Goal: Communication & Community: Participate in discussion

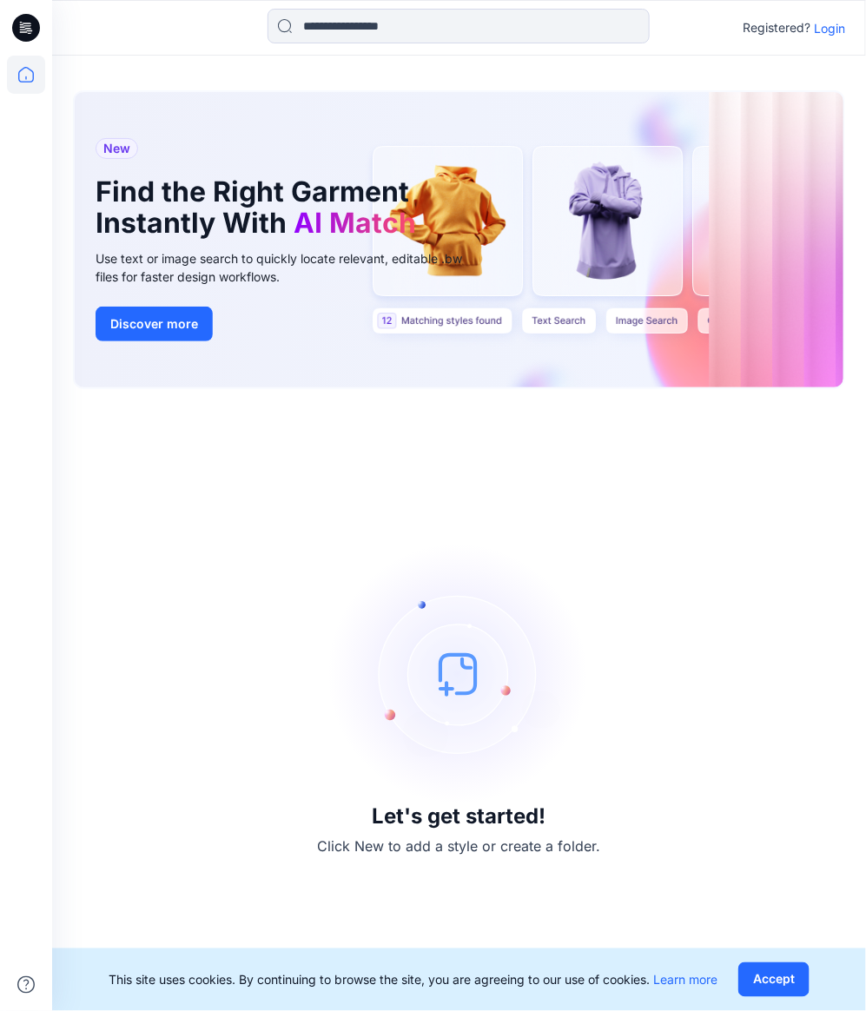
click at [831, 25] on p "Login" at bounding box center [829, 28] width 31 height 18
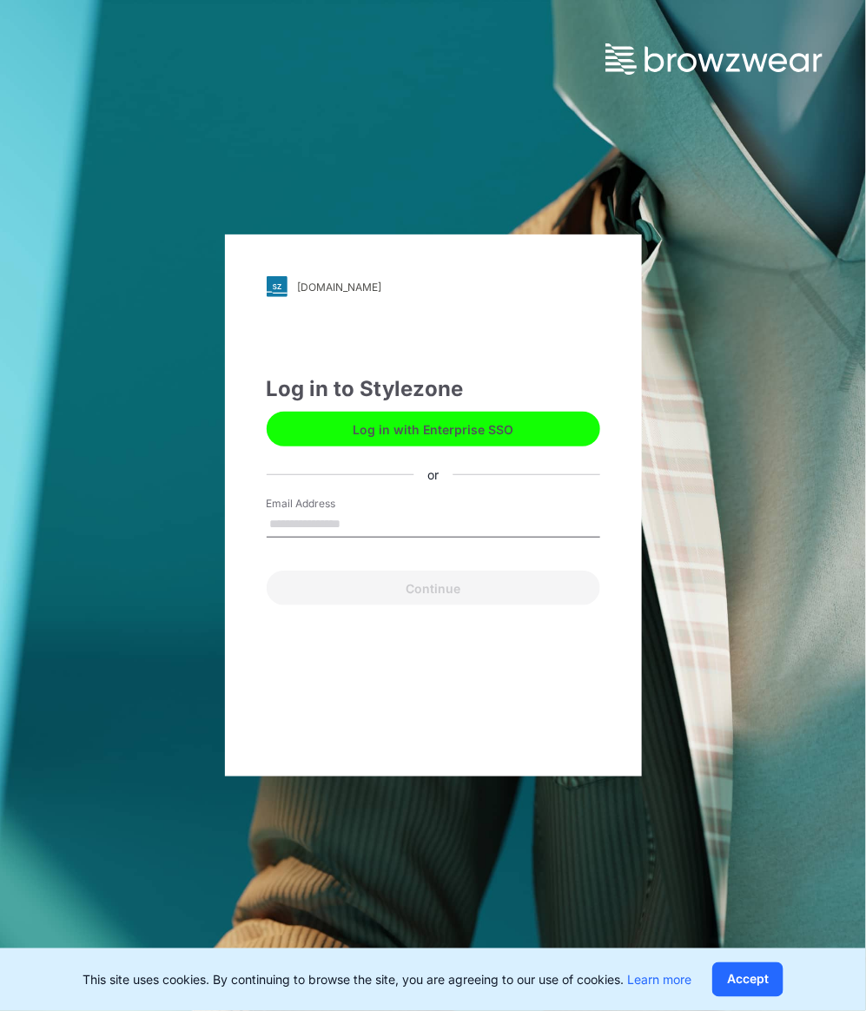
click at [368, 515] on input "Email Address" at bounding box center [434, 525] width 334 height 26
type input "**********"
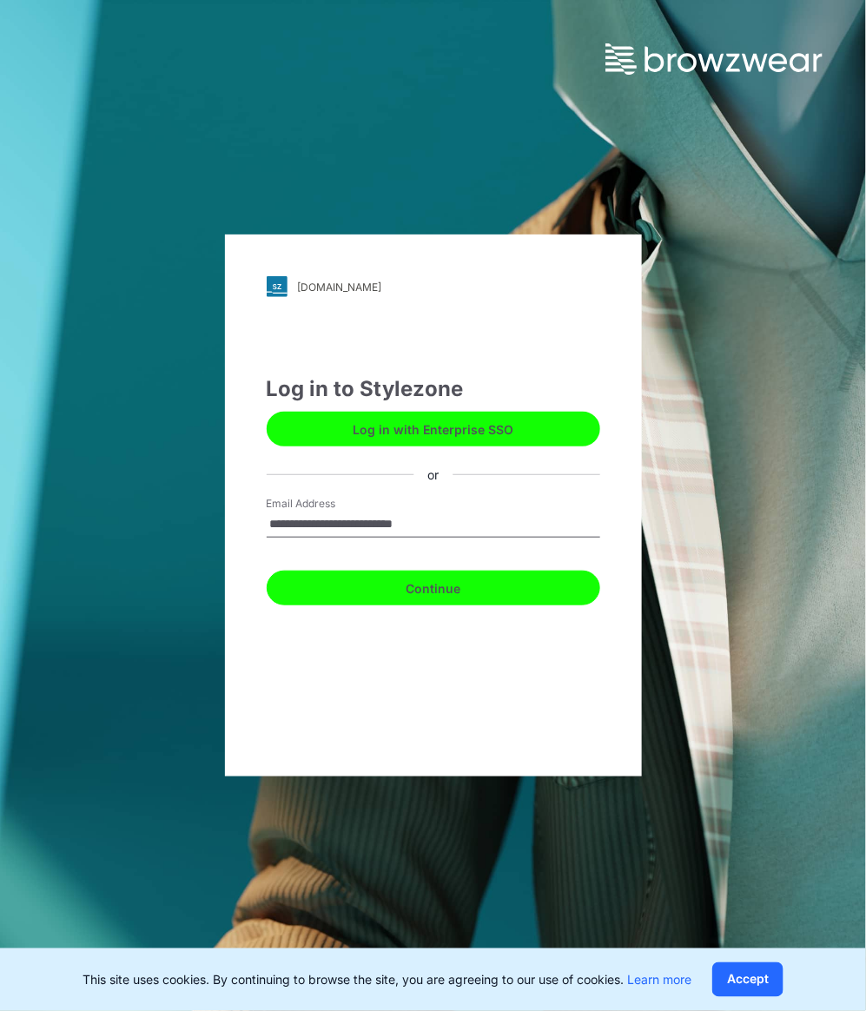
click at [402, 584] on button "Continue" at bounding box center [434, 588] width 334 height 35
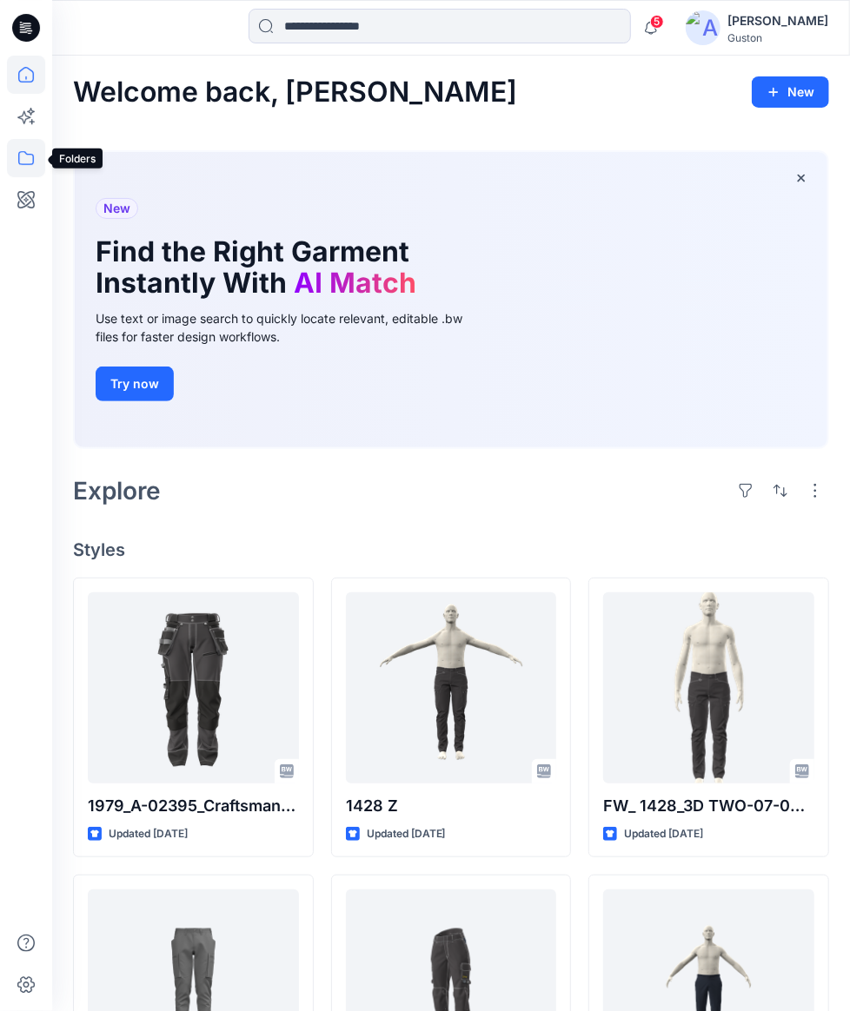
click at [22, 164] on icon at bounding box center [26, 158] width 16 height 14
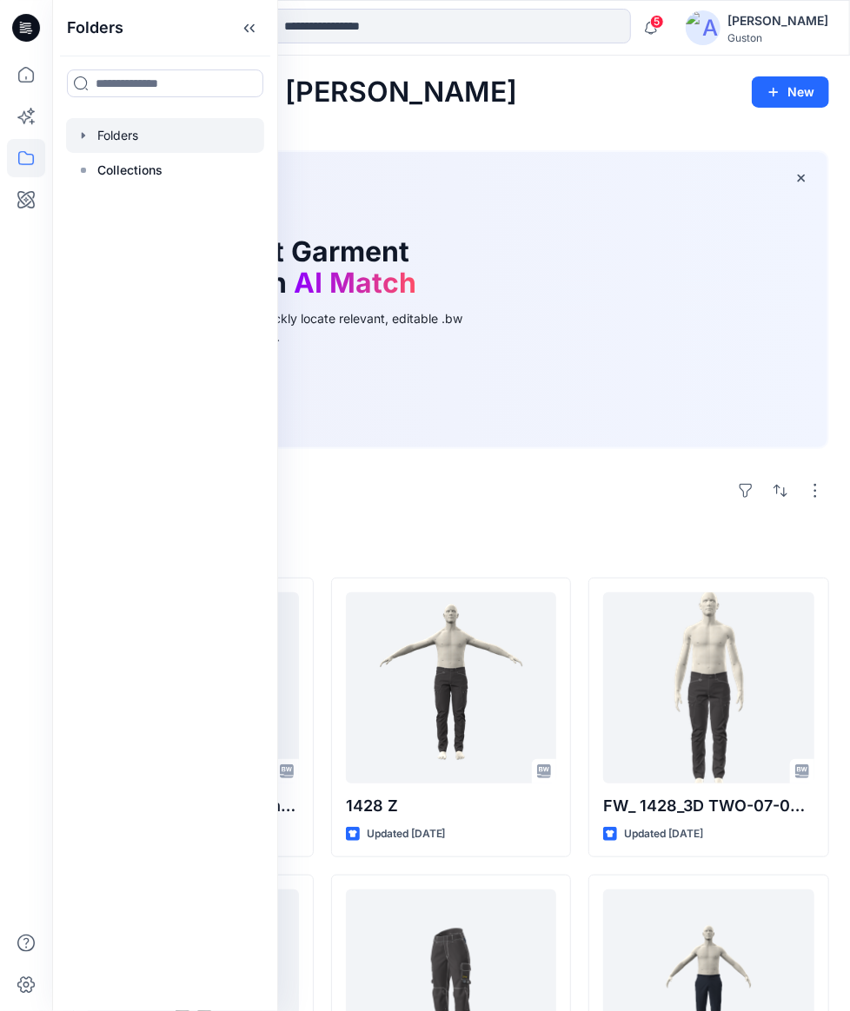
click at [130, 145] on div at bounding box center [165, 135] width 198 height 35
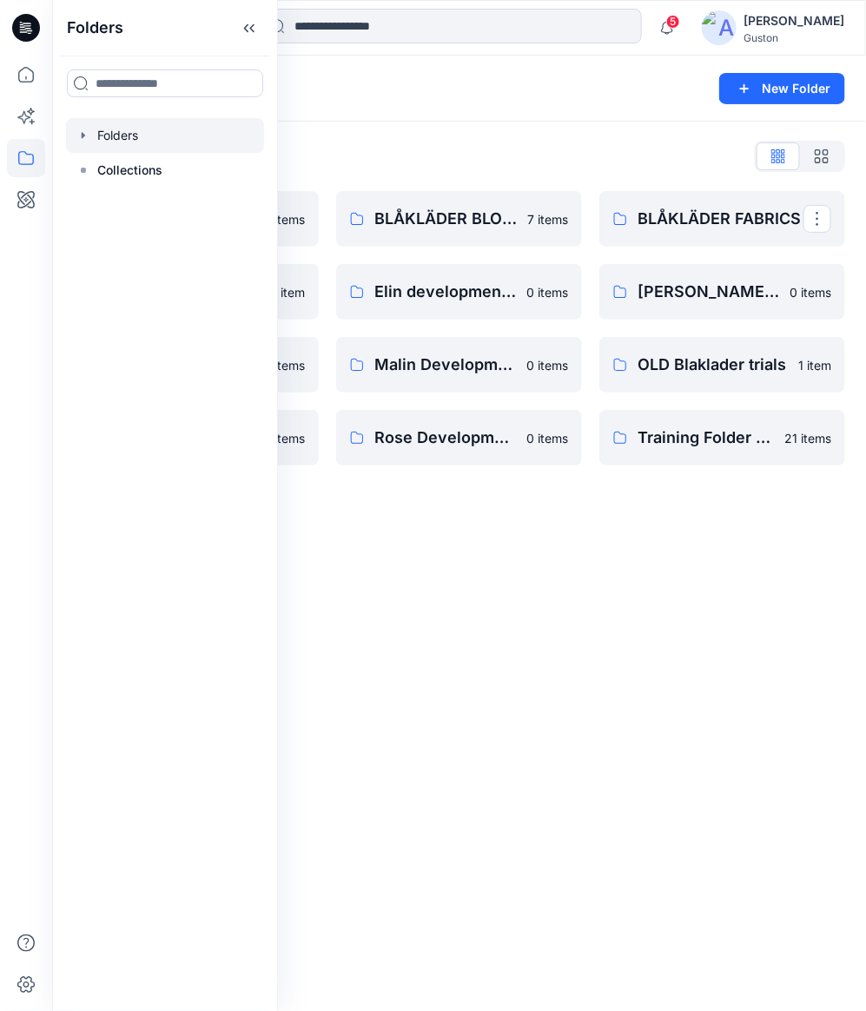
click at [448, 95] on div "Folders" at bounding box center [391, 88] width 637 height 24
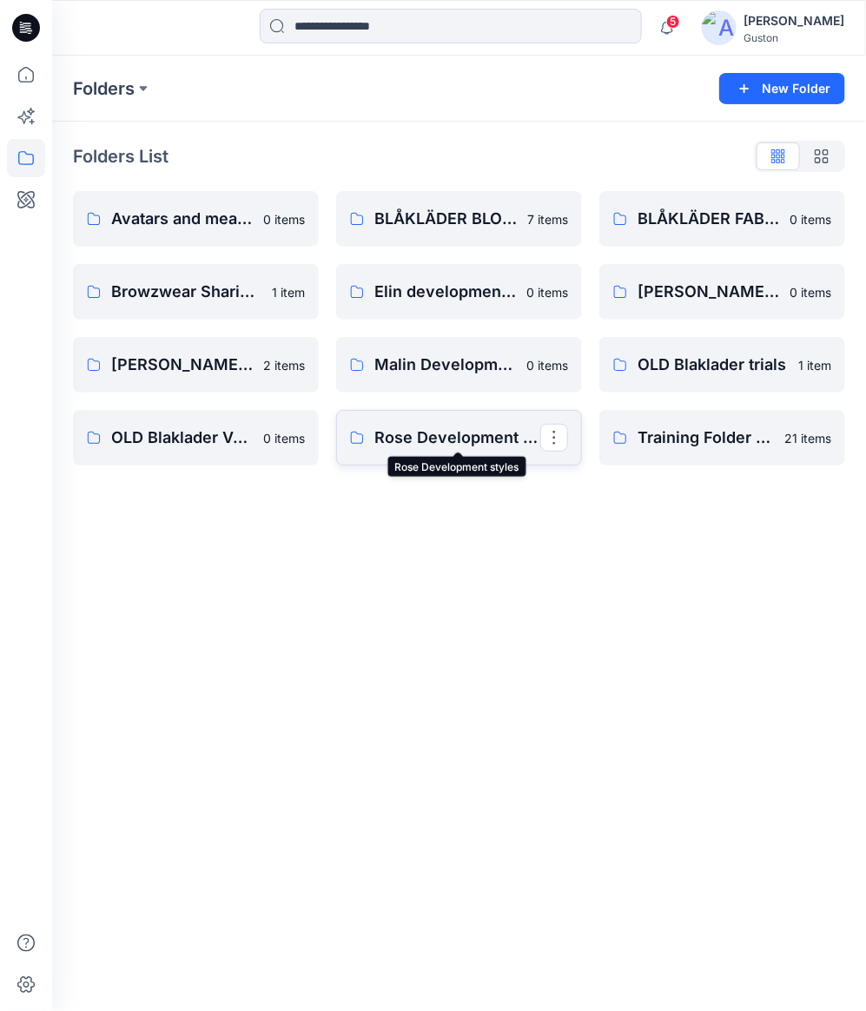
click at [448, 427] on p "Rose Development styles" at bounding box center [457, 438] width 166 height 24
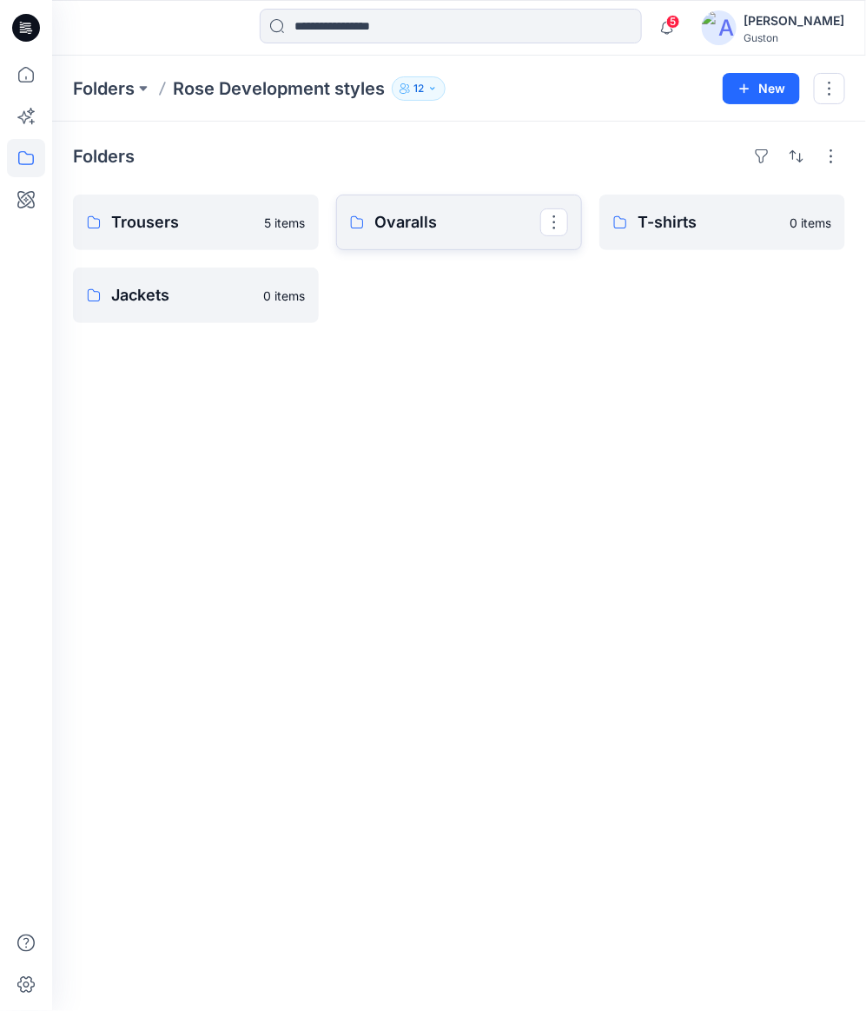
click at [472, 219] on p "Ovaralls" at bounding box center [457, 222] width 166 height 24
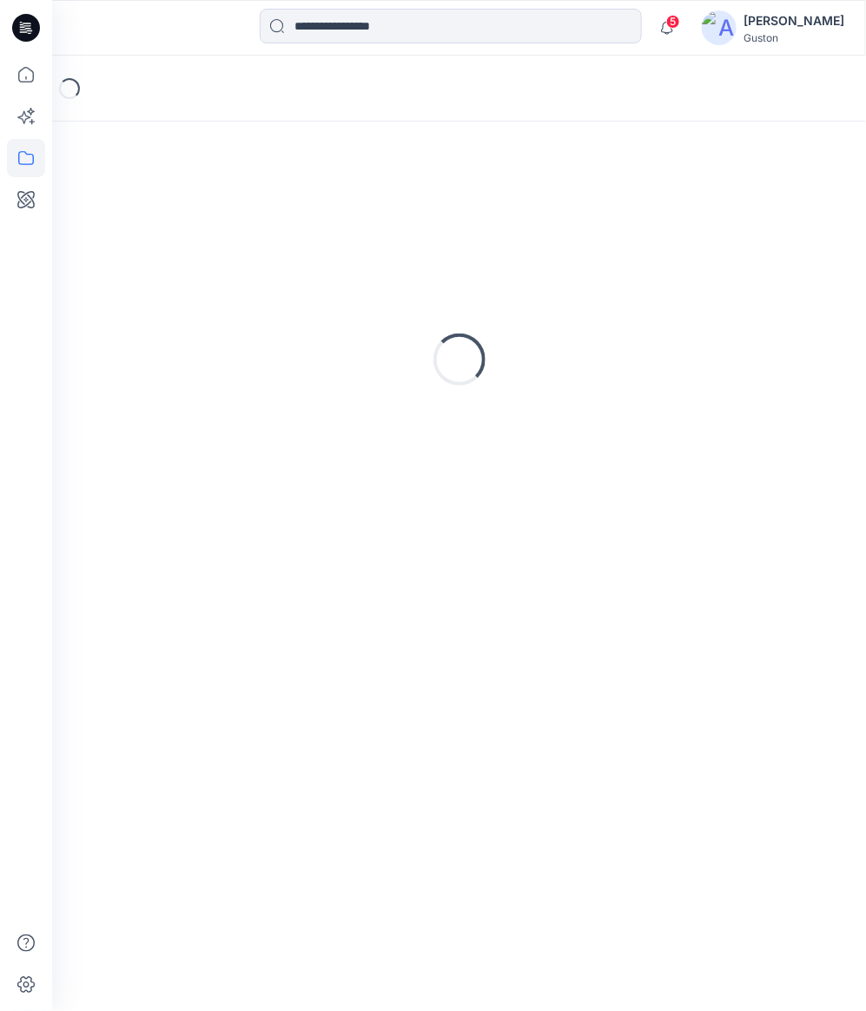
click at [472, 219] on div "Loading..." at bounding box center [459, 359] width 772 height 434
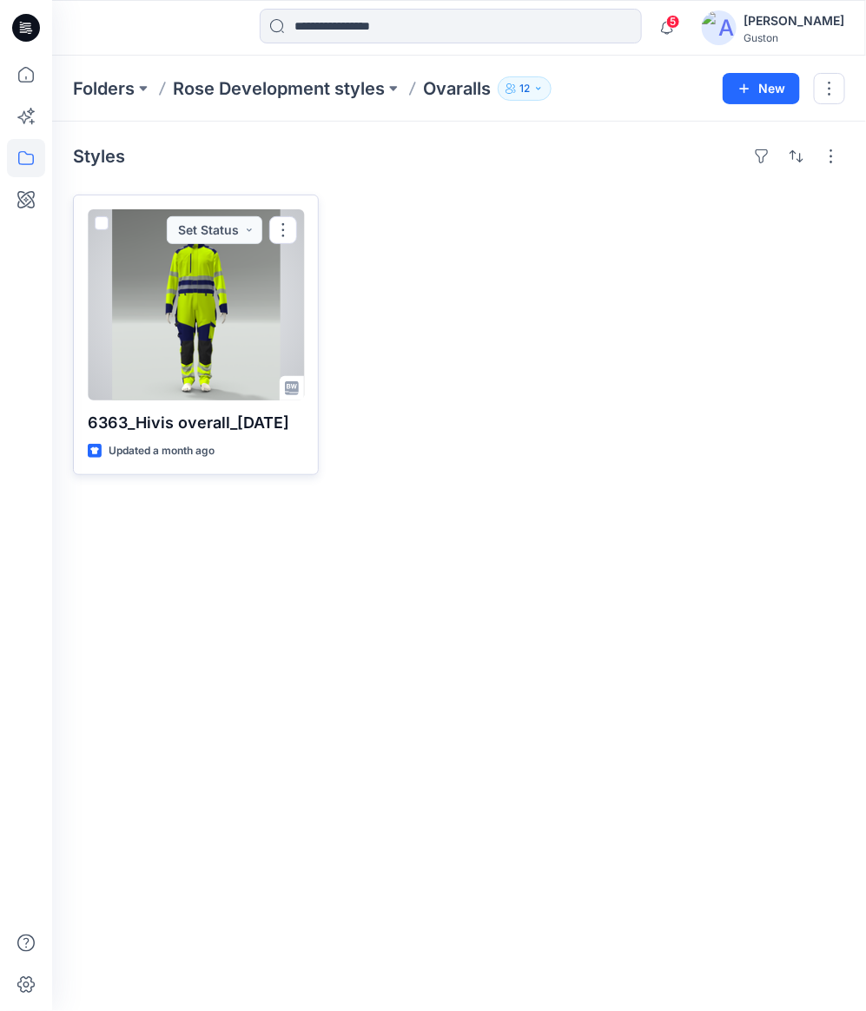
click at [195, 288] on div at bounding box center [196, 304] width 216 height 191
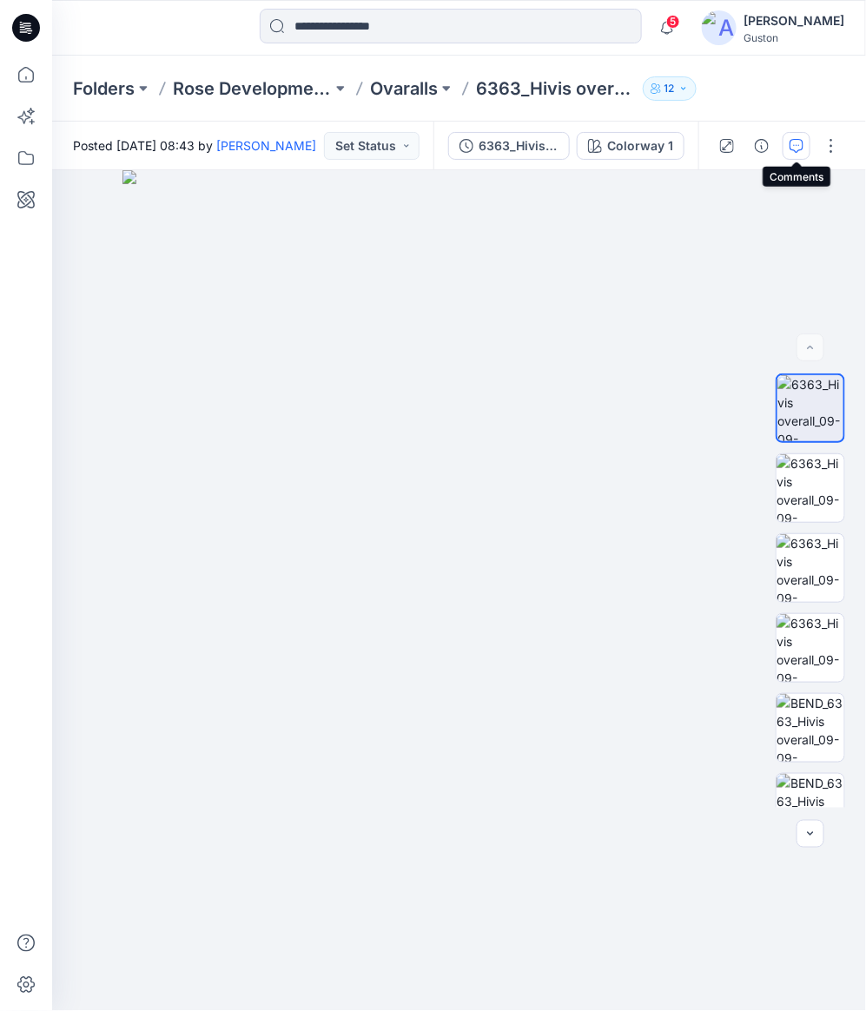
click at [795, 154] on button "button" at bounding box center [797, 146] width 28 height 28
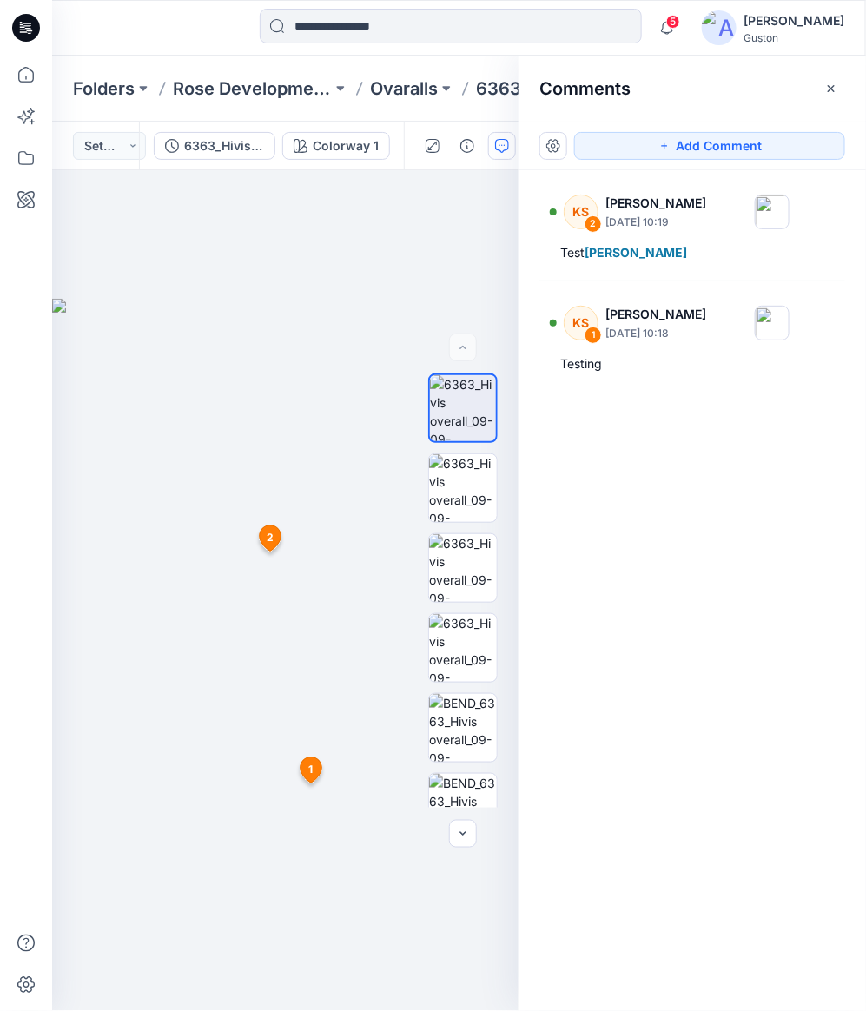
click at [471, 110] on div "Folders Rose Development styles Ovaralls 6363_Hivis overall_[DATE] 12" at bounding box center [459, 89] width 814 height 66
click at [431, 58] on div "Folders Rose Development styles Ovaralls 6363_Hivis overall_[DATE] 12" at bounding box center [459, 89] width 814 height 66
click at [834, 90] on icon "button" at bounding box center [831, 87] width 7 height 7
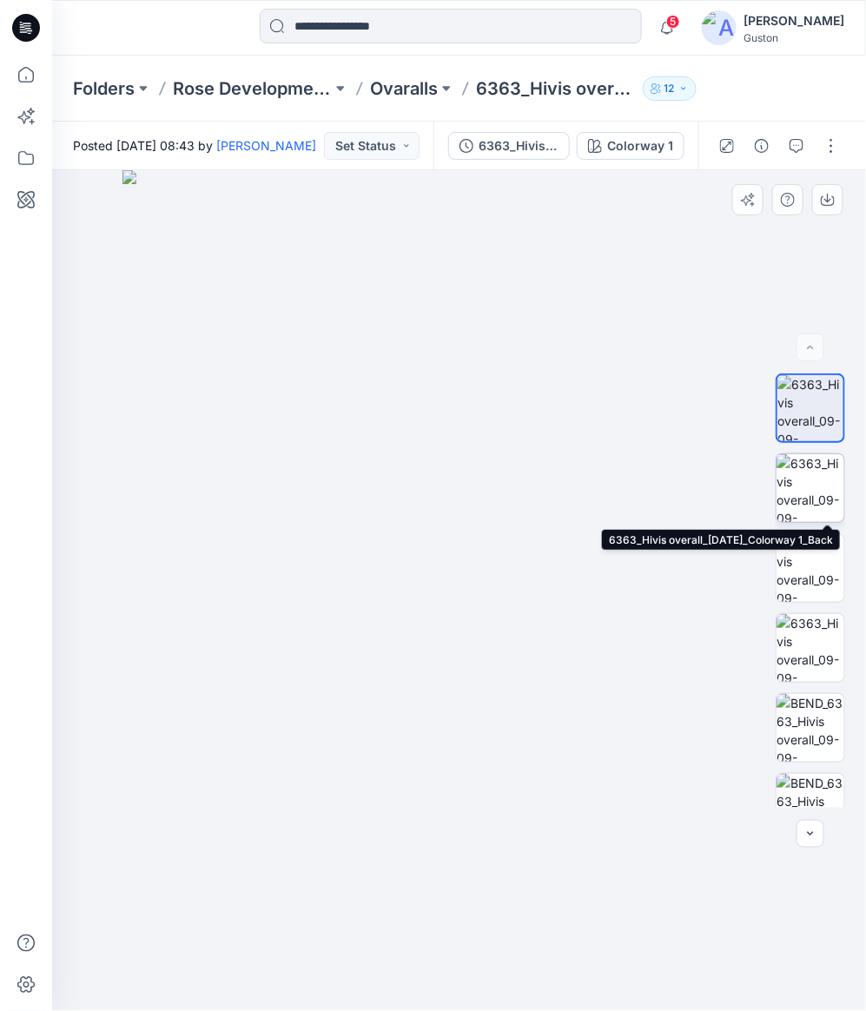
click at [805, 487] on img at bounding box center [811, 488] width 68 height 68
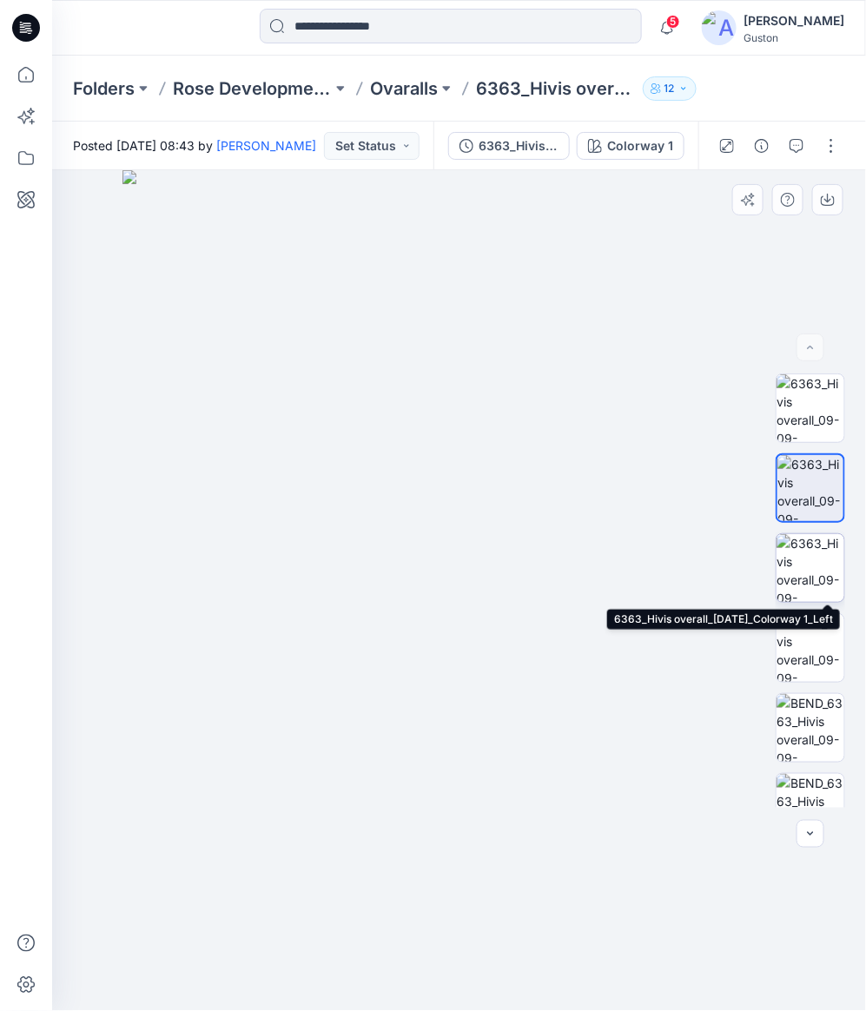
click at [808, 571] on img at bounding box center [811, 568] width 68 height 68
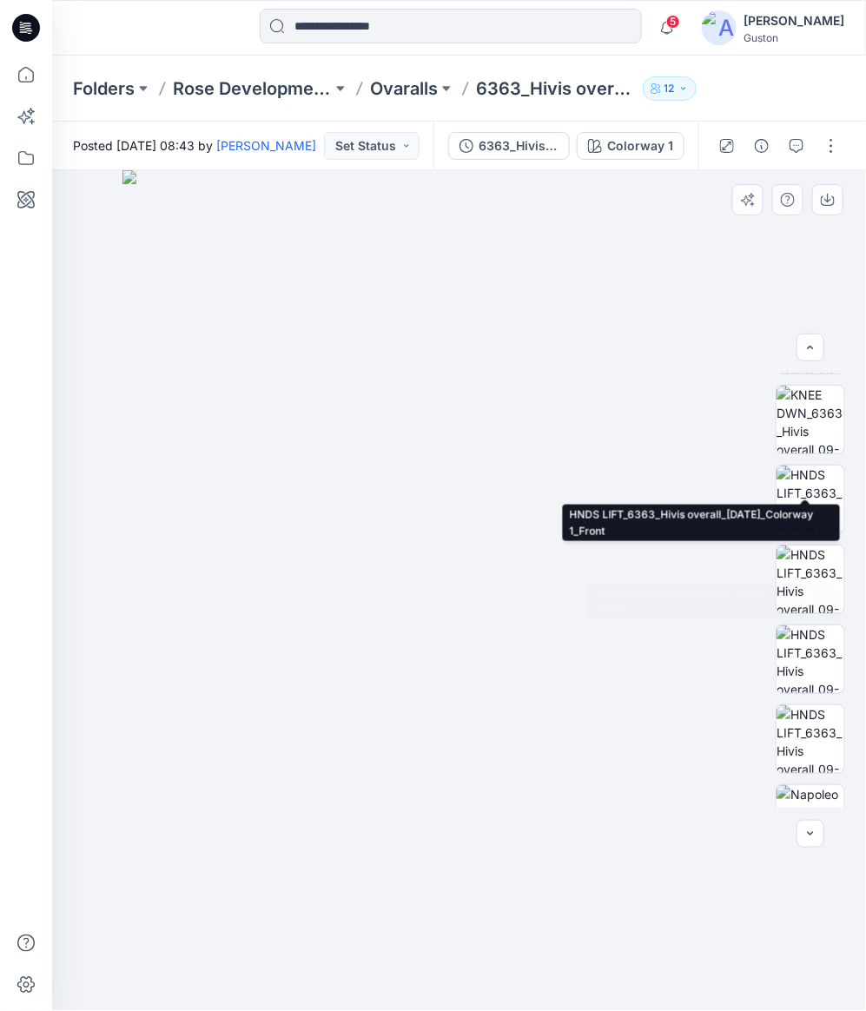
scroll to position [913, 0]
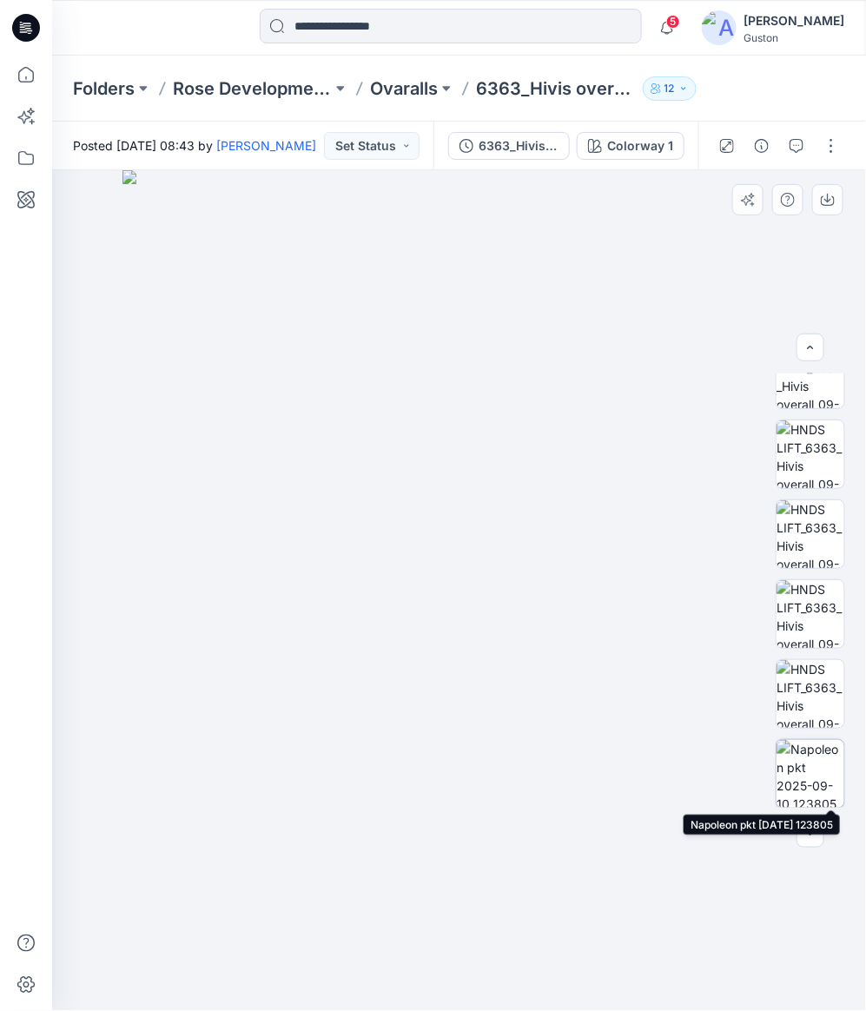
click at [805, 762] on img at bounding box center [811, 774] width 68 height 68
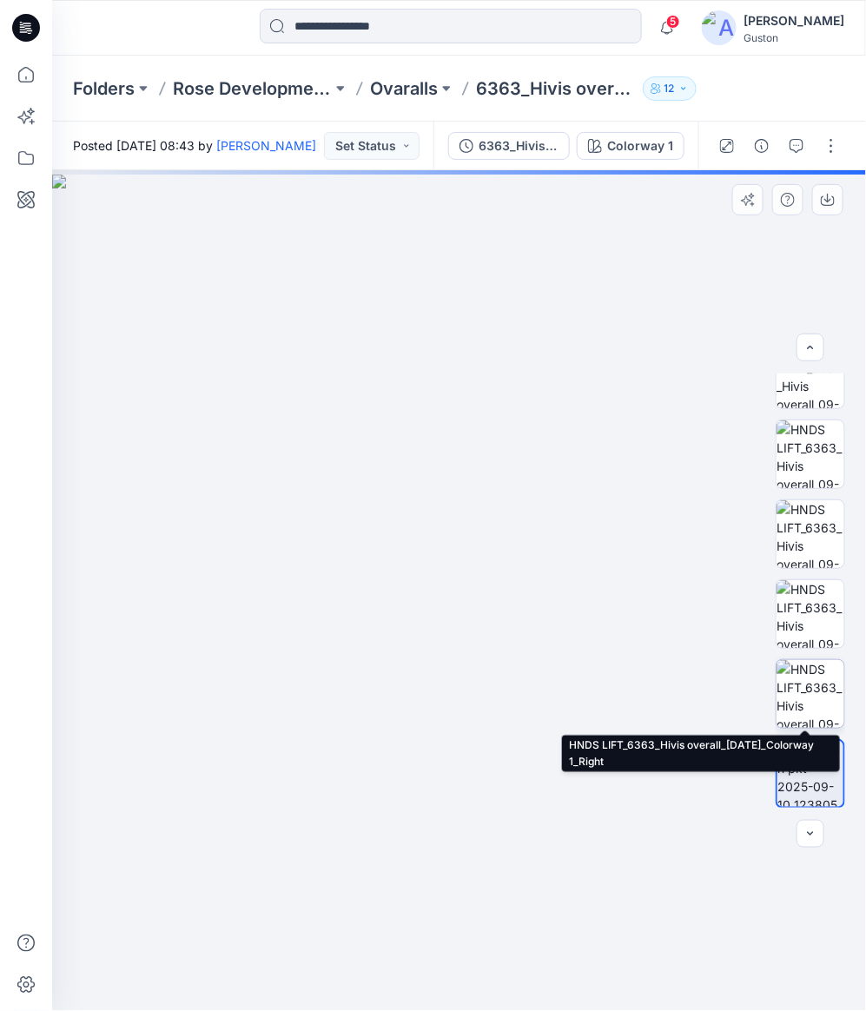
click at [804, 678] on img at bounding box center [811, 694] width 68 height 68
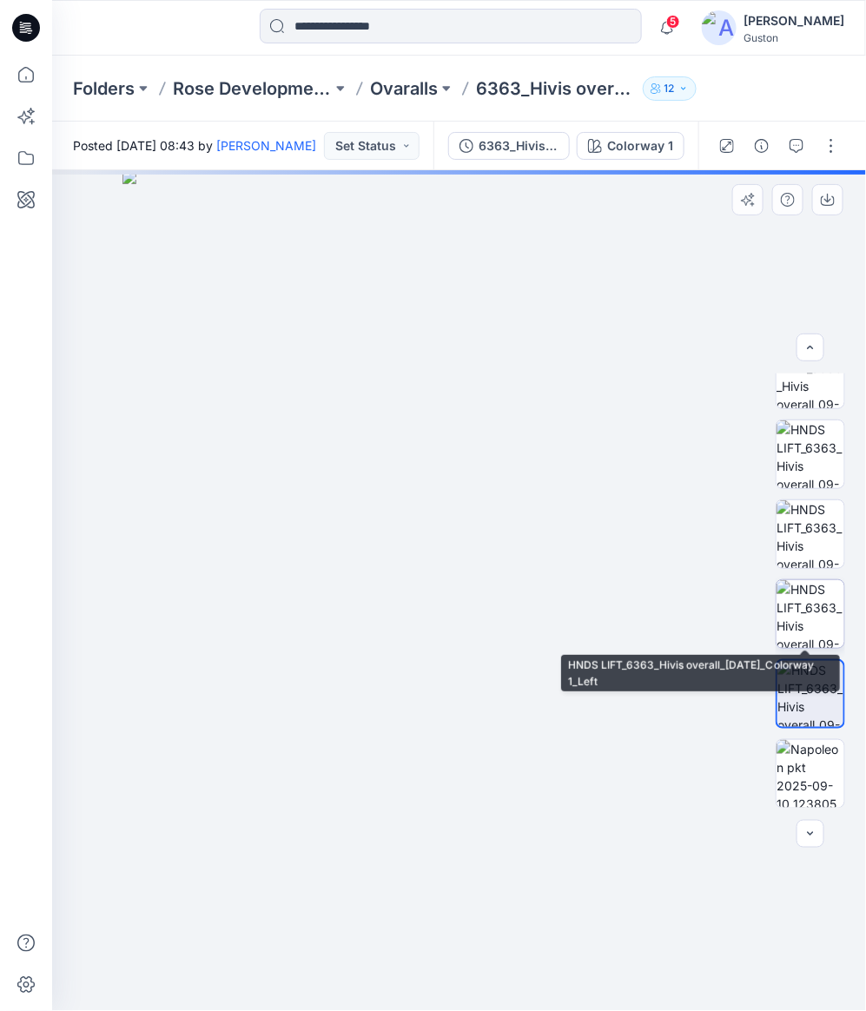
click at [806, 619] on img at bounding box center [811, 614] width 68 height 68
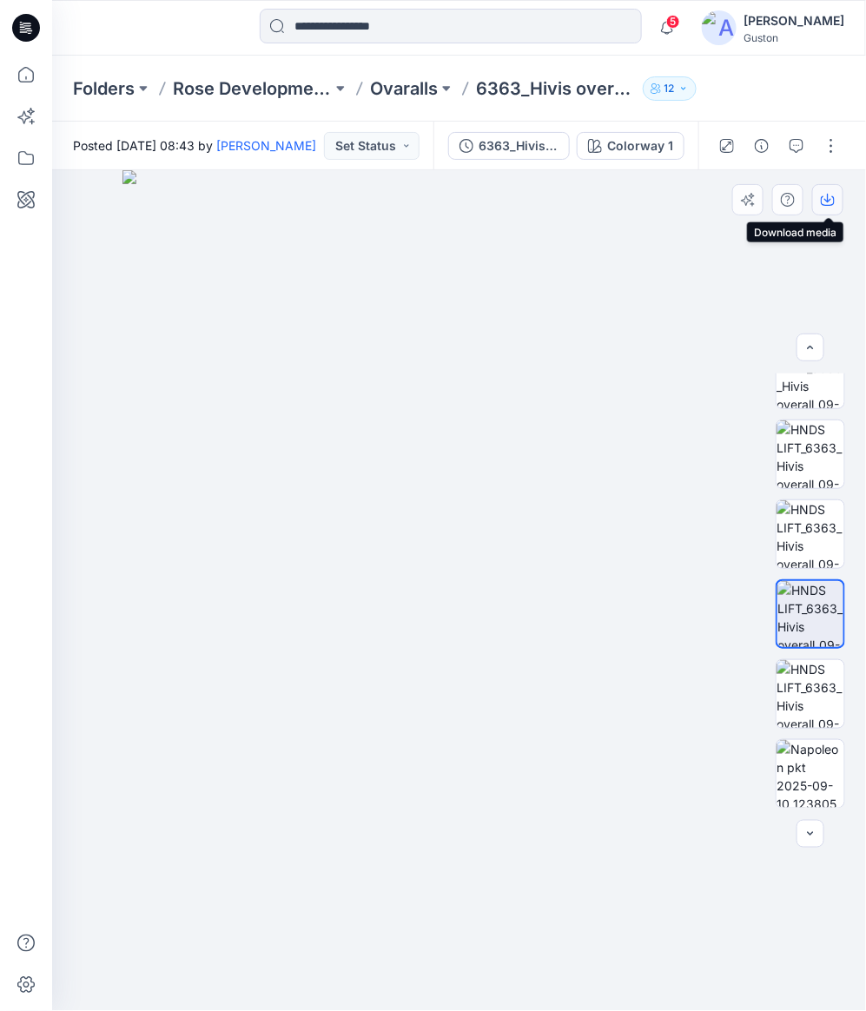
click at [824, 196] on icon "button" at bounding box center [828, 201] width 14 height 10
click at [812, 89] on div "Folders Rose Development styles Ovaralls 6363_Hivis overall_[DATE] 12" at bounding box center [459, 89] width 814 height 66
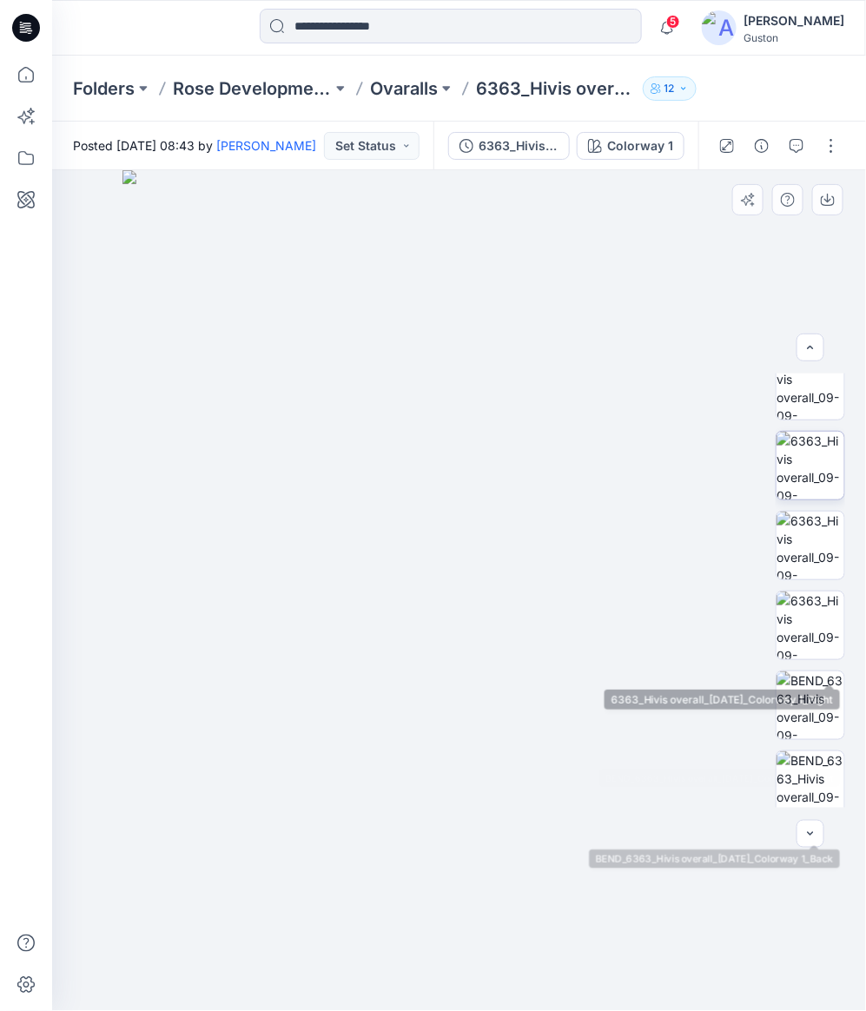
scroll to position [0, 0]
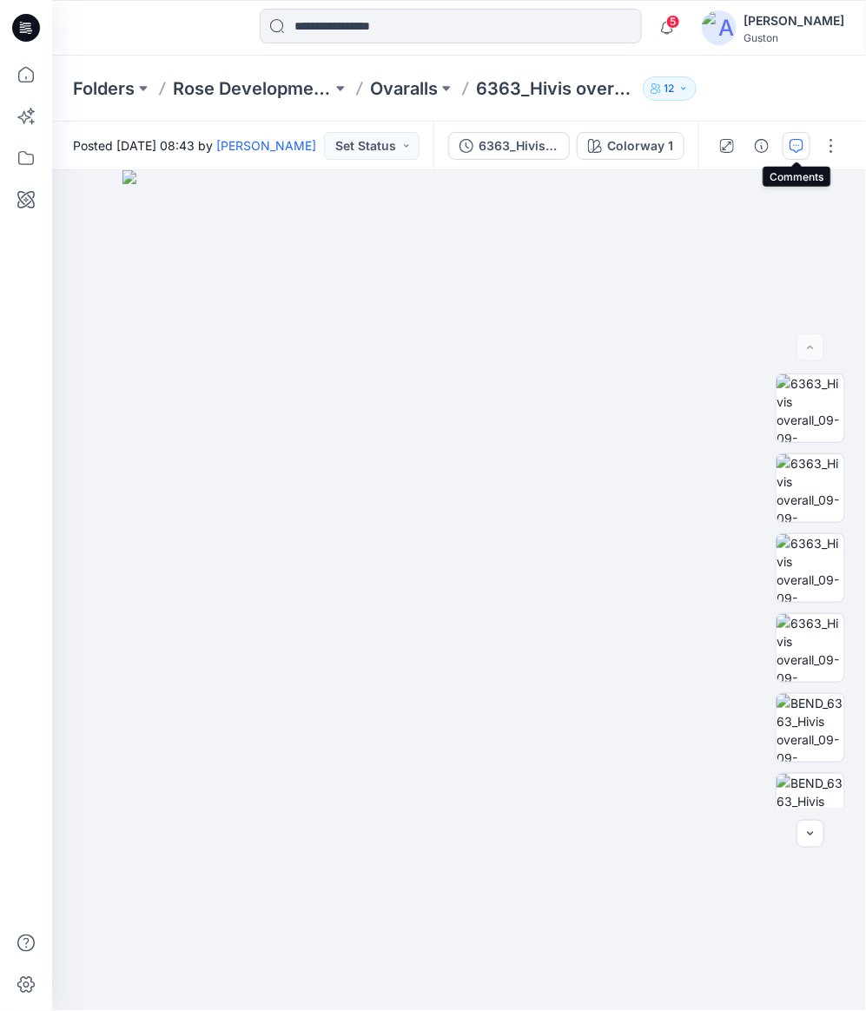
click at [789, 144] on button "button" at bounding box center [797, 146] width 28 height 28
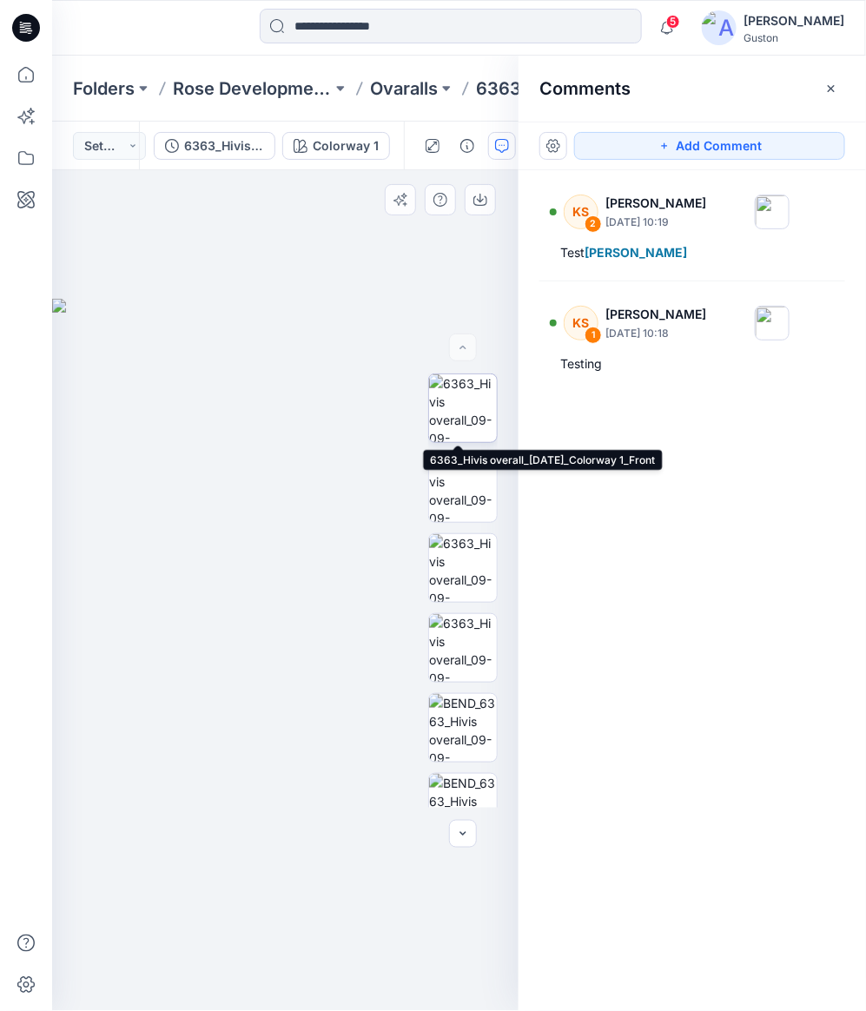
click at [467, 405] on img at bounding box center [463, 408] width 68 height 68
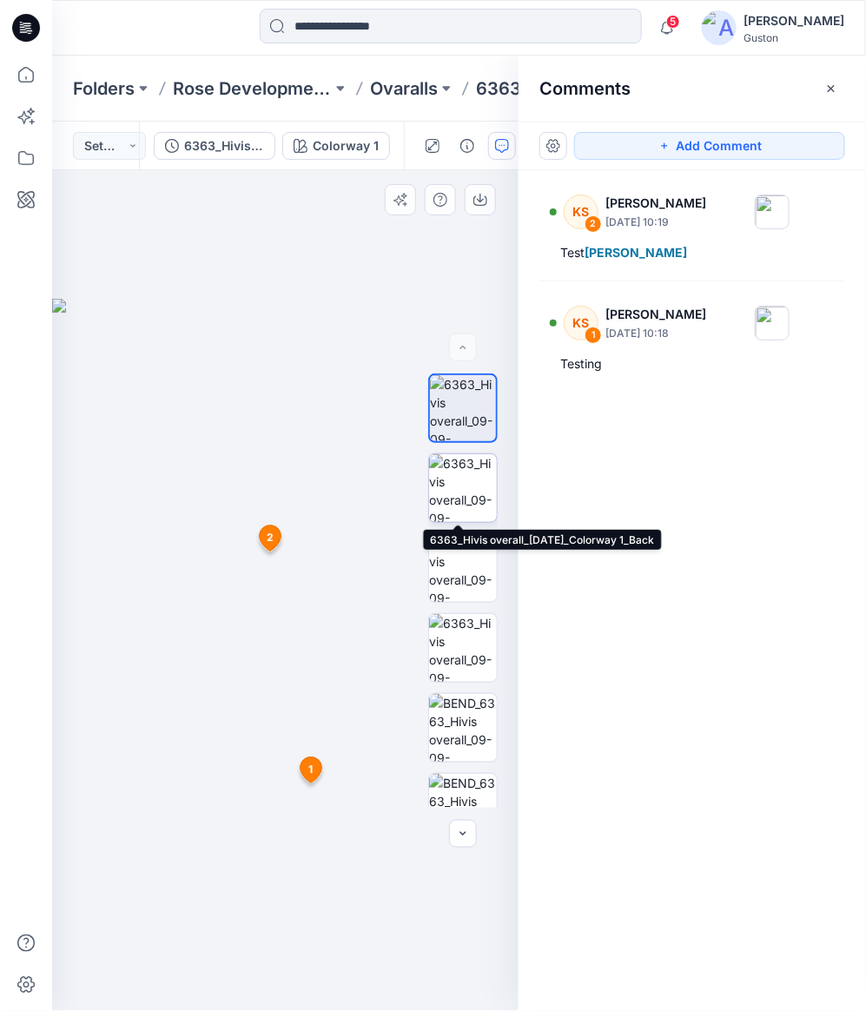
click at [473, 482] on img at bounding box center [463, 488] width 68 height 68
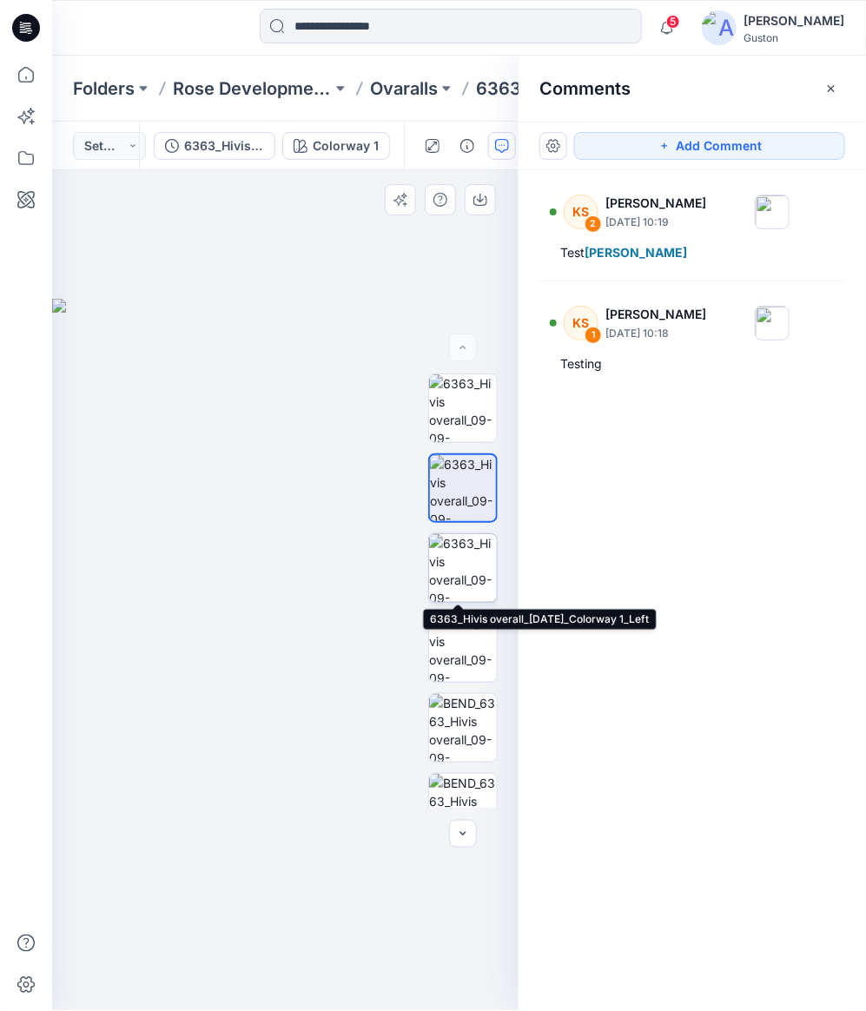
click at [468, 570] on img at bounding box center [463, 568] width 68 height 68
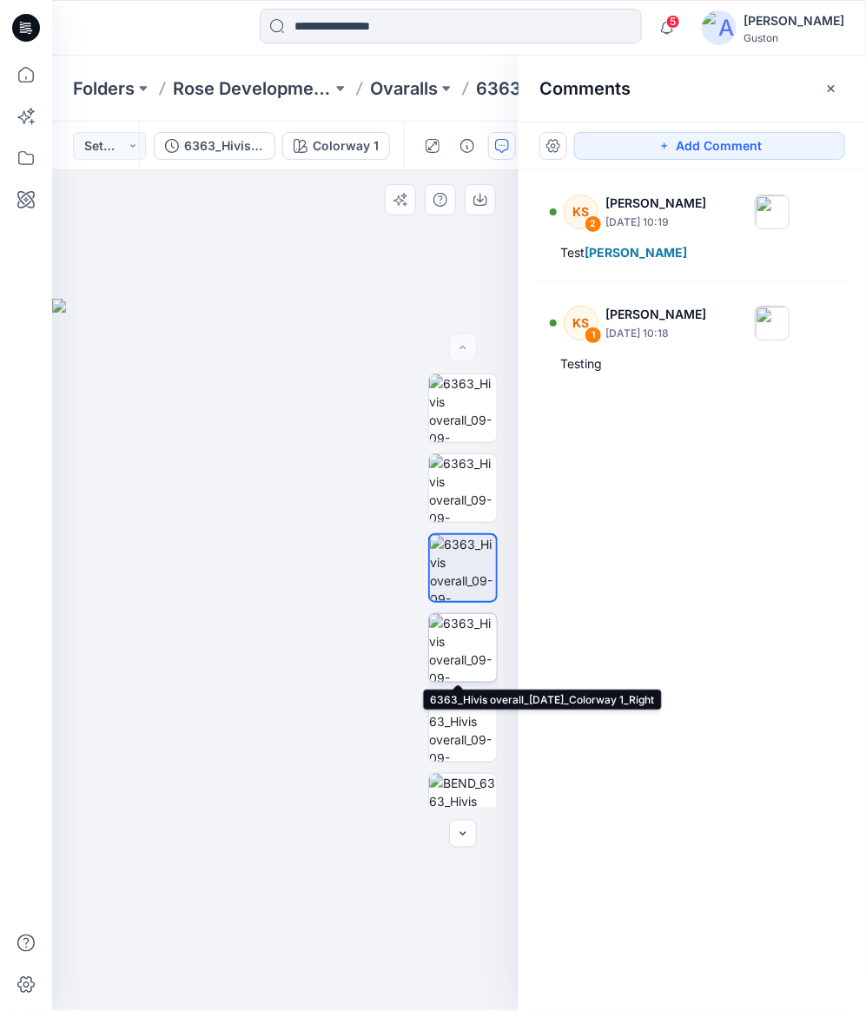
click at [468, 649] on img at bounding box center [463, 648] width 68 height 68
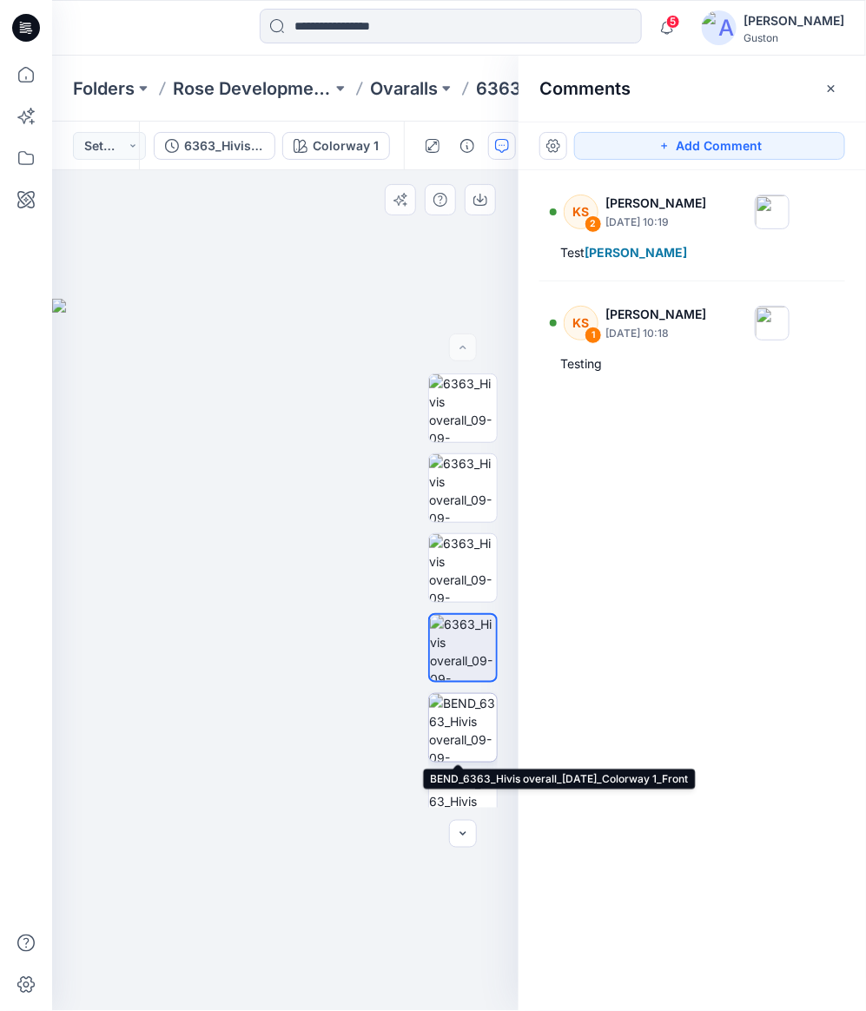
click at [477, 726] on img at bounding box center [463, 728] width 68 height 68
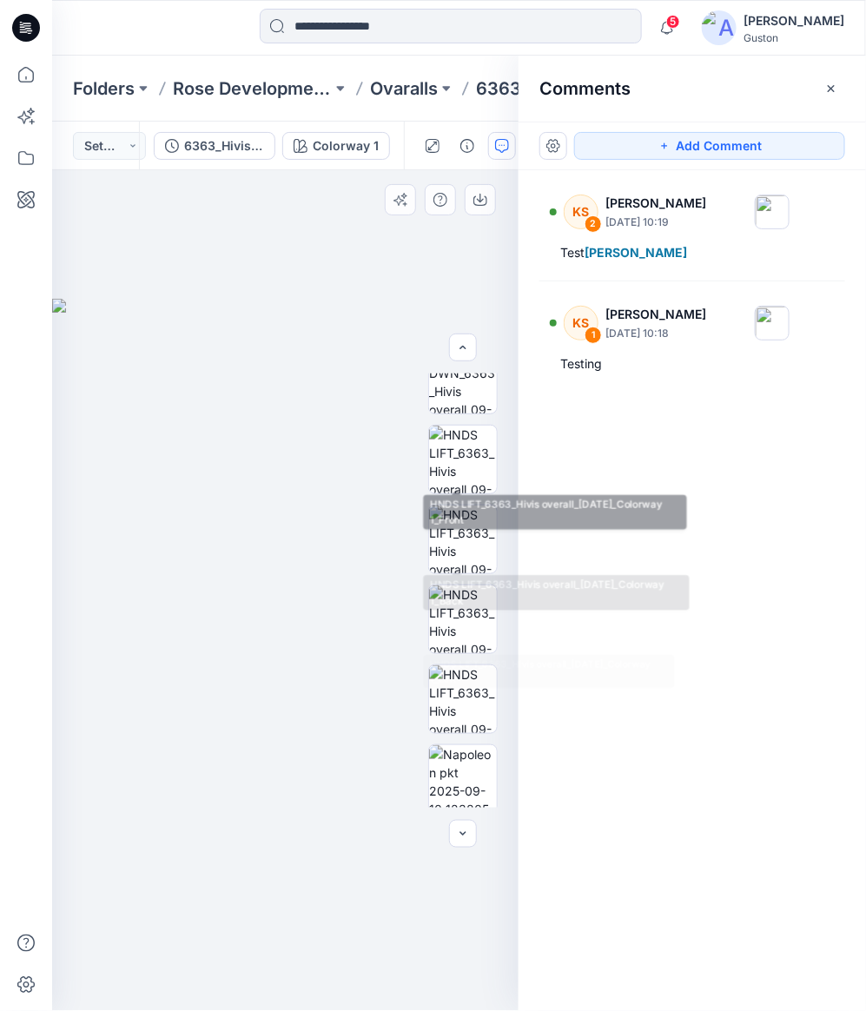
scroll to position [913, 0]
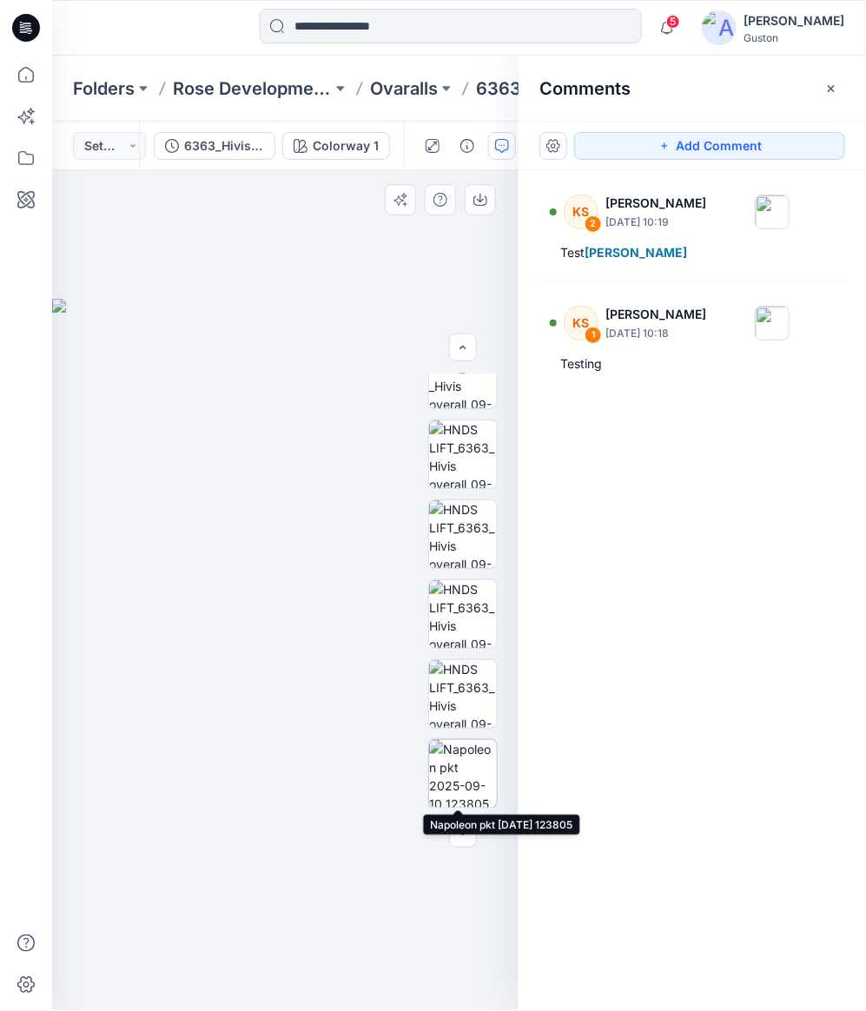
click at [469, 754] on img at bounding box center [463, 774] width 68 height 68
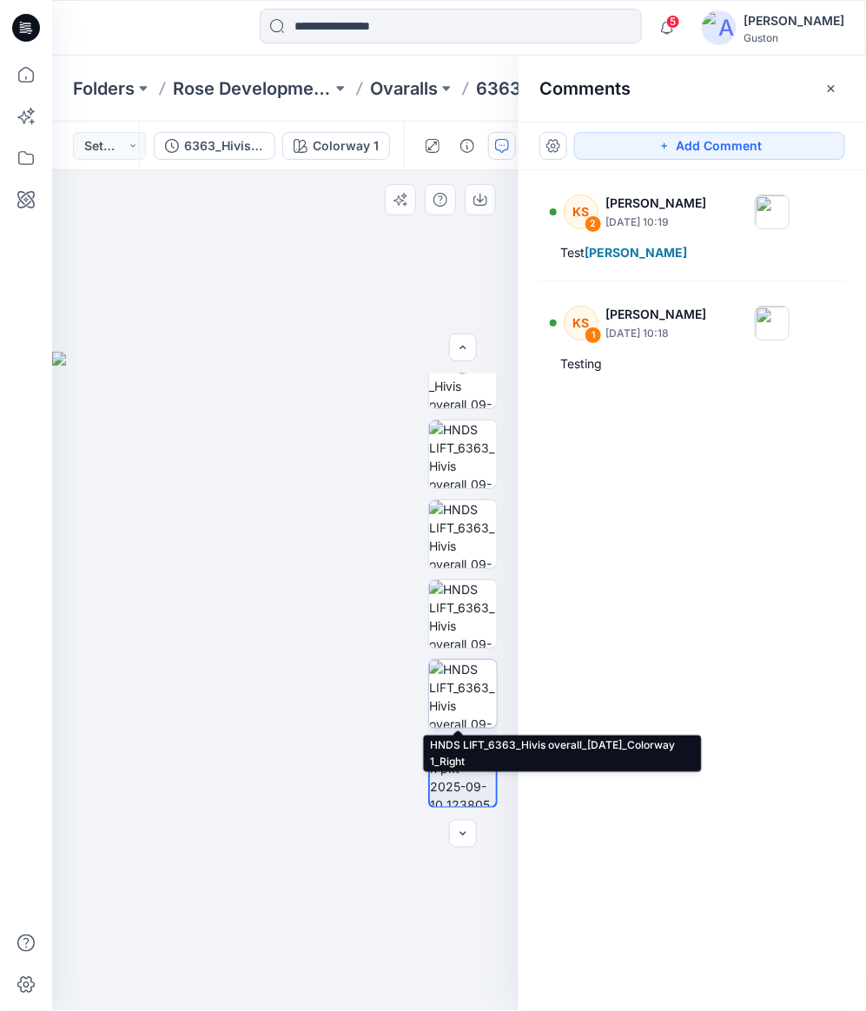
click at [463, 695] on img at bounding box center [463, 694] width 68 height 68
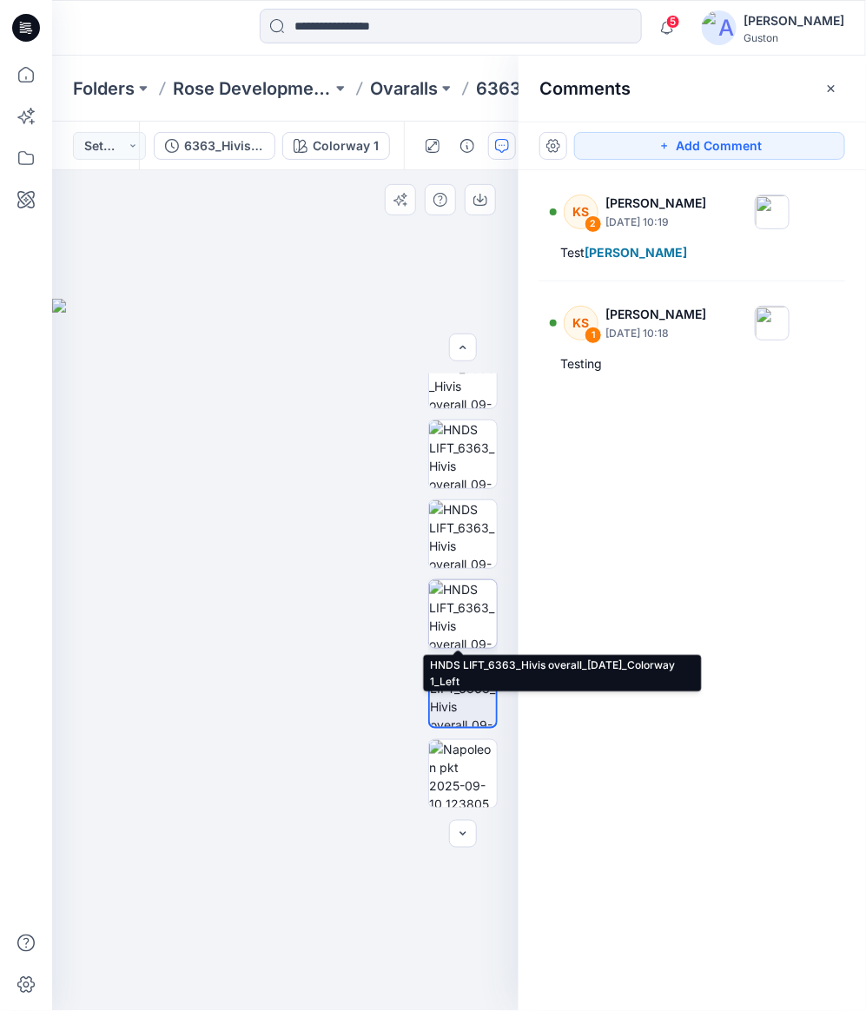
click at [460, 619] on img at bounding box center [463, 614] width 68 height 68
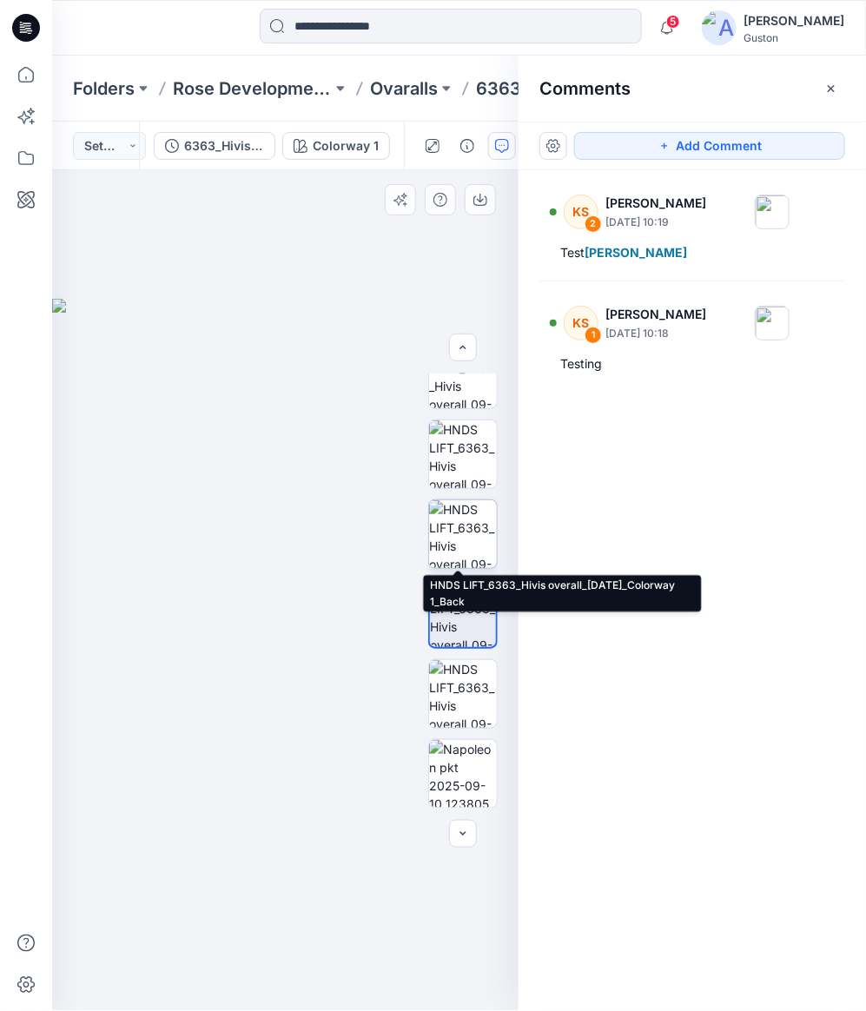
click at [467, 543] on img at bounding box center [463, 534] width 68 height 68
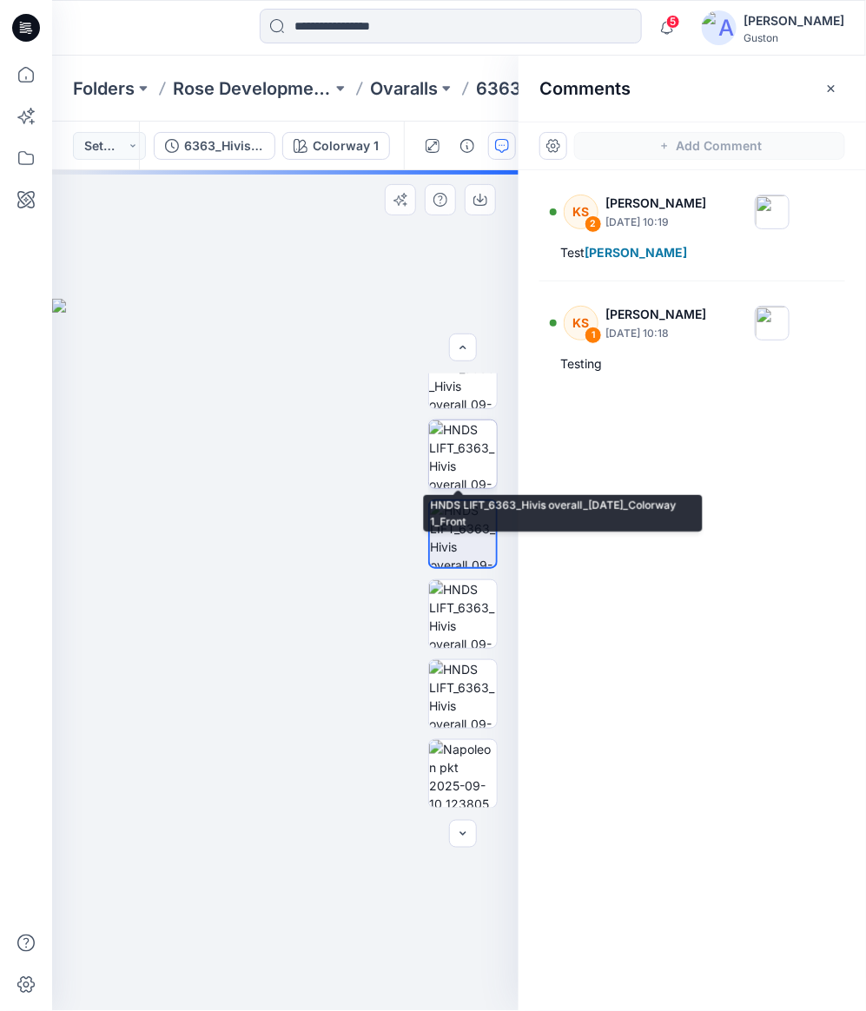
click at [467, 452] on img at bounding box center [463, 455] width 68 height 68
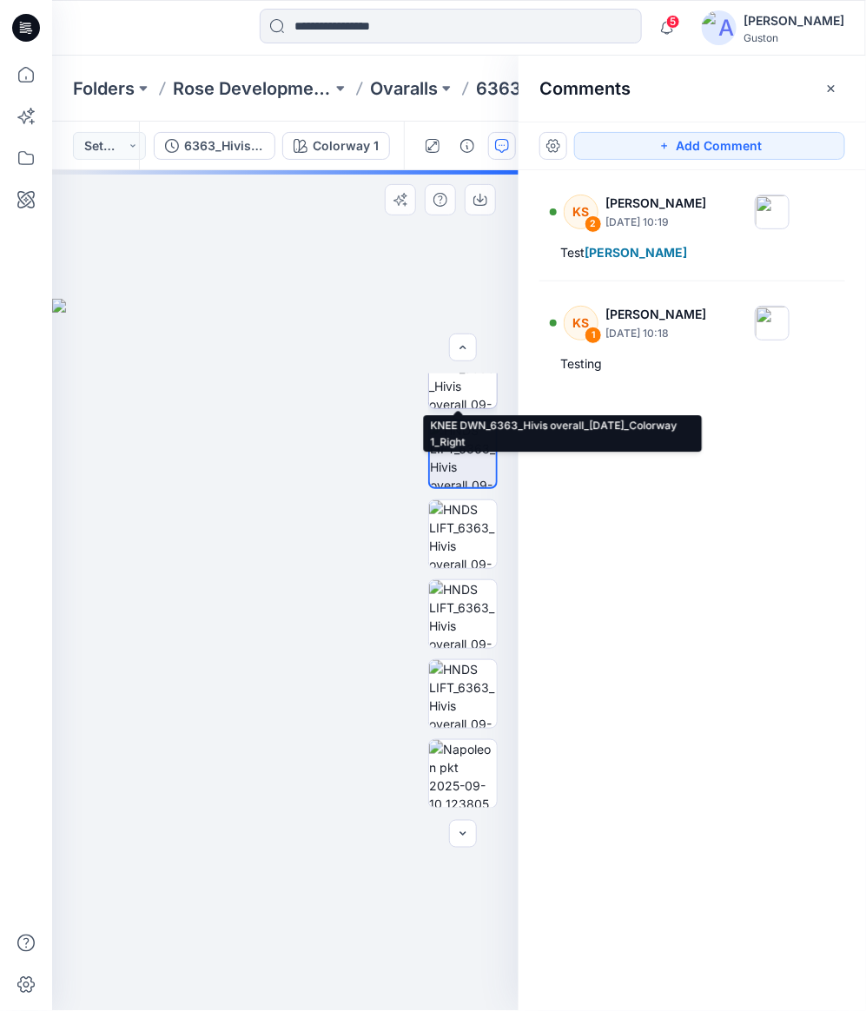
click at [458, 398] on img at bounding box center [463, 375] width 68 height 68
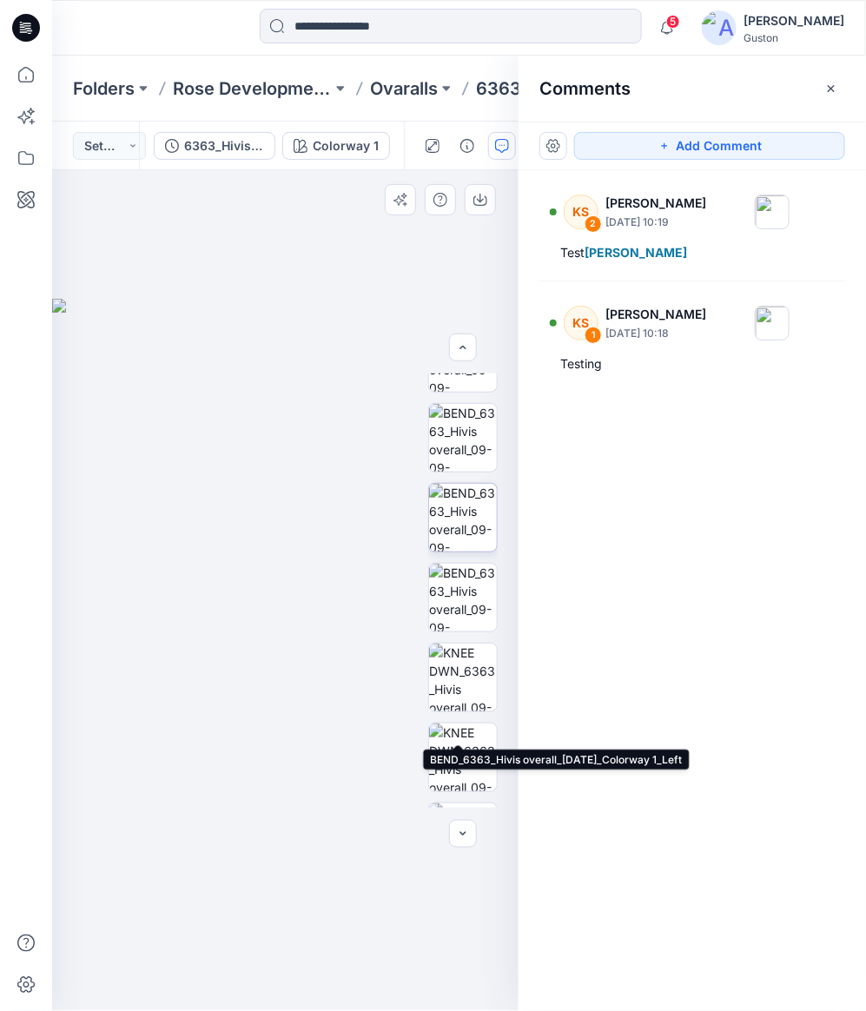
scroll to position [0, 0]
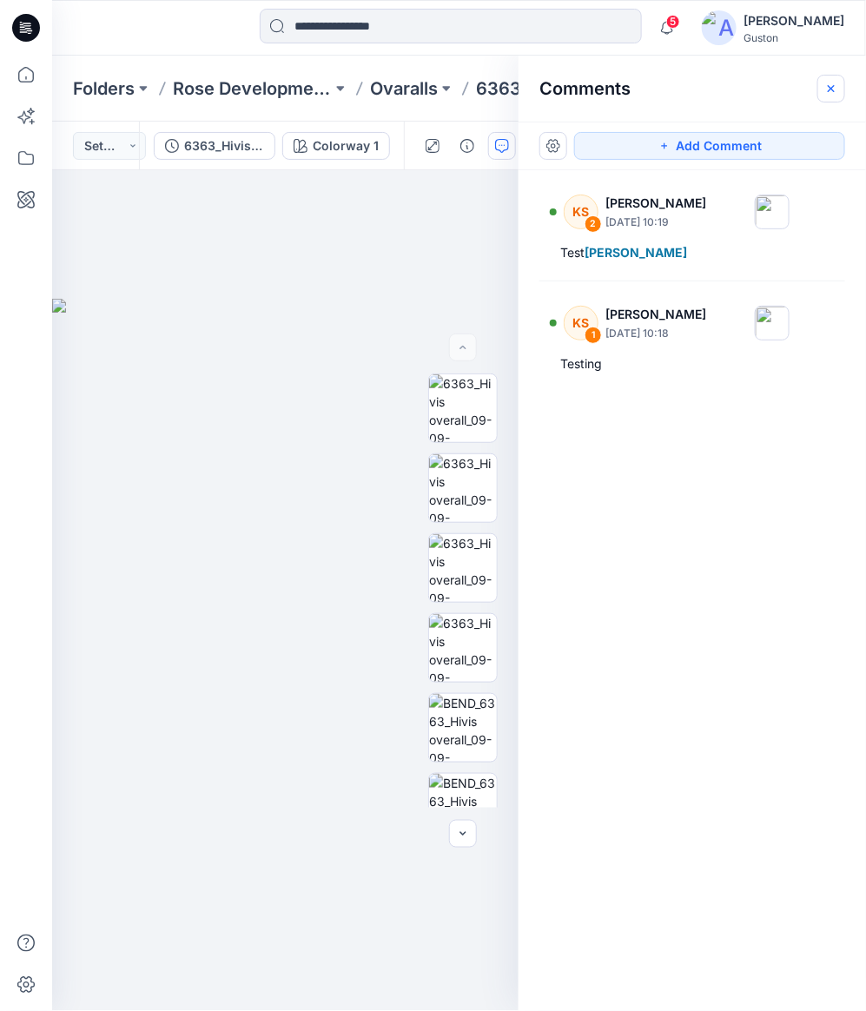
click at [828, 91] on icon "button" at bounding box center [831, 89] width 14 height 14
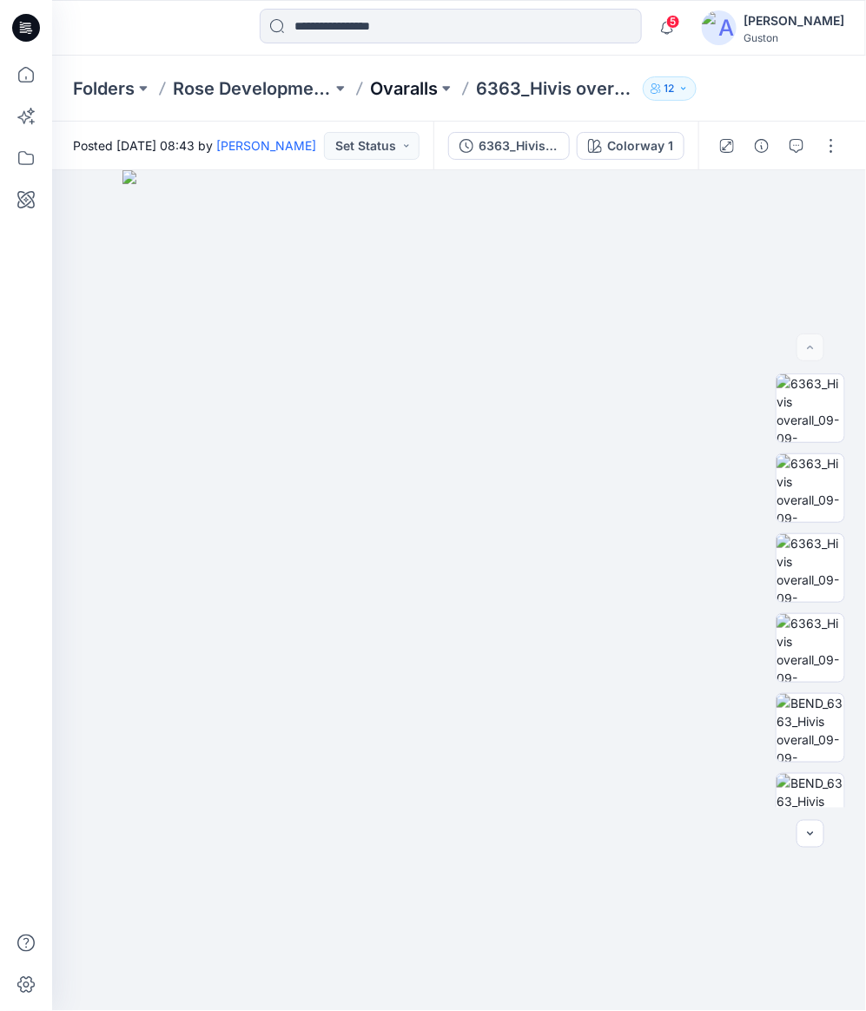
click at [414, 95] on p "Ovaralls" at bounding box center [404, 88] width 68 height 24
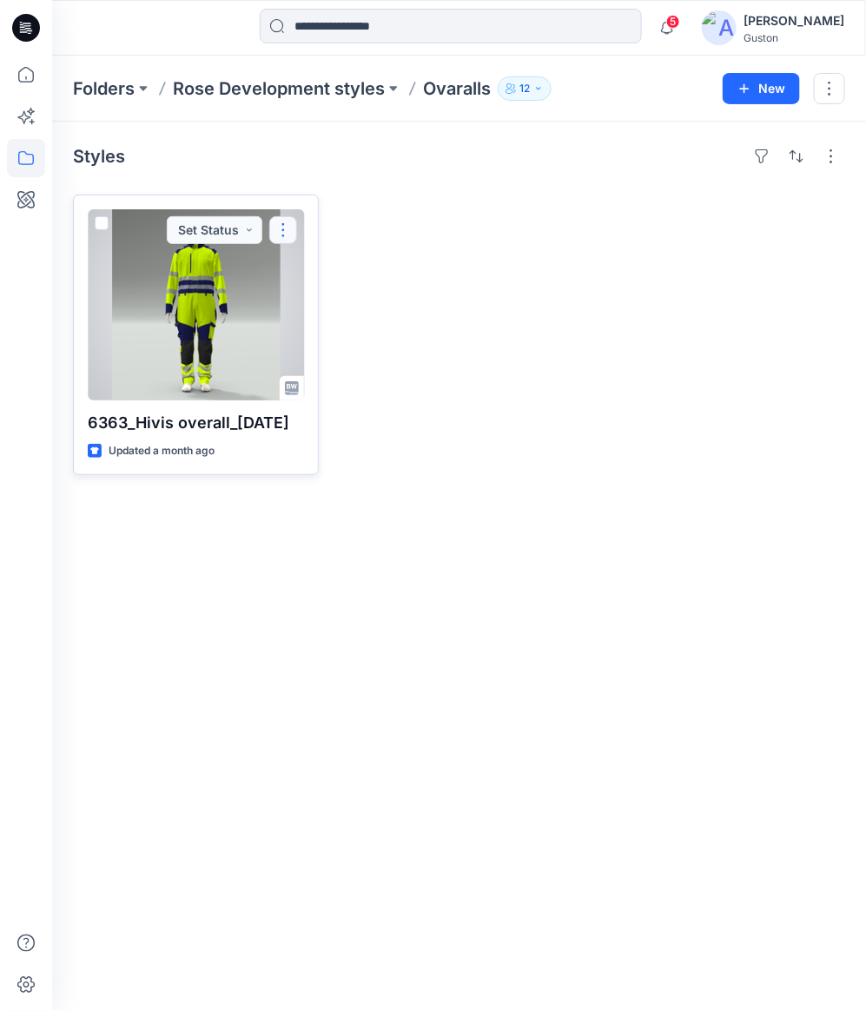
click at [287, 231] on button "button" at bounding box center [283, 230] width 28 height 28
click at [216, 342] on div at bounding box center [196, 304] width 216 height 191
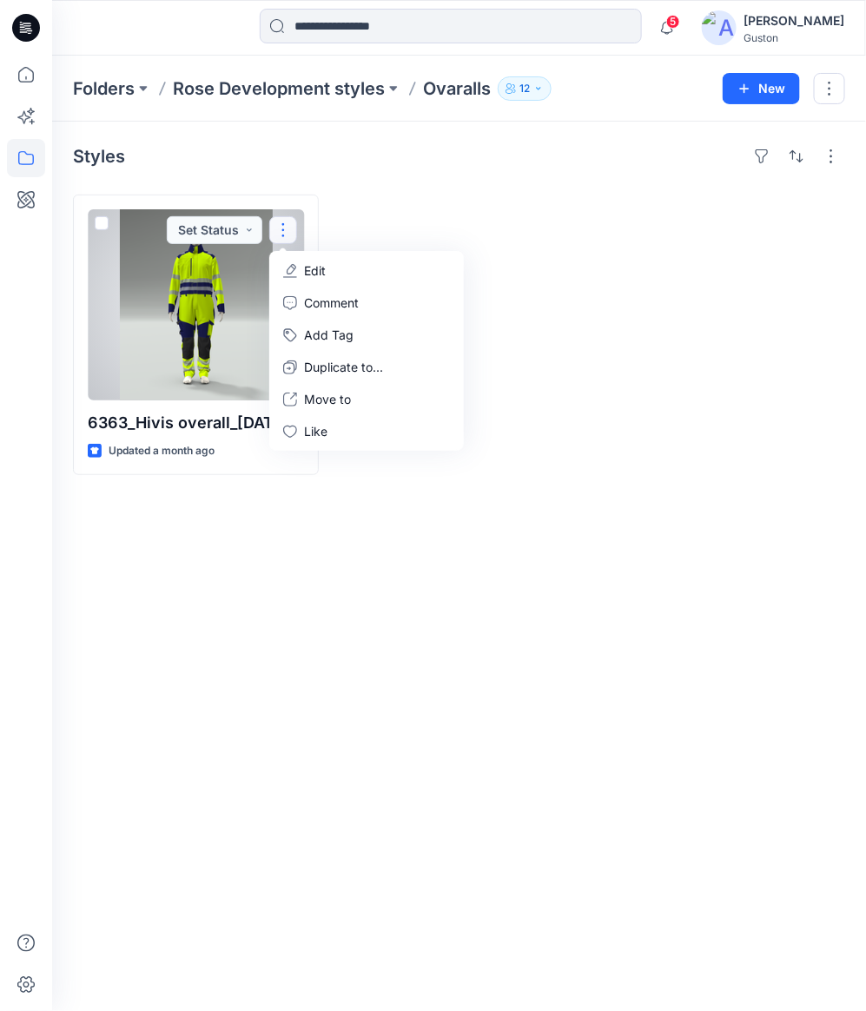
click at [214, 341] on div "Folders Rose Development styles Ovaralls 12 New Styles 6363_Hivis overall_[DATE…" at bounding box center [459, 534] width 814 height 956
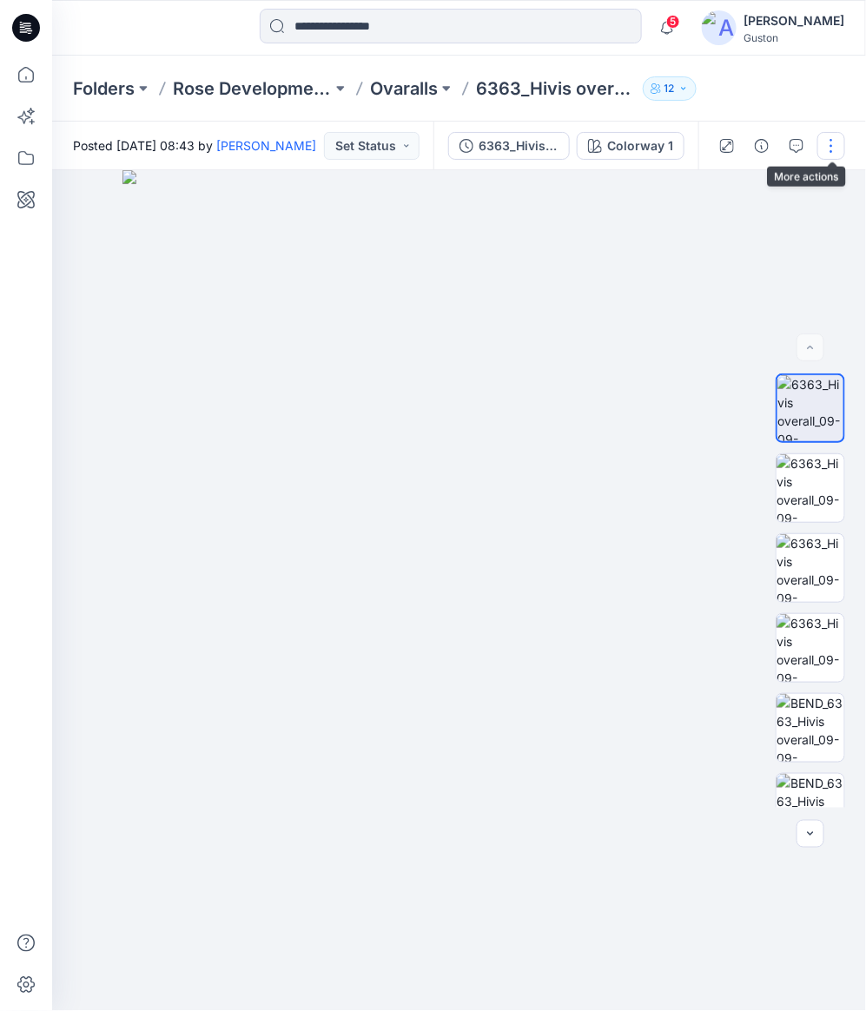
click at [832, 151] on button "button" at bounding box center [832, 146] width 28 height 28
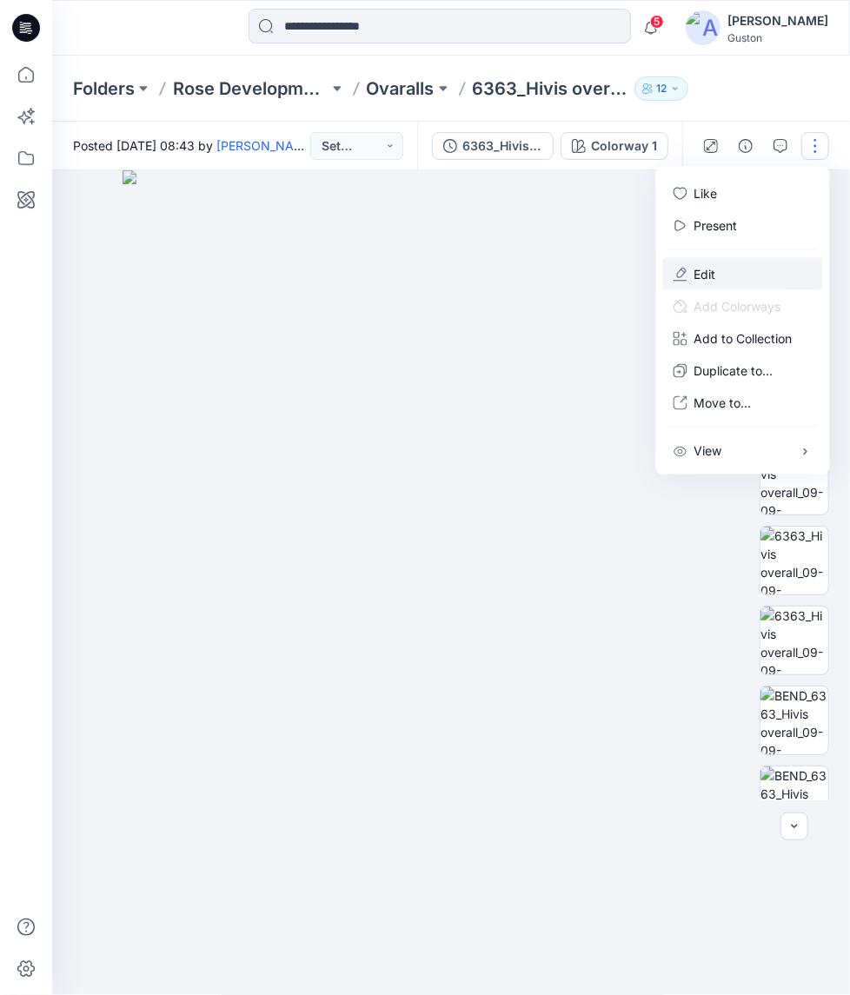
click at [553, 301] on img at bounding box center [459, 590] width 673 height 841
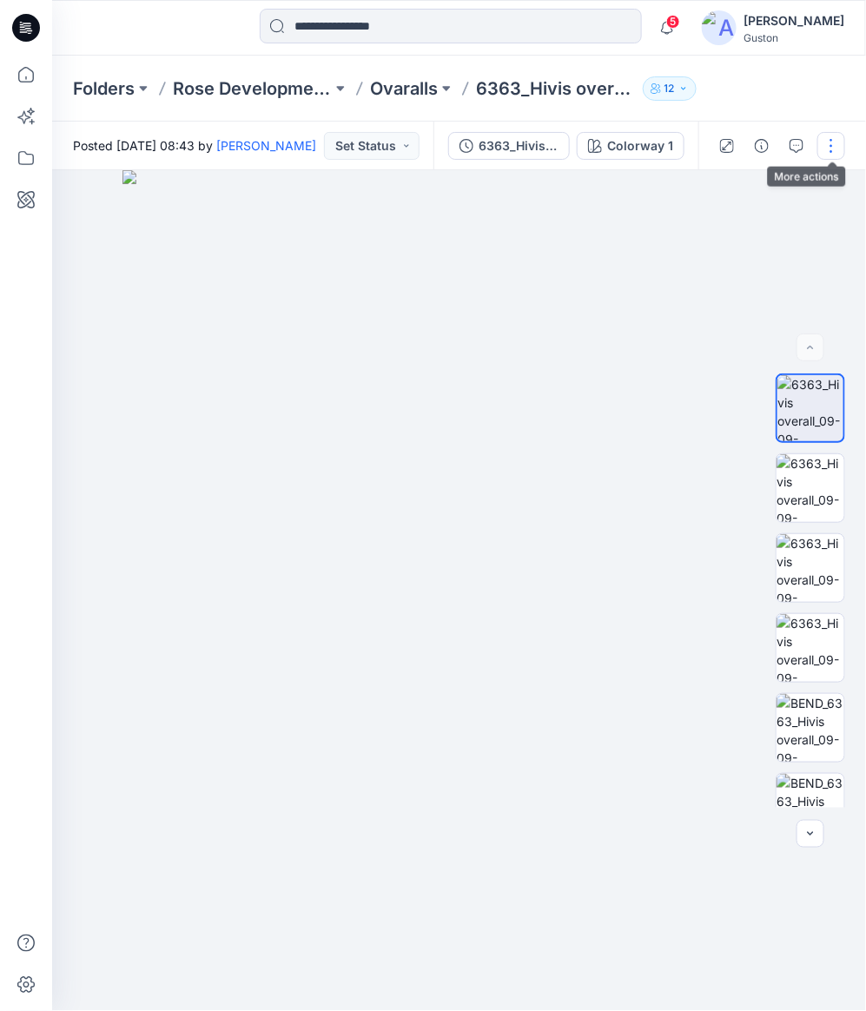
click at [827, 154] on button "button" at bounding box center [832, 146] width 28 height 28
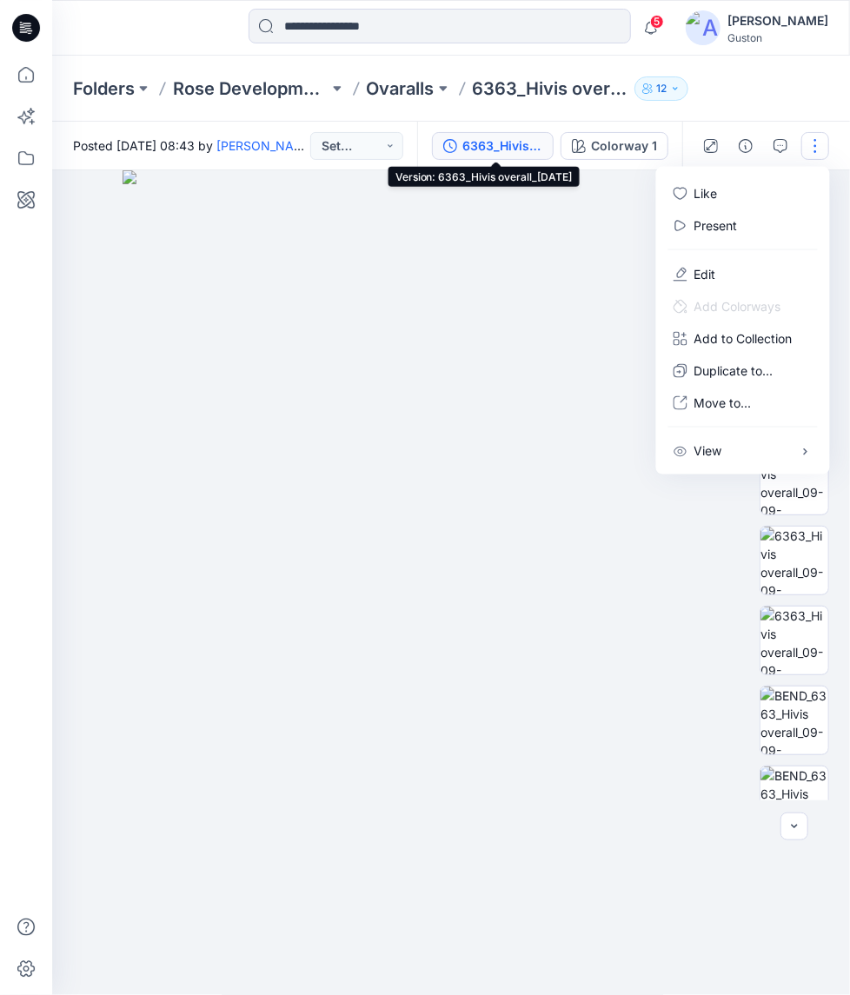
click at [504, 140] on div "6363_Hivis overall_[DATE]" at bounding box center [502, 145] width 80 height 19
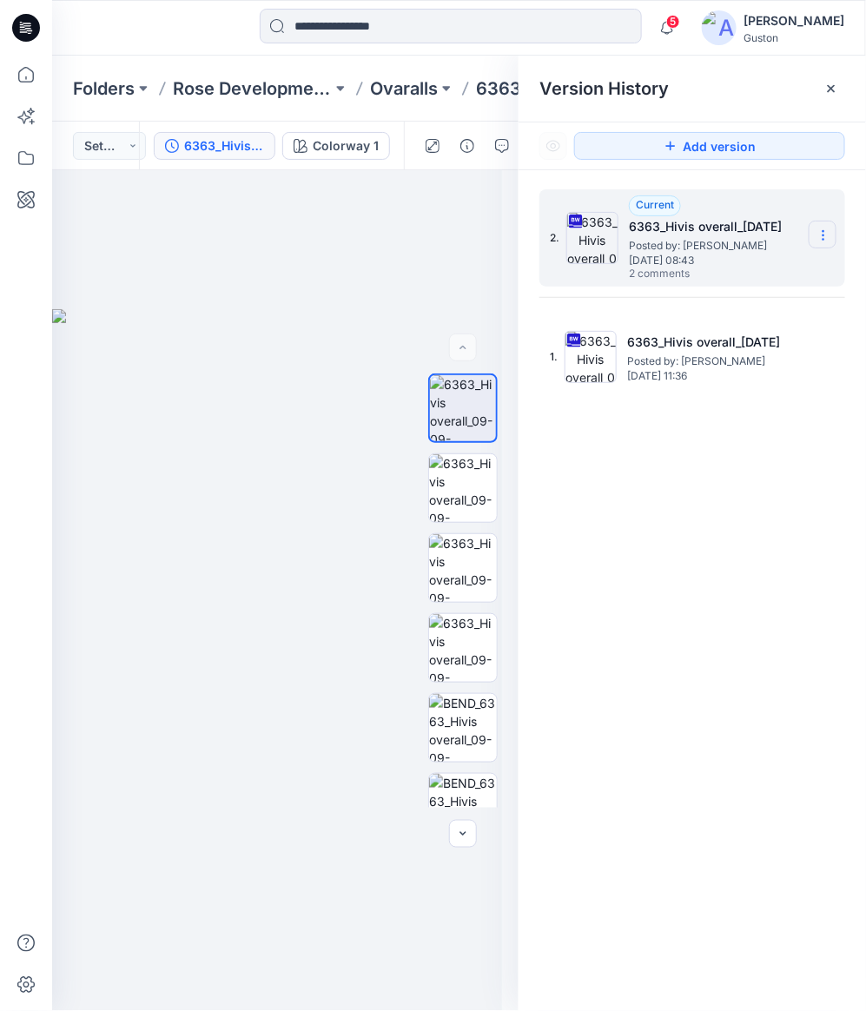
click at [824, 236] on icon at bounding box center [824, 235] width 14 height 14
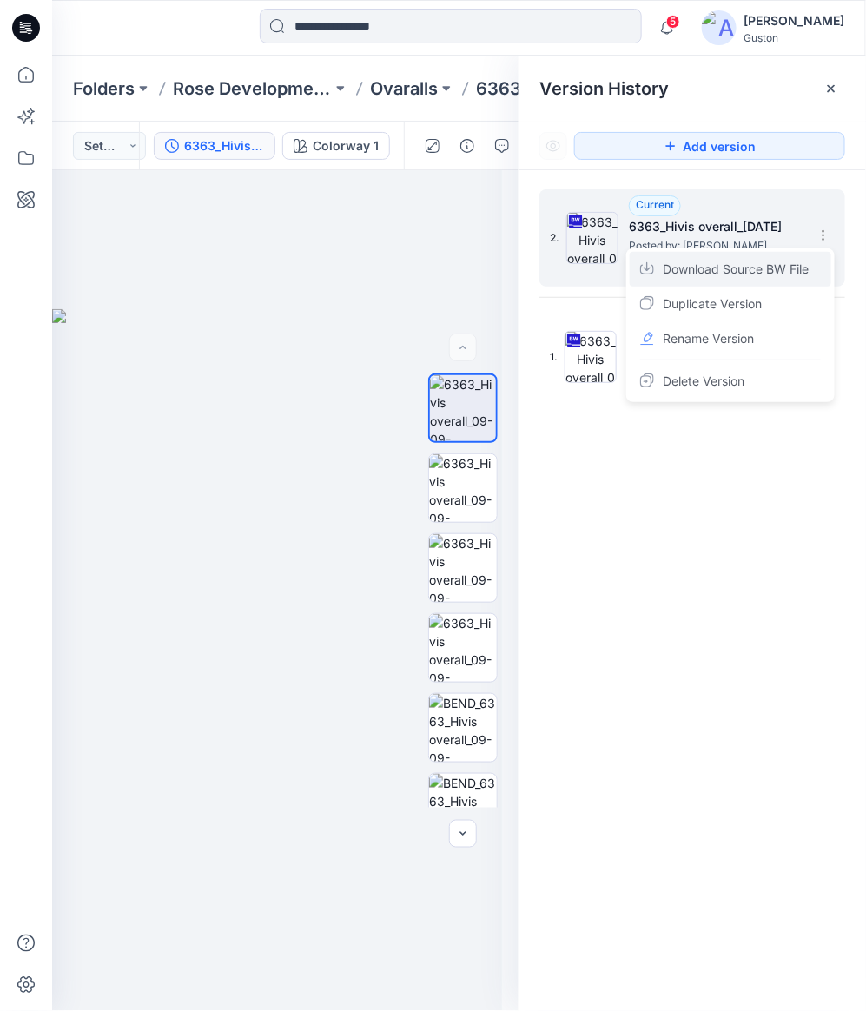
click at [786, 273] on span "Download Source BW File" at bounding box center [736, 269] width 146 height 21
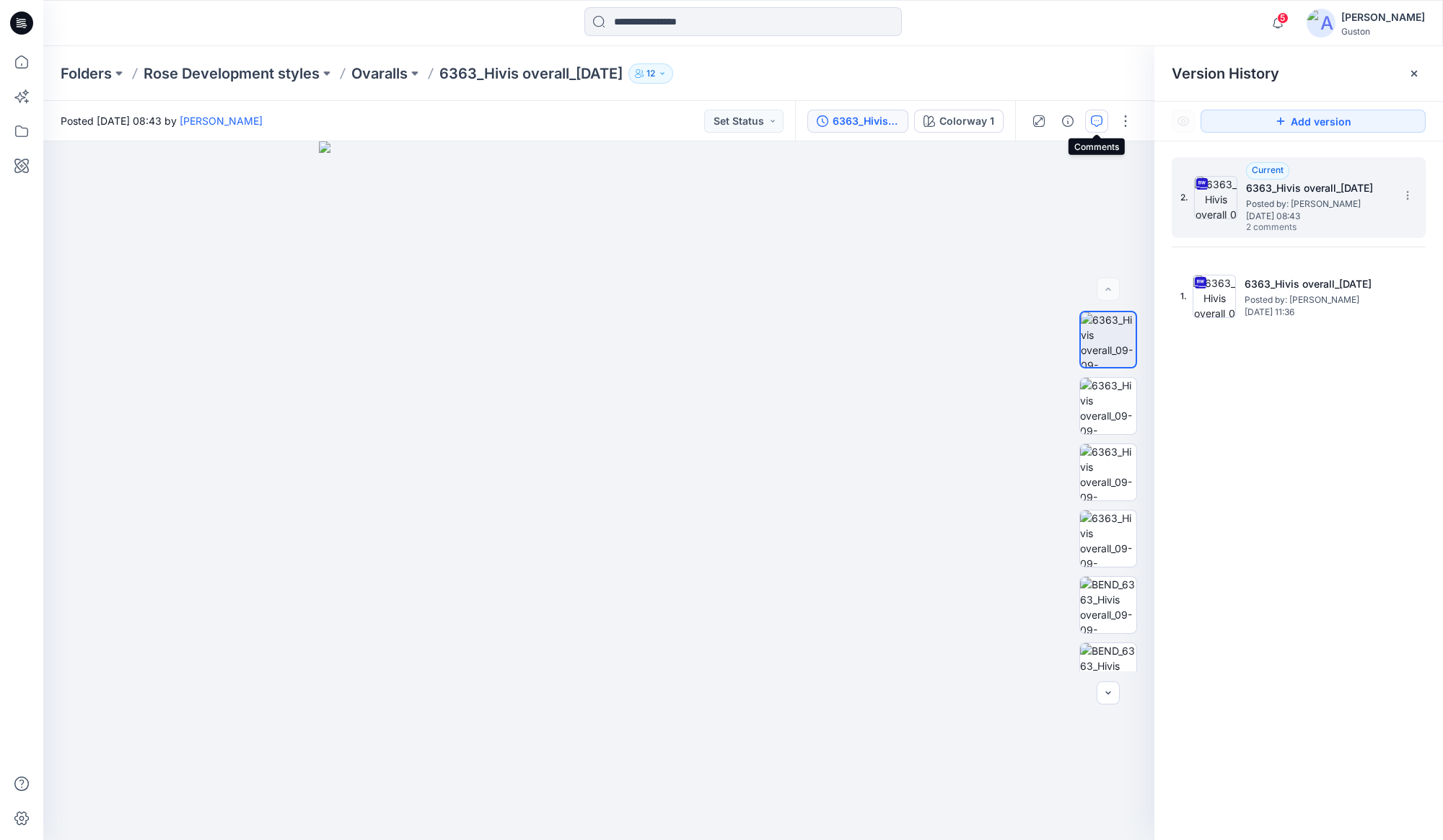
click at [718, 124] on icon "button" at bounding box center [1097, 121] width 12 height 12
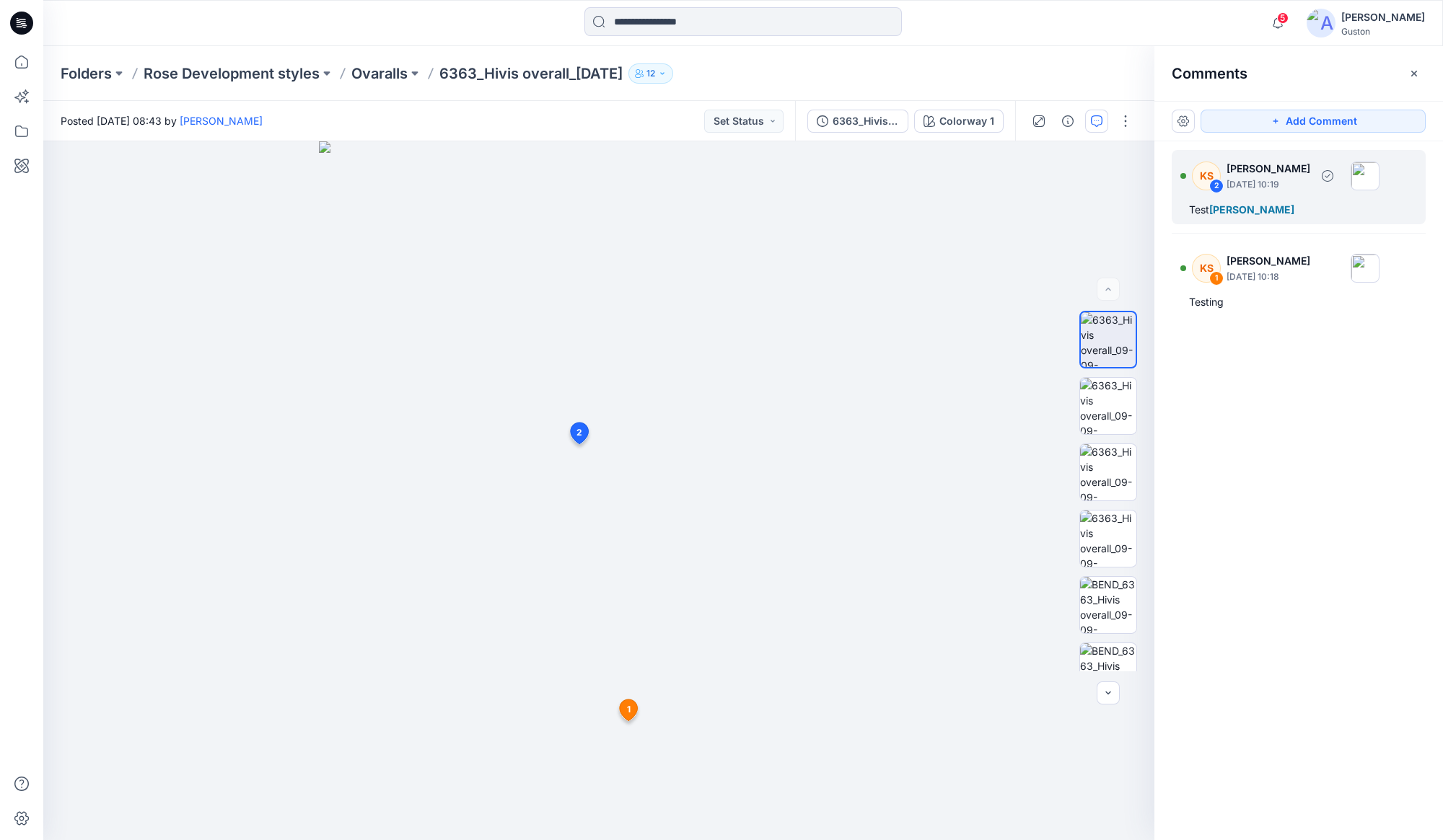
click at [718, 178] on p "[DATE] 10:19" at bounding box center [1268, 184] width 84 height 14
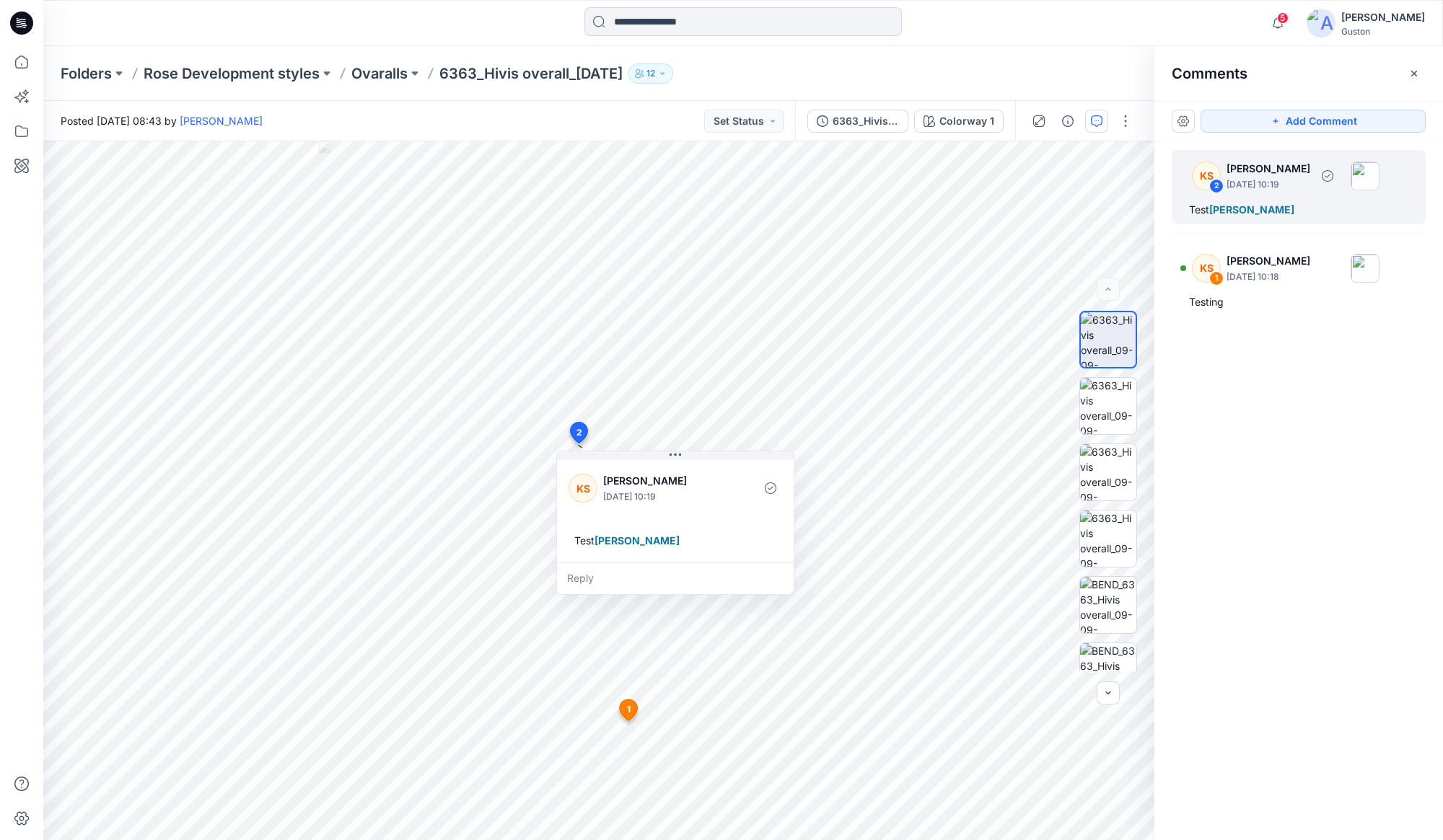
drag, startPoint x: 1274, startPoint y: 198, endPoint x: 1240, endPoint y: 168, distance: 45.3
click at [718, 168] on p "[PERSON_NAME]" at bounding box center [1268, 168] width 84 height 17
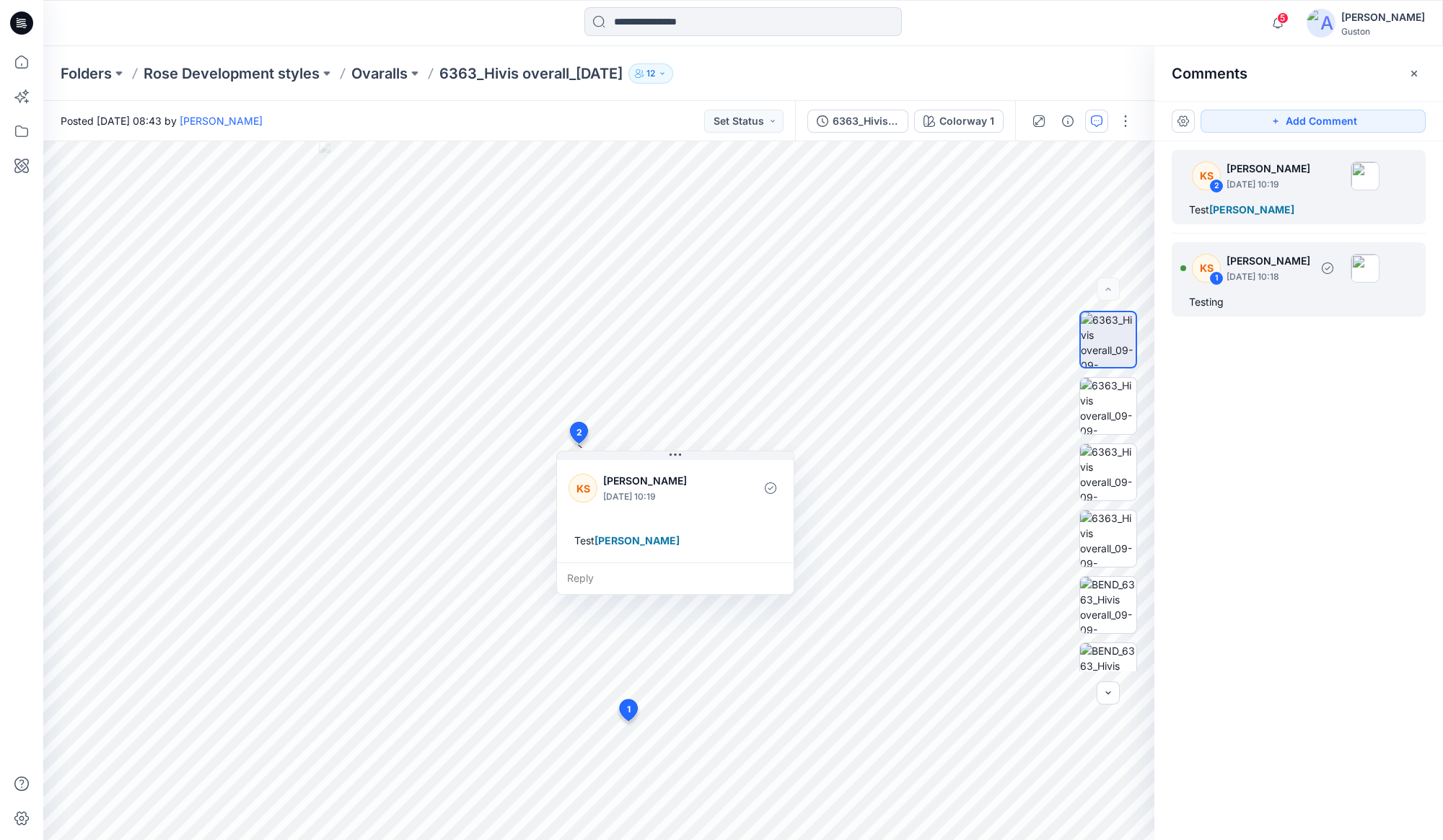
click at [718, 264] on p "[PERSON_NAME]" at bounding box center [1268, 261] width 84 height 17
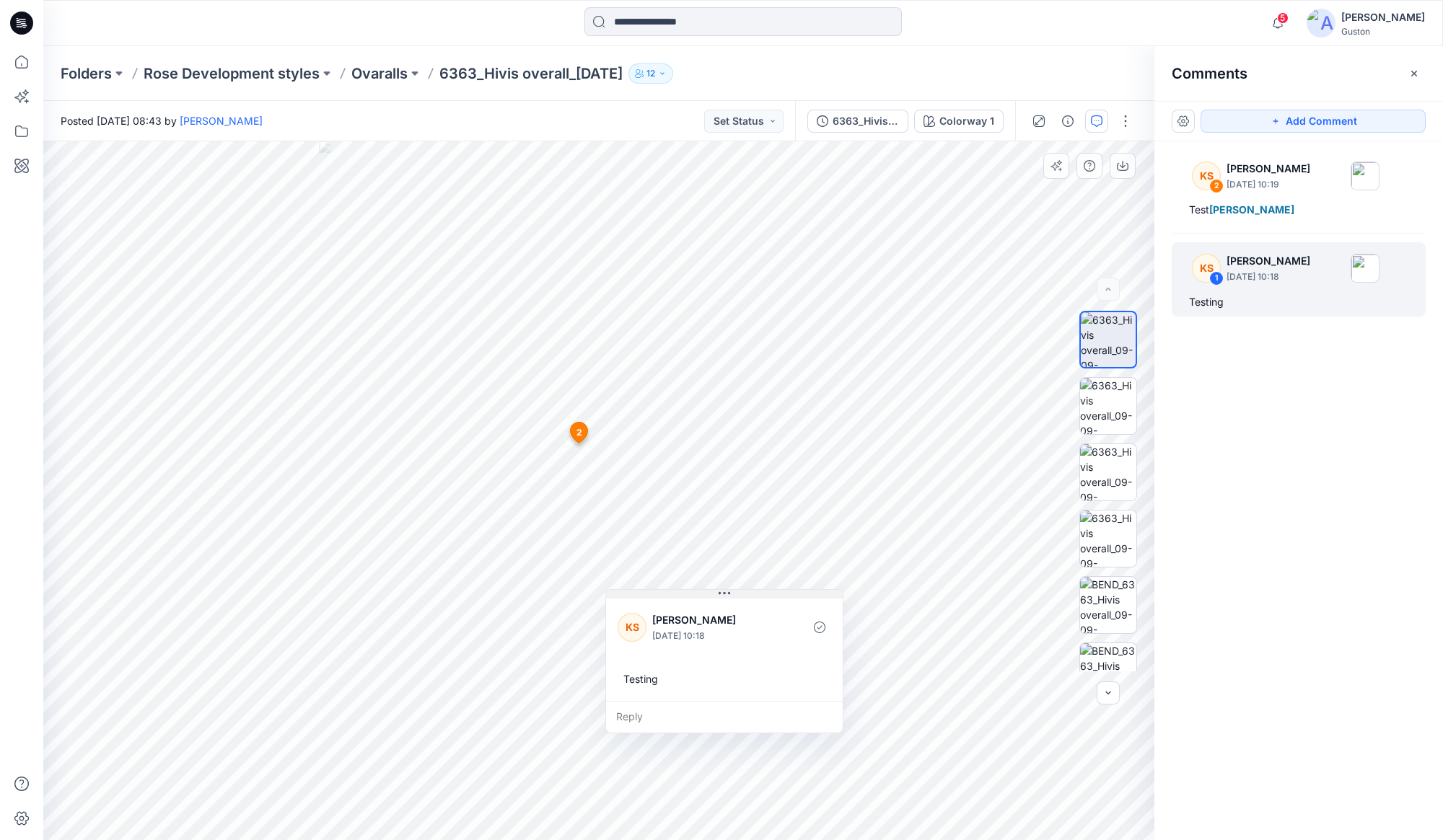
click at [718, 593] on icon at bounding box center [724, 593] width 12 height 2
click at [718, 593] on button at bounding box center [724, 594] width 237 height 8
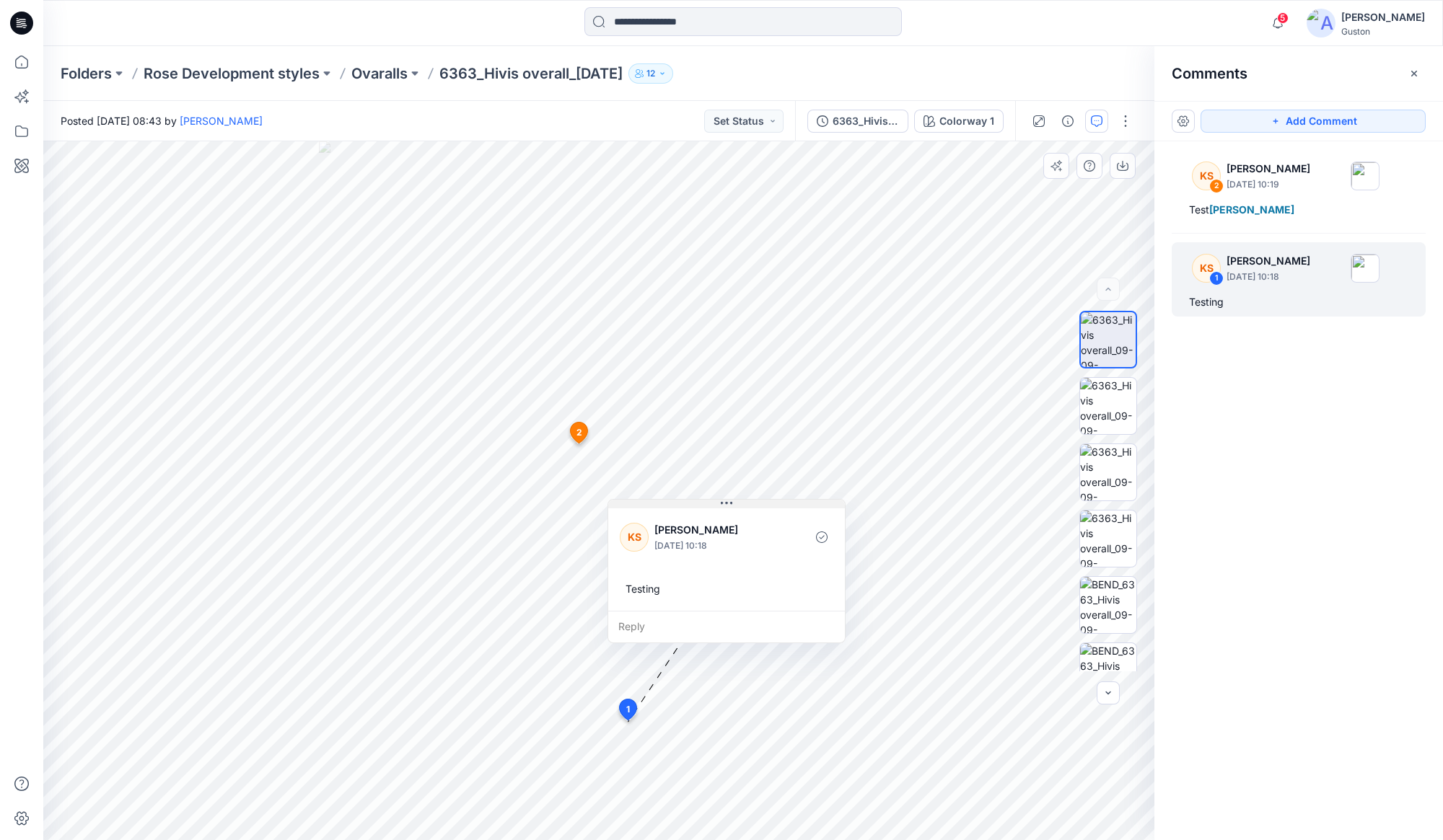
drag, startPoint x: 730, startPoint y: 593, endPoint x: 732, endPoint y: 502, distance: 91.0
click at [718, 502] on button at bounding box center [726, 504] width 237 height 8
click at [718, 505] on icon at bounding box center [726, 502] width 12 height 12
click at [718, 120] on icon "button" at bounding box center [1097, 120] width 5 height 1
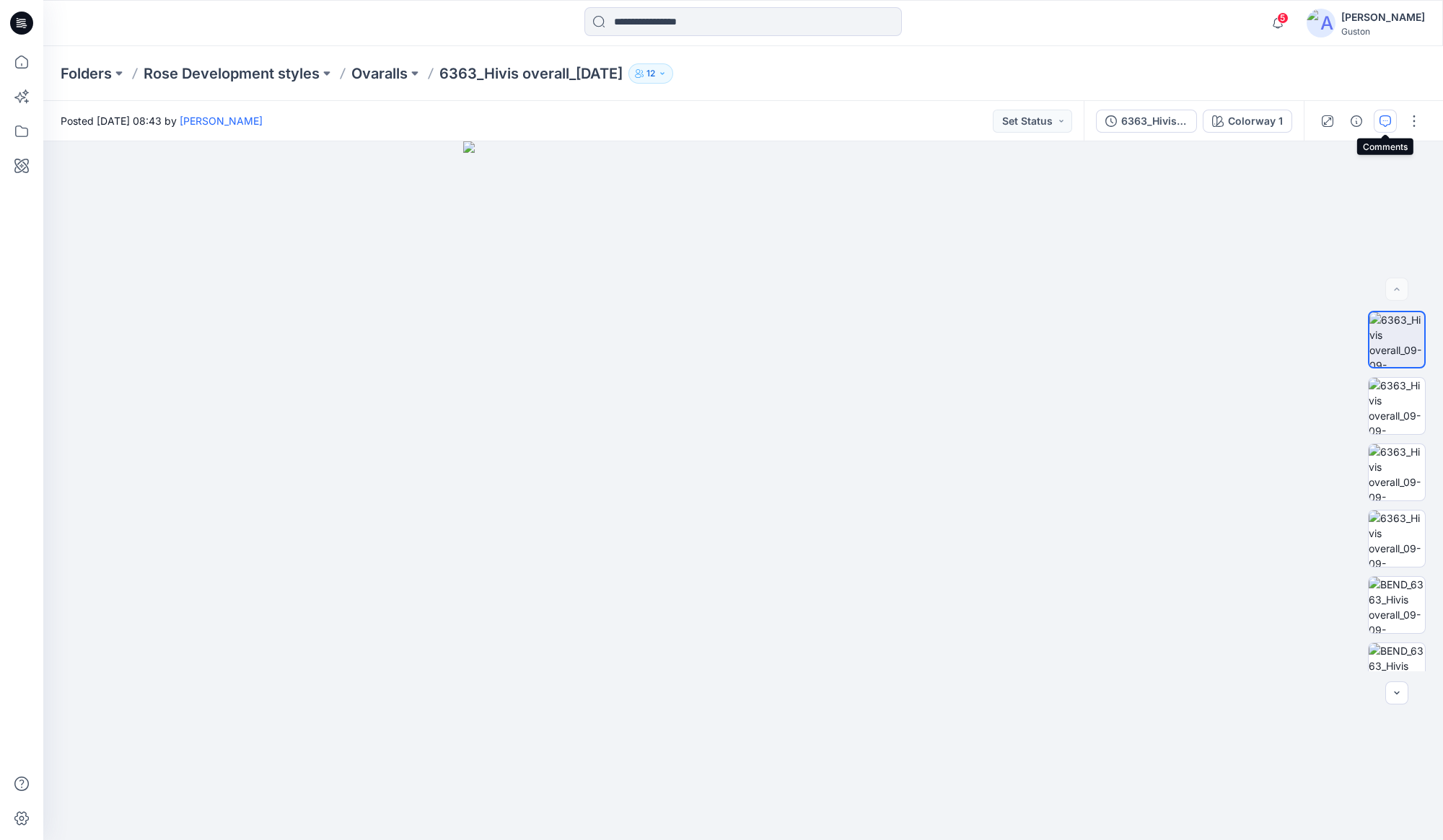
click at [718, 121] on icon "button" at bounding box center [1385, 121] width 12 height 12
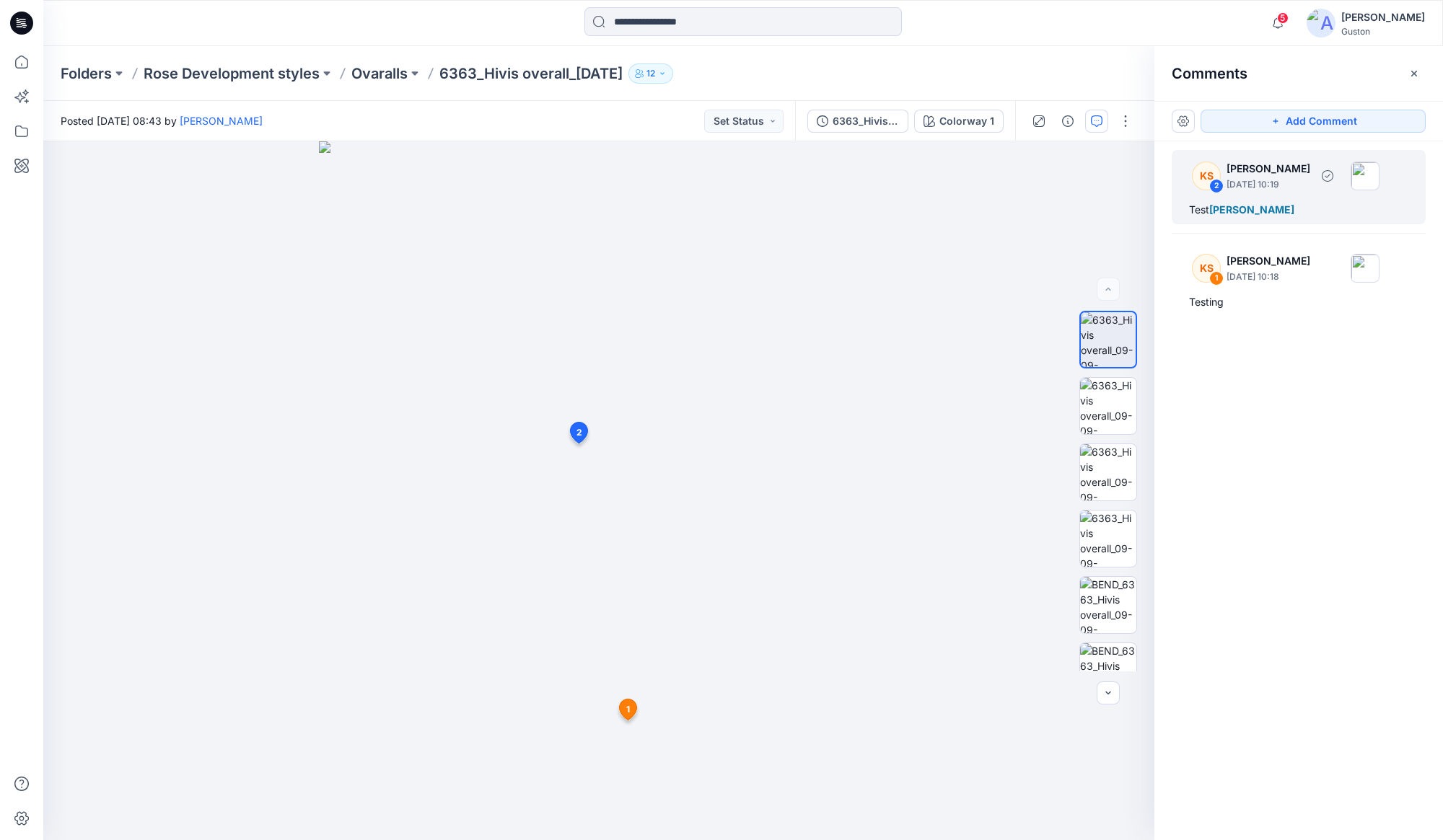
click at [718, 173] on p "[PERSON_NAME]" at bounding box center [1268, 168] width 84 height 17
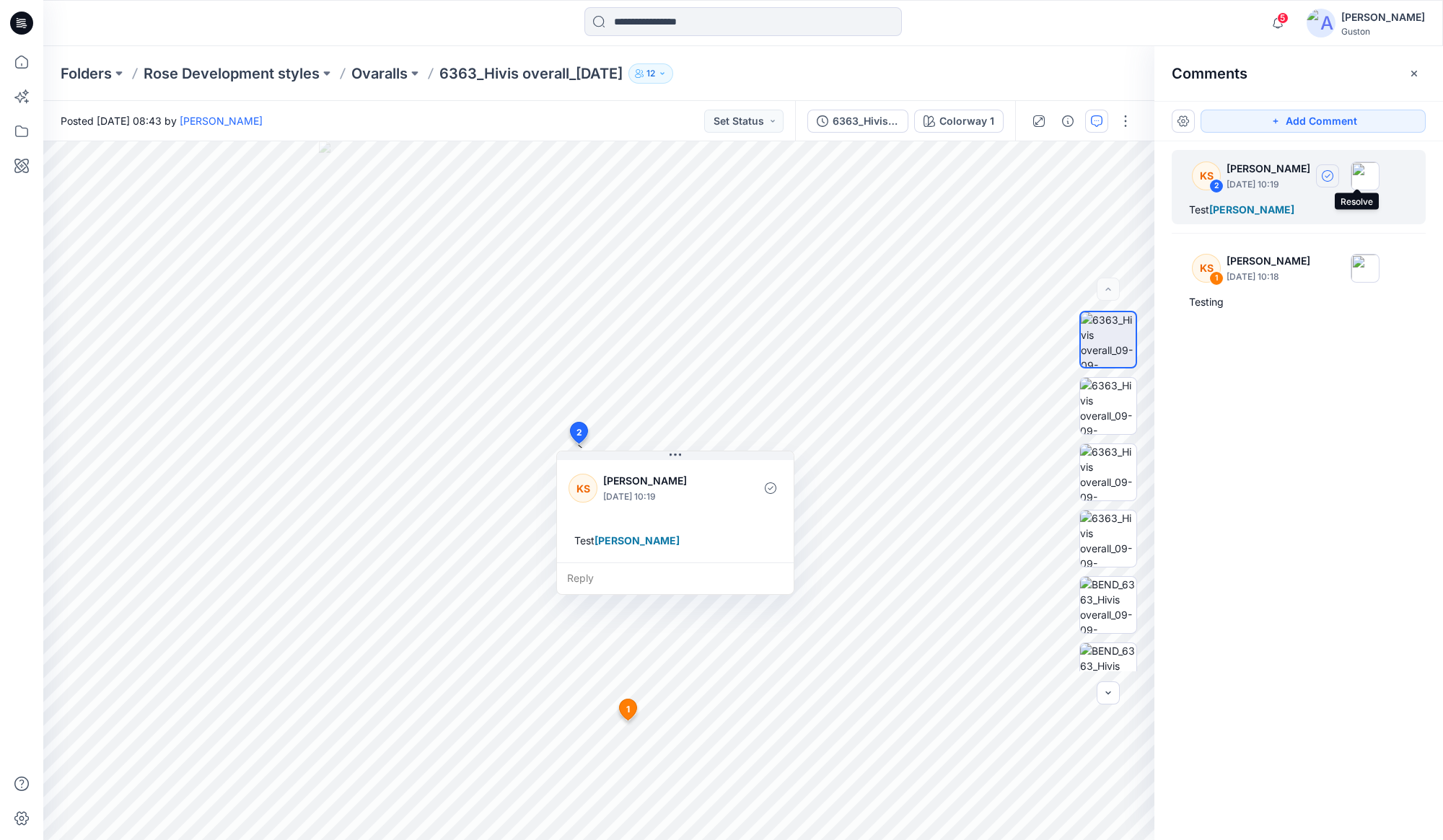
click at [718, 175] on icon "button" at bounding box center [1327, 175] width 5 height 3
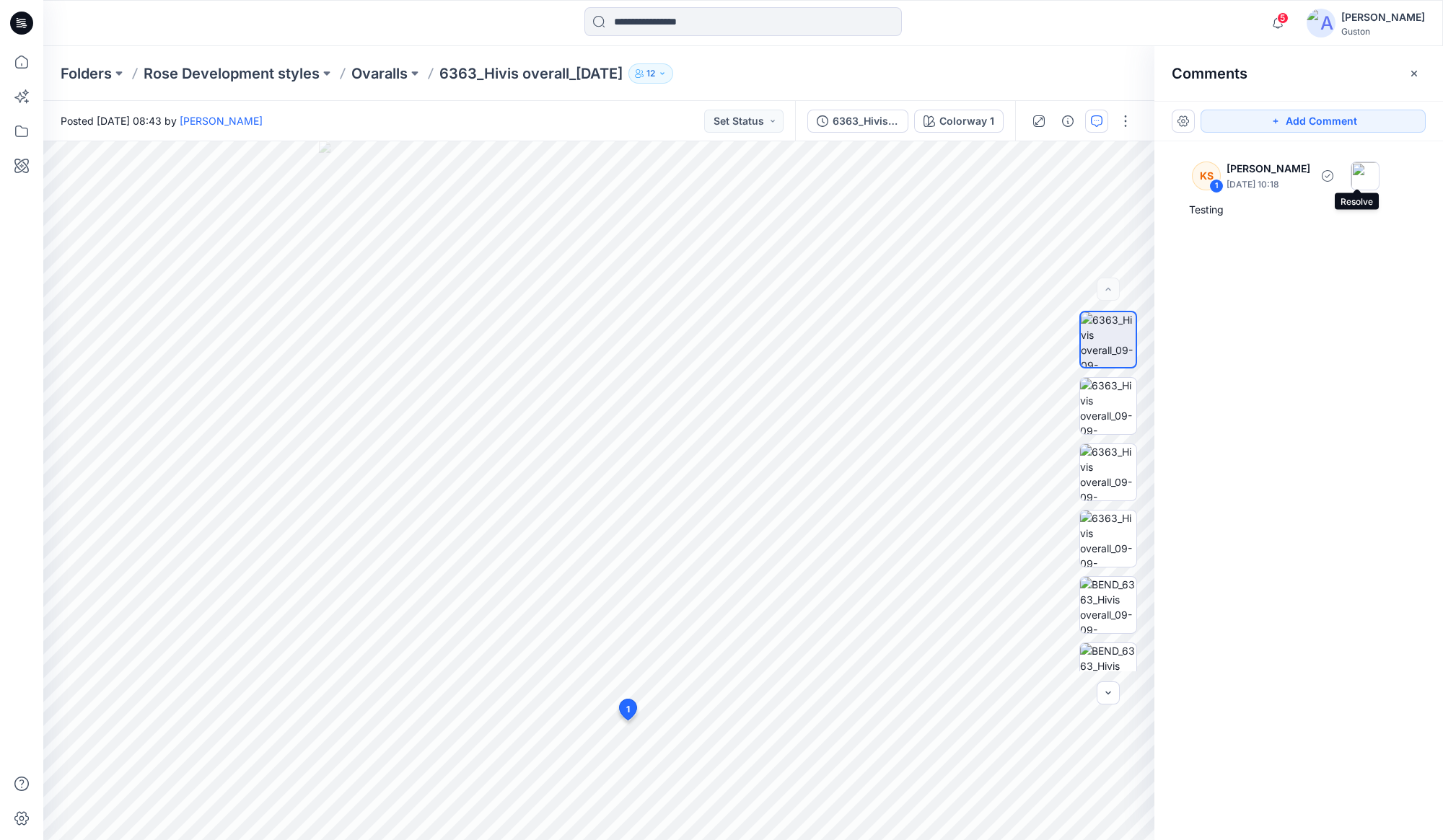
click at [718, 175] on icon "button" at bounding box center [1327, 175] width 5 height 3
click at [718, 72] on icon "button" at bounding box center [1413, 72] width 6 height 6
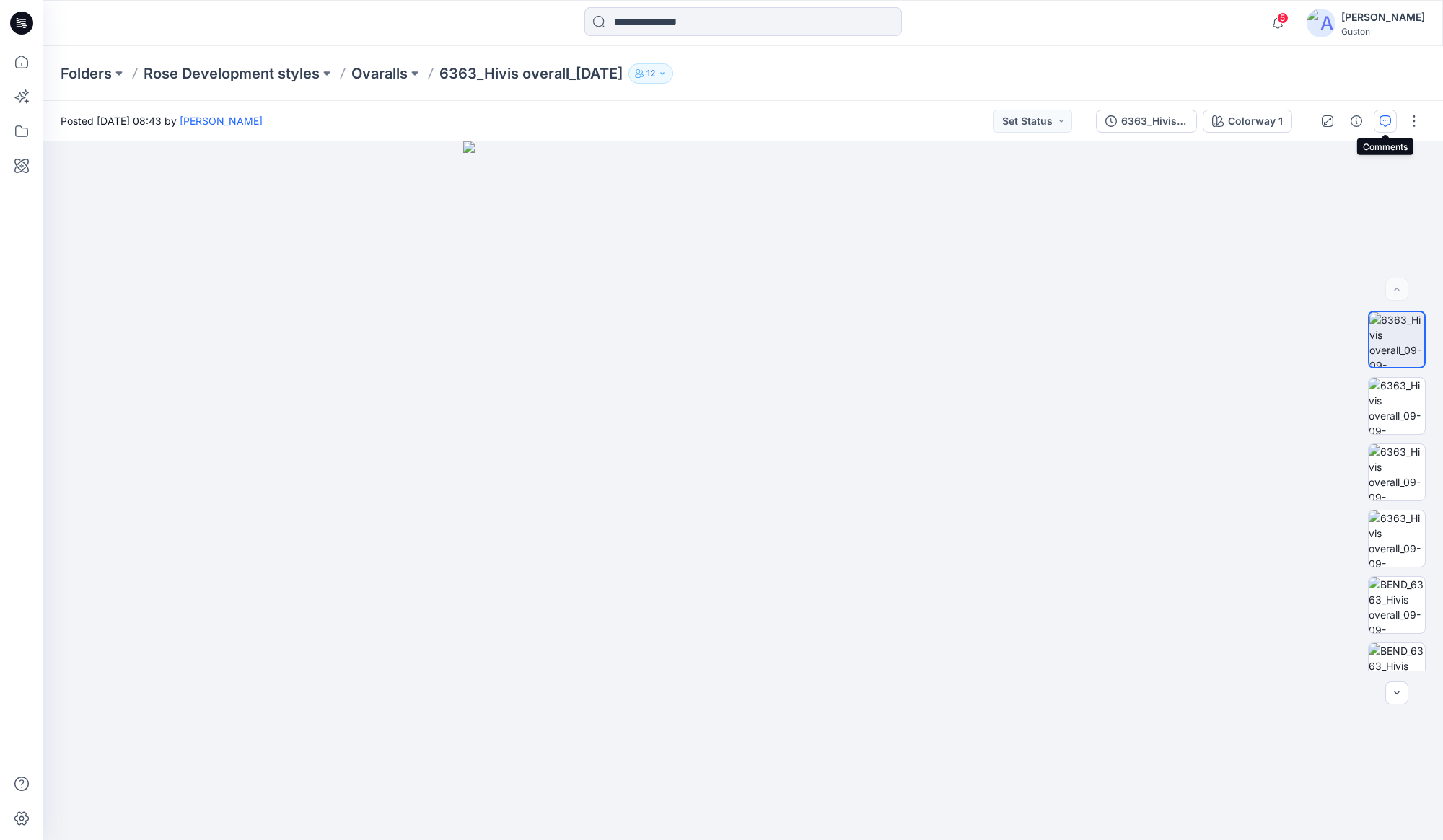
click at [718, 126] on icon "button" at bounding box center [1385, 121] width 12 height 12
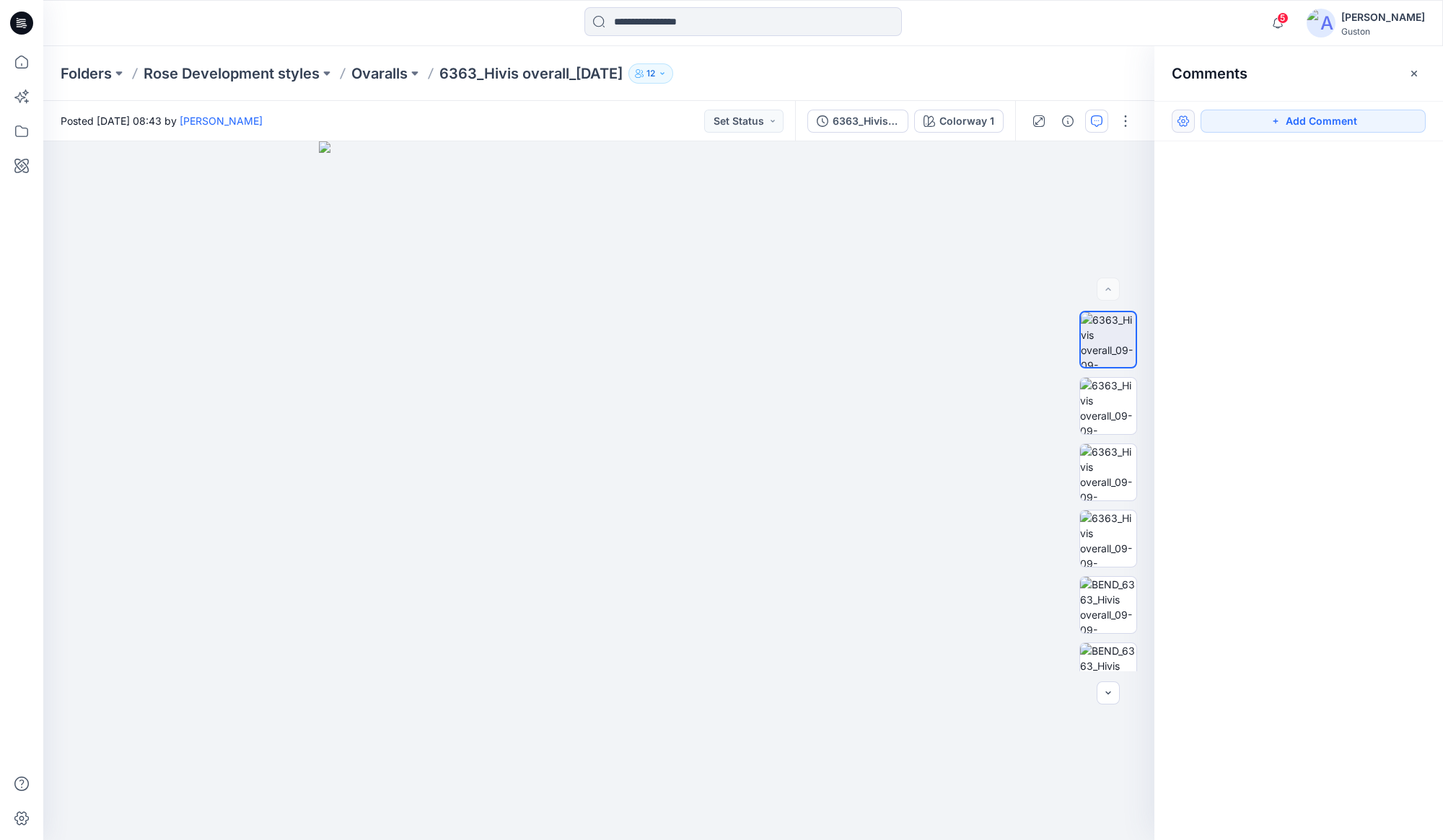
click at [718, 120] on button "button" at bounding box center [1183, 121] width 23 height 23
drag, startPoint x: 1297, startPoint y: 499, endPoint x: 1266, endPoint y: 474, distance: 39.8
click at [718, 497] on div at bounding box center [1299, 464] width 289 height 646
click at [718, 120] on button "Add Comment" at bounding box center [1313, 121] width 225 height 23
click at [629, 300] on div "3" at bounding box center [599, 491] width 1111 height 699
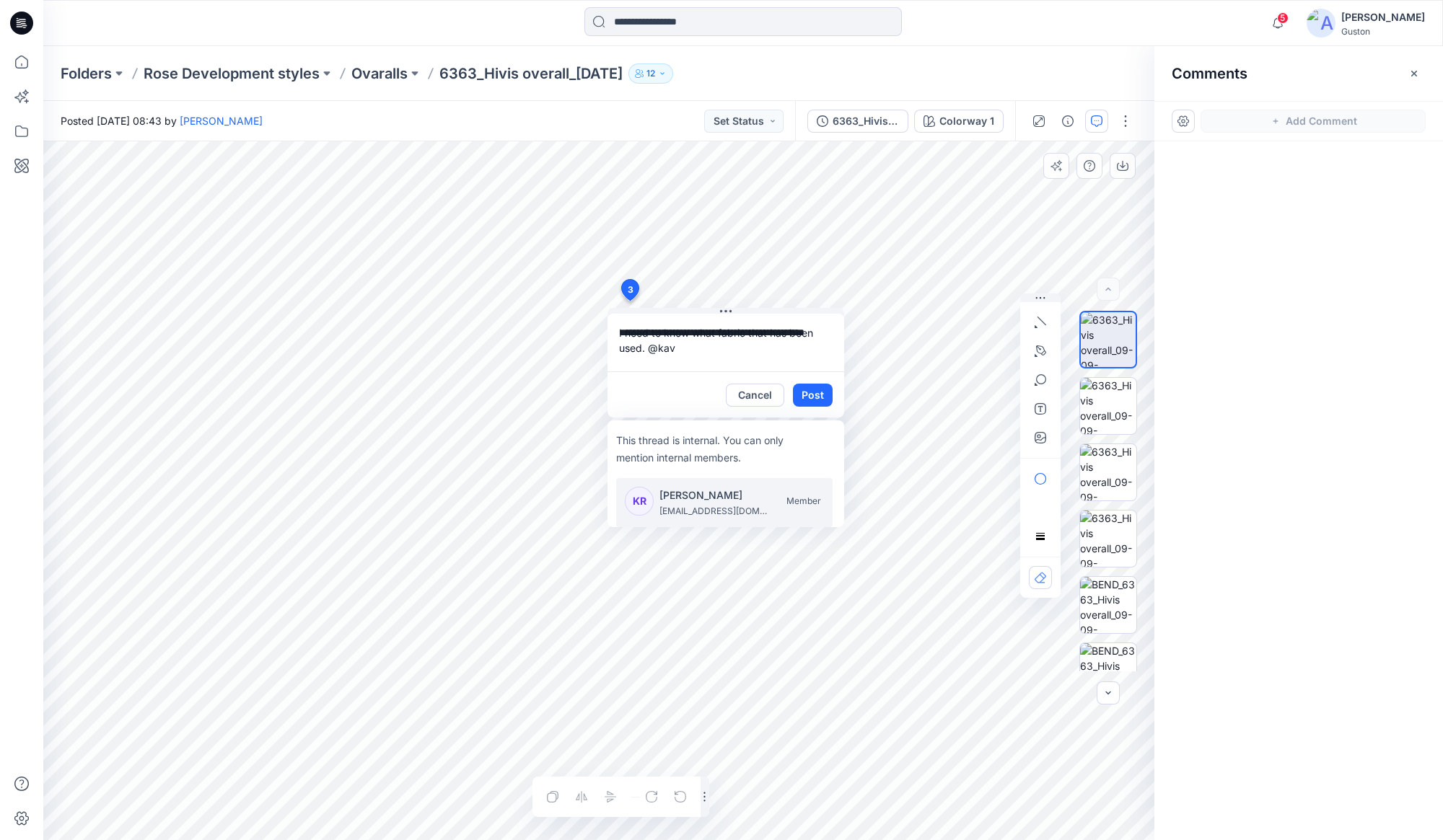
click at [718, 504] on p "[EMAIL_ADDRESS][DOMAIN_NAME]" at bounding box center [713, 510] width 108 height 14
click at [718, 493] on p "[PERSON_NAME]" at bounding box center [713, 495] width 108 height 17
type textarea "**********"
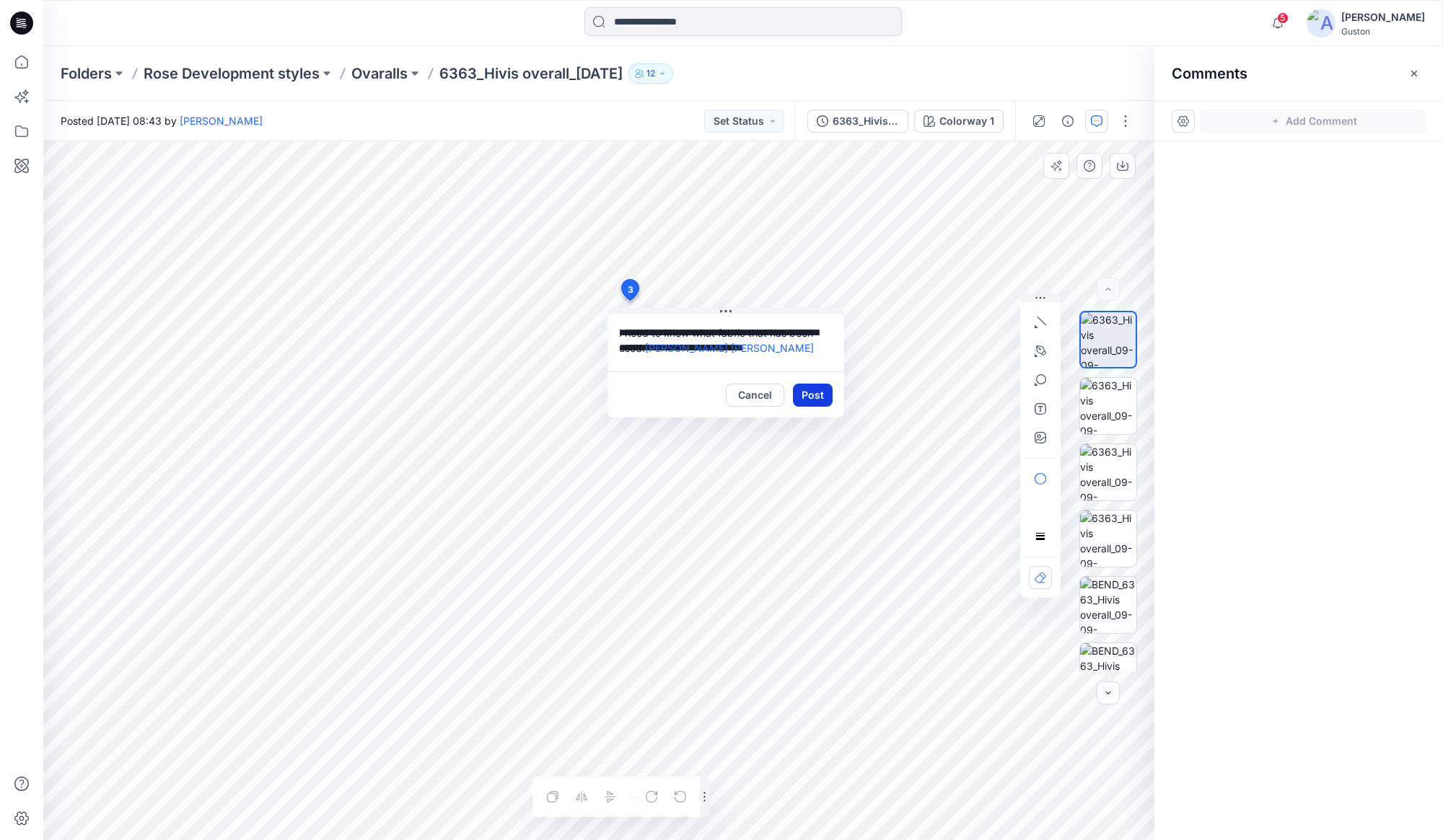
click at [718, 398] on button "Post" at bounding box center [813, 395] width 40 height 23
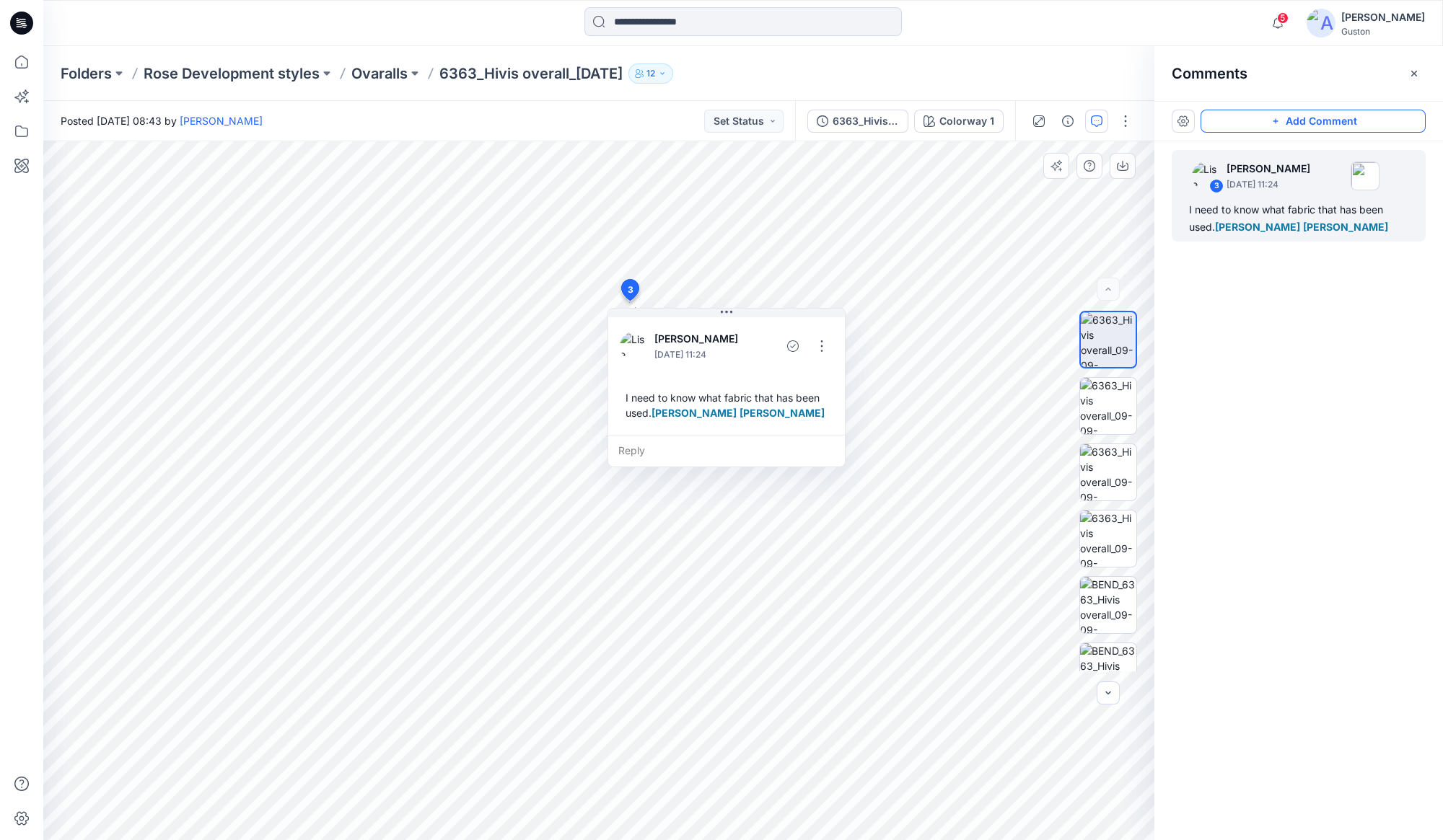
click at [718, 114] on button "Add Comment" at bounding box center [1313, 121] width 225 height 23
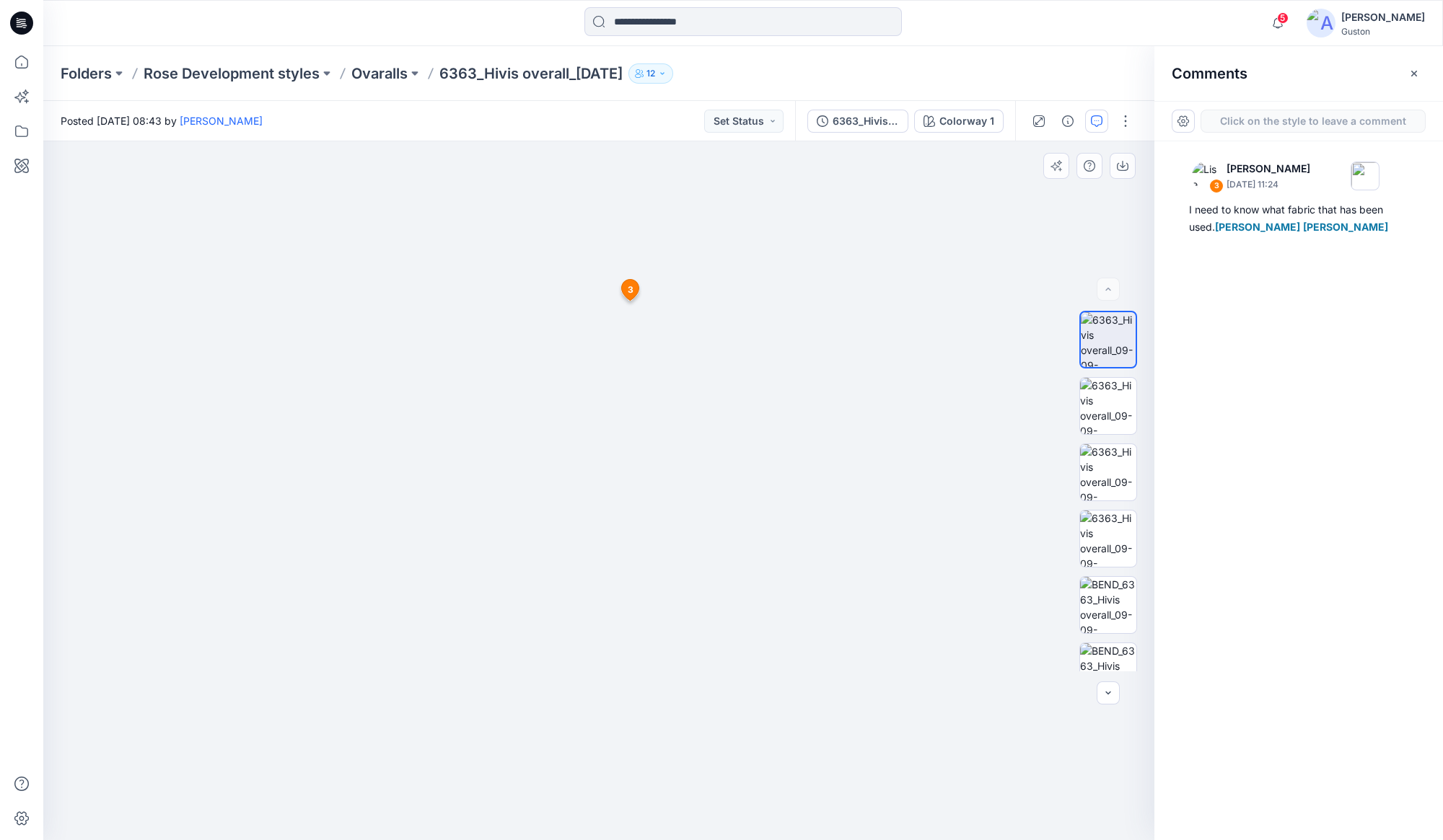
click at [639, 514] on div "4 3 [PERSON_NAME] [DATE] 11:24 I need to know what fabric that has been used. K…" at bounding box center [599, 491] width 1111 height 699
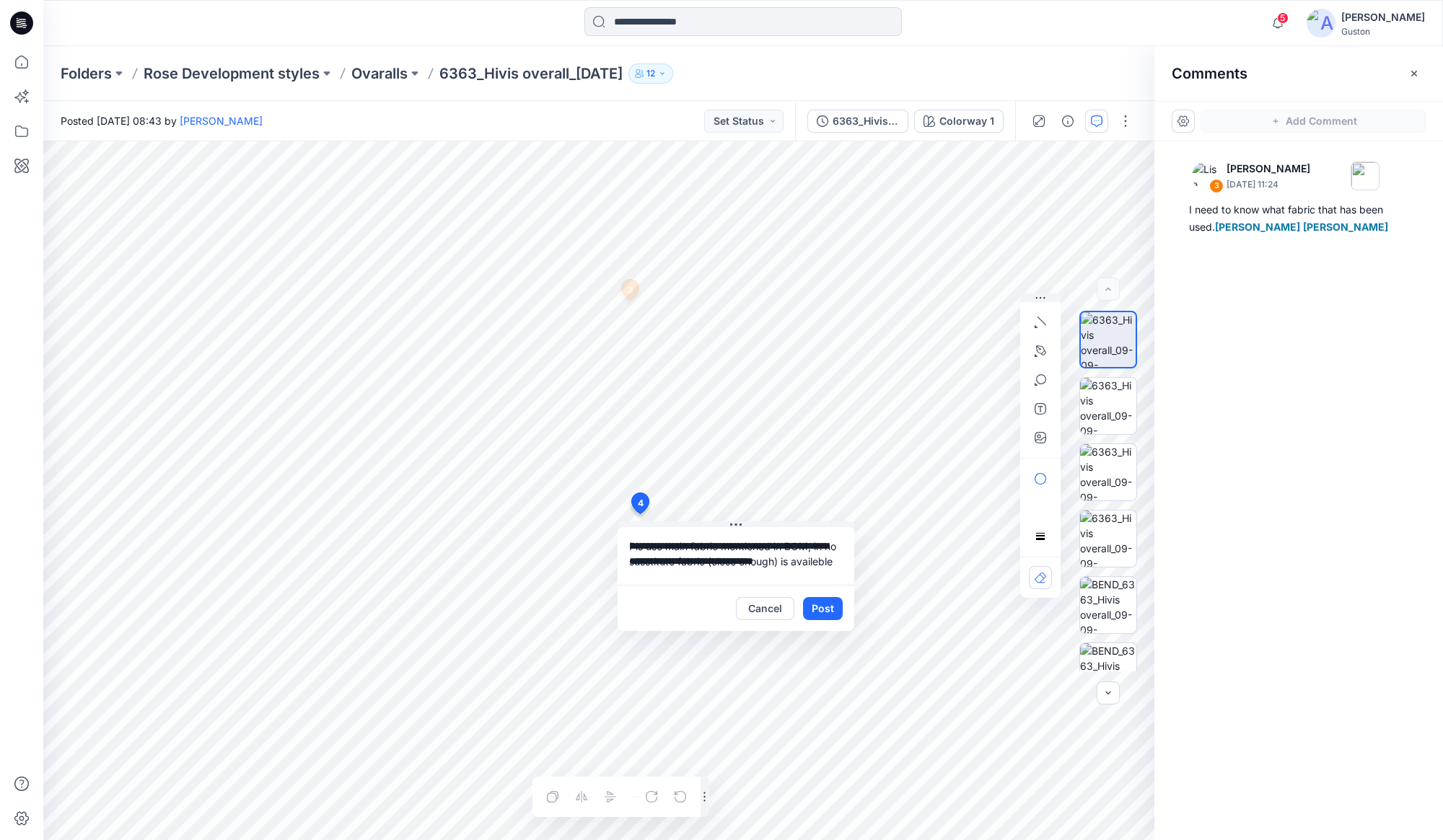
click at [718, 561] on textarea "**********" at bounding box center [736, 556] width 237 height 58
click at [718, 562] on textarea "**********" at bounding box center [736, 556] width 237 height 58
click at [718, 564] on textarea "**********" at bounding box center [736, 556] width 237 height 58
click at [718, 562] on textarea "**********" at bounding box center [736, 556] width 237 height 58
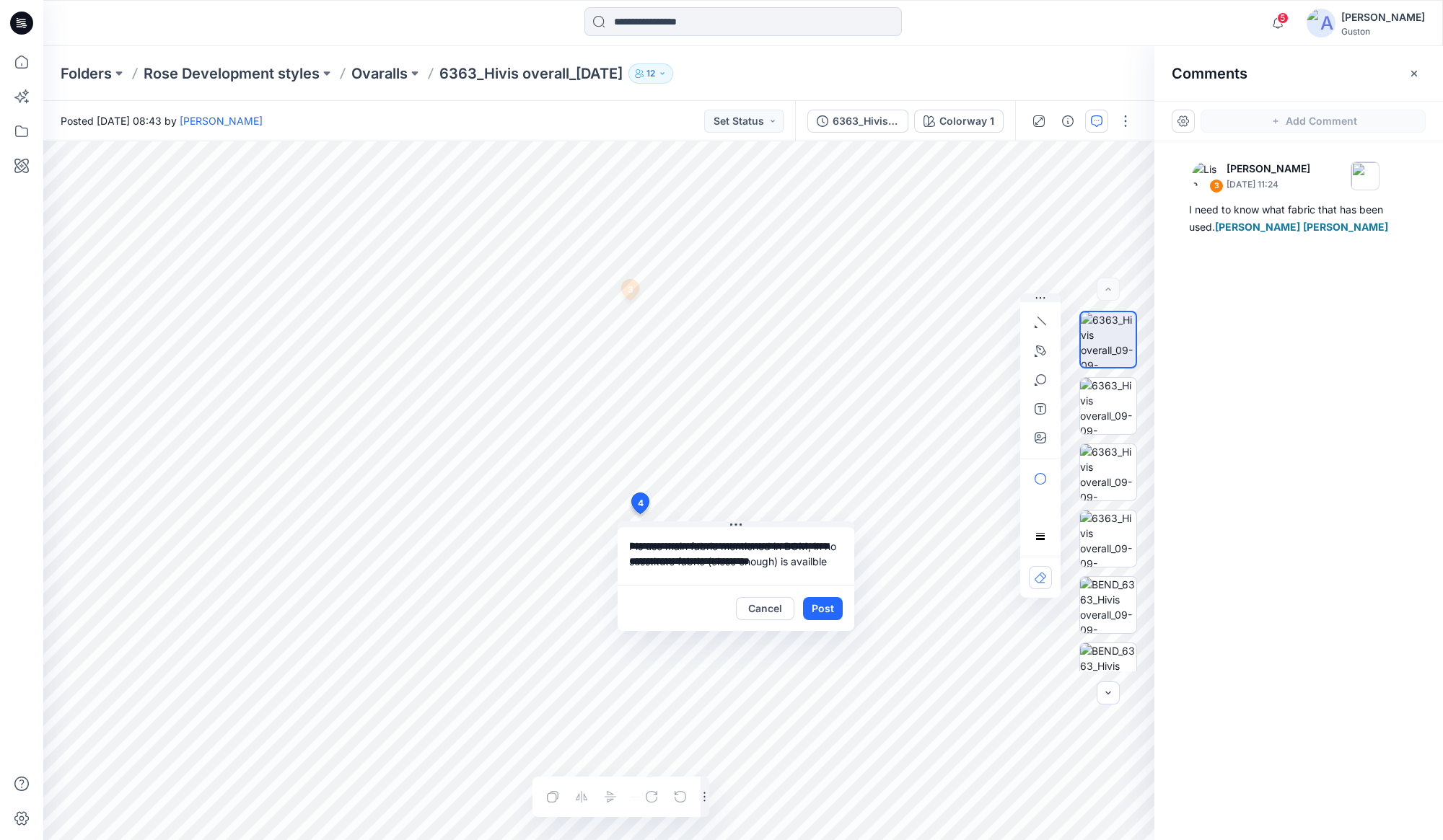
click at [718, 545] on textarea "**********" at bounding box center [736, 556] width 237 height 58
click at [718, 560] on textarea "**********" at bounding box center [736, 556] width 237 height 58
type textarea "**********"
click at [718, 610] on button "Post" at bounding box center [823, 608] width 40 height 23
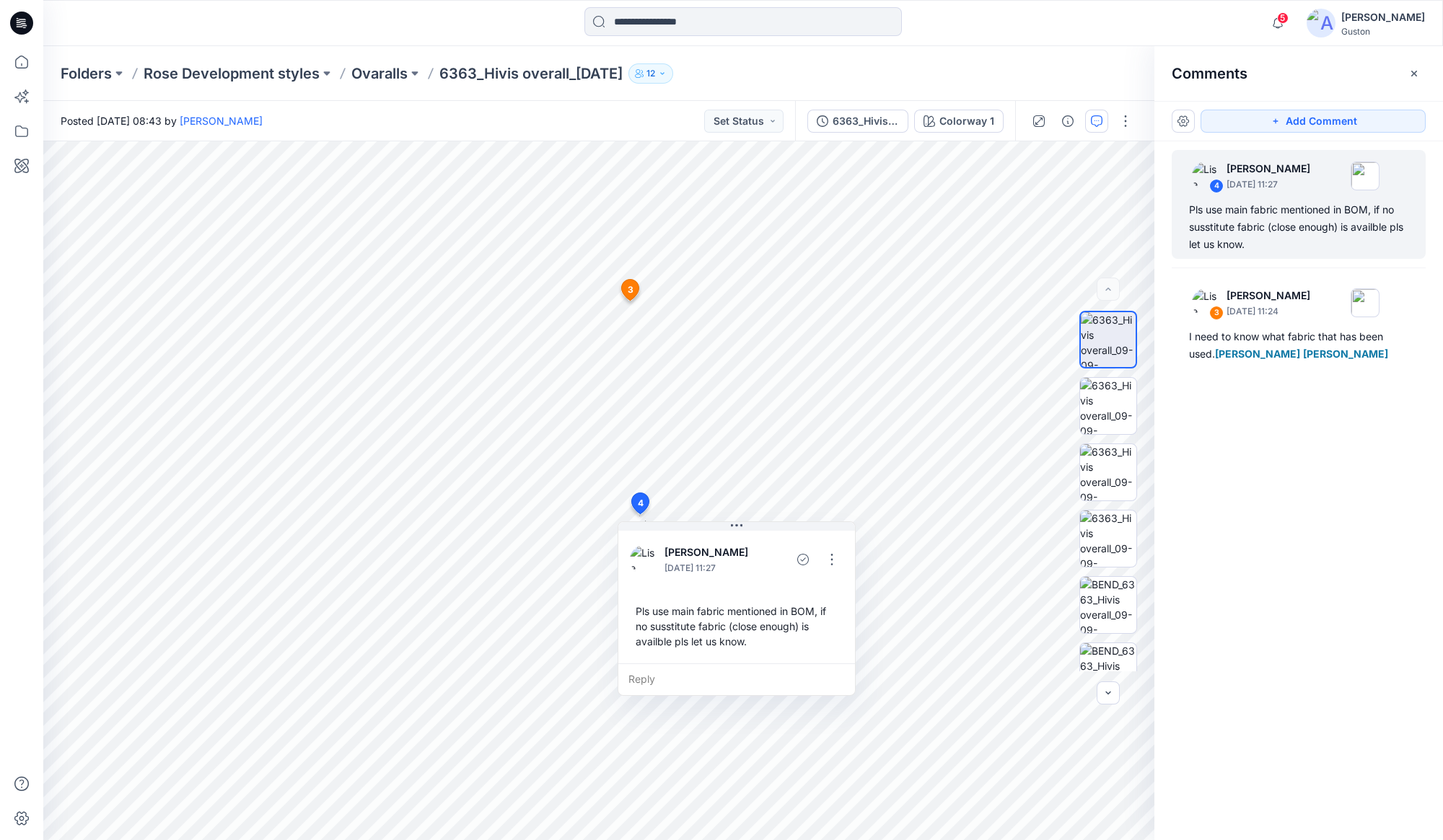
click at [718, 503] on div "4 [PERSON_NAME] [DATE] 11:27 Pls use main fabric mentioned in BOM, if no sussti…" at bounding box center [1299, 464] width 289 height 646
click at [718, 114] on button "Add Comment" at bounding box center [1313, 121] width 225 height 23
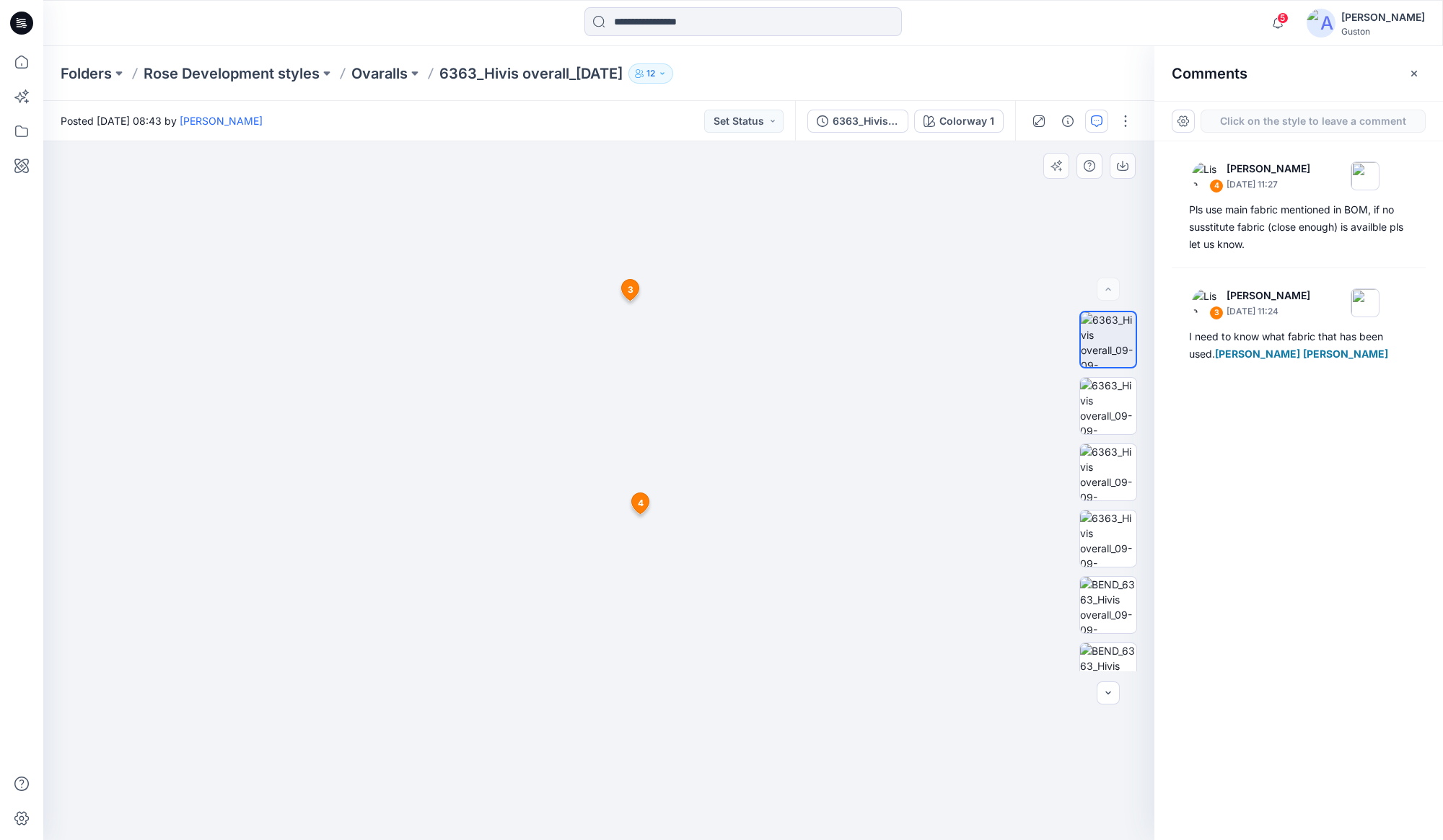
click at [636, 588] on div "5 3 [PERSON_NAME] [DATE] 11:24 I need to know what fabric that has been used. K…" at bounding box center [599, 491] width 1111 height 699
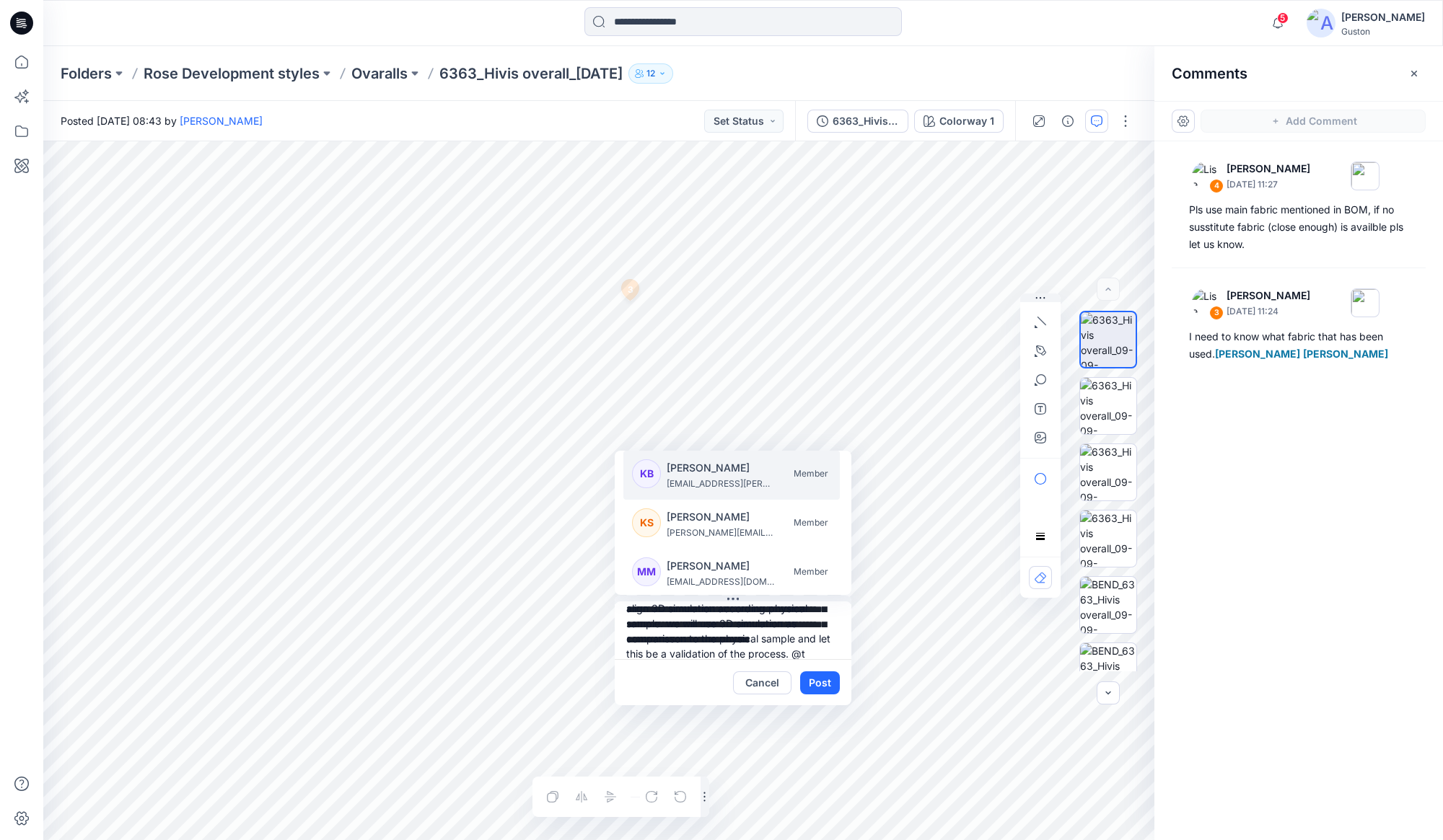
scroll to position [42, 0]
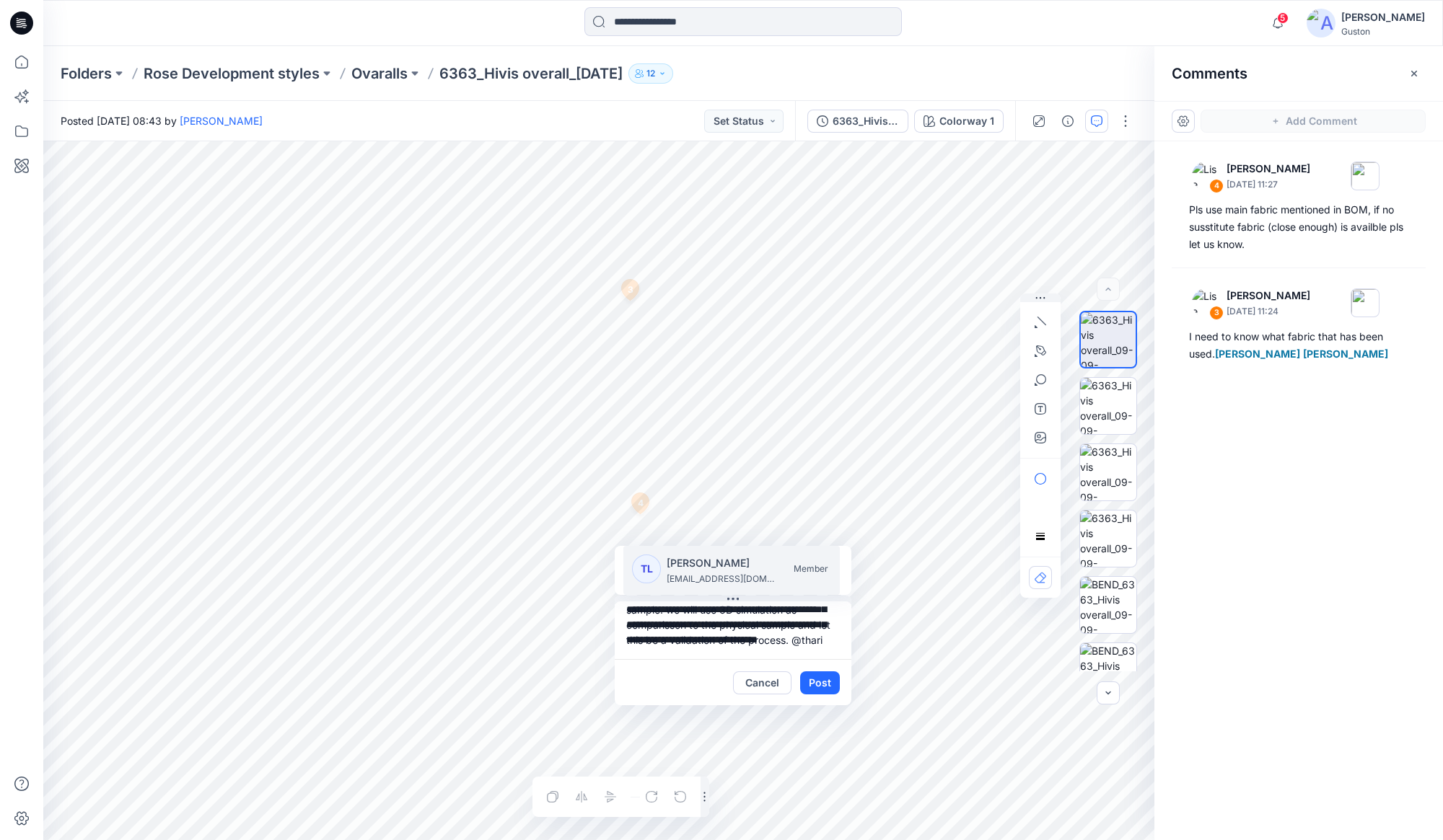
click at [711, 569] on p "[PERSON_NAME]" at bounding box center [721, 563] width 108 height 17
click at [718, 564] on div "KR [PERSON_NAME] [PERSON_NAME][EMAIL_ADDRESS][DOMAIN_NAME] Member" at bounding box center [736, 570] width 208 height 32
type textarea "**********"
click at [718, 682] on button "Post" at bounding box center [820, 683] width 40 height 23
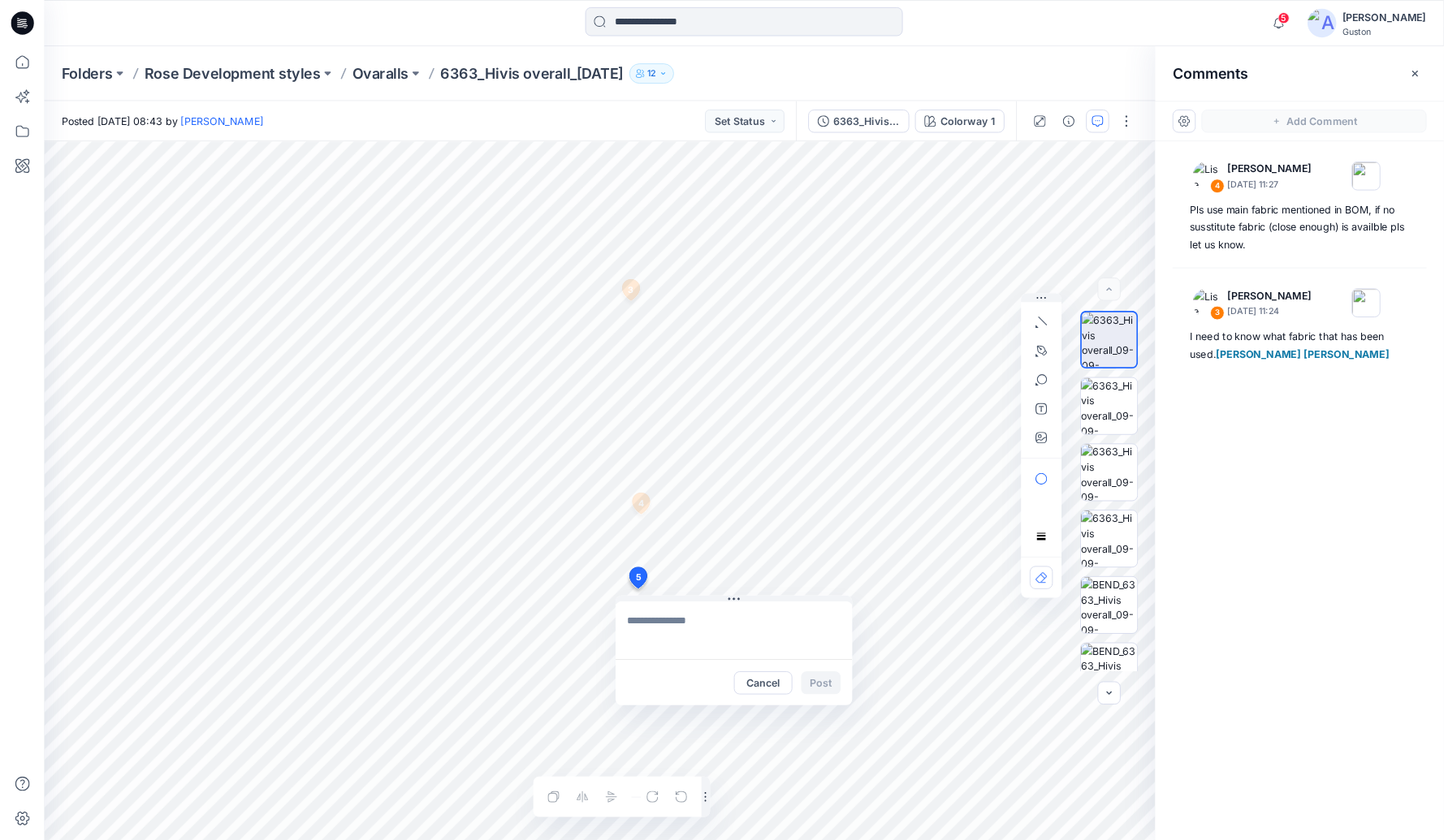
scroll to position [0, 0]
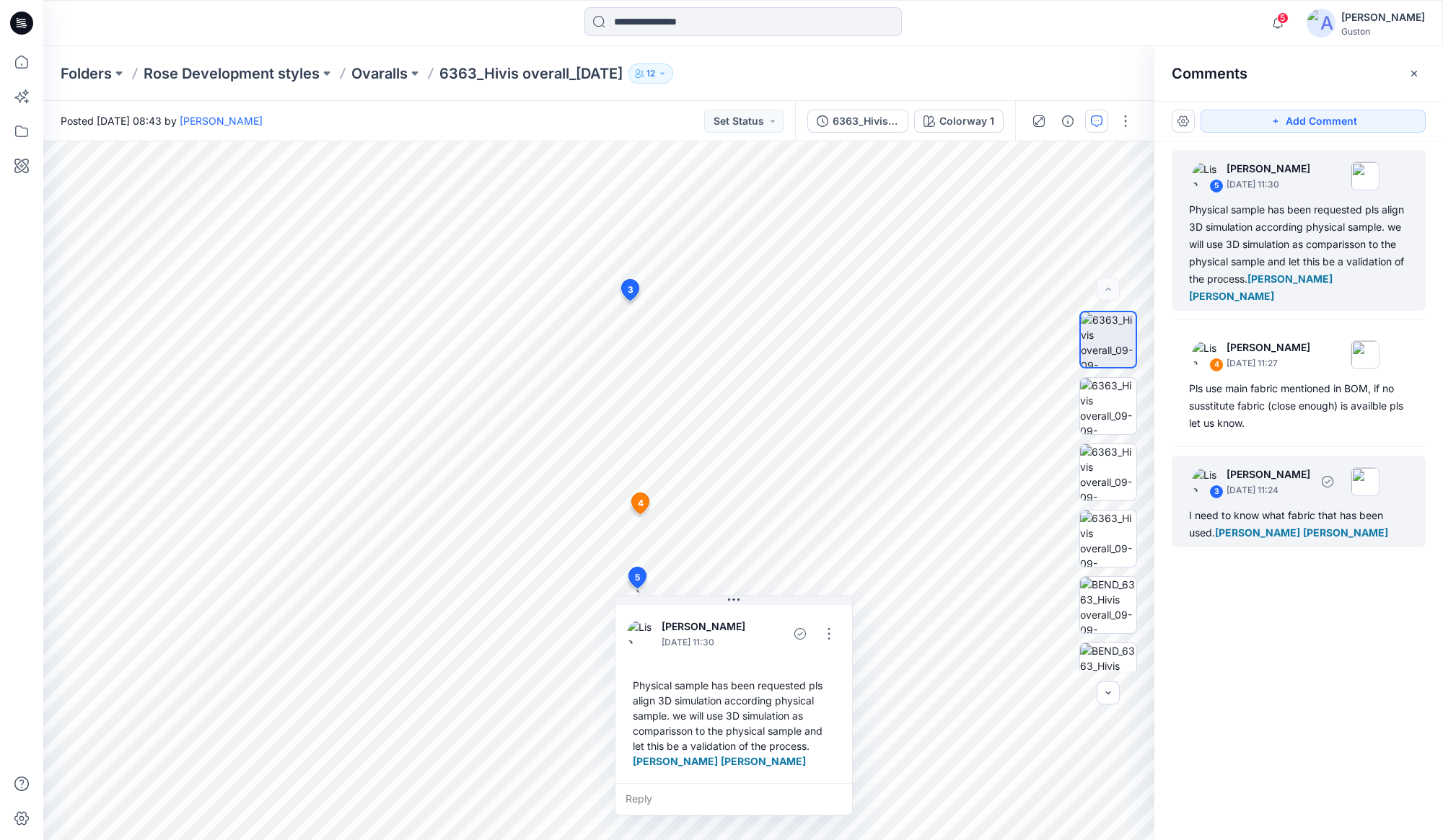
click at [718, 541] on div "I need to know what fabric that has been used. Kavindu [PERSON_NAME] [PERSON_NA…" at bounding box center [1299, 525] width 219 height 35
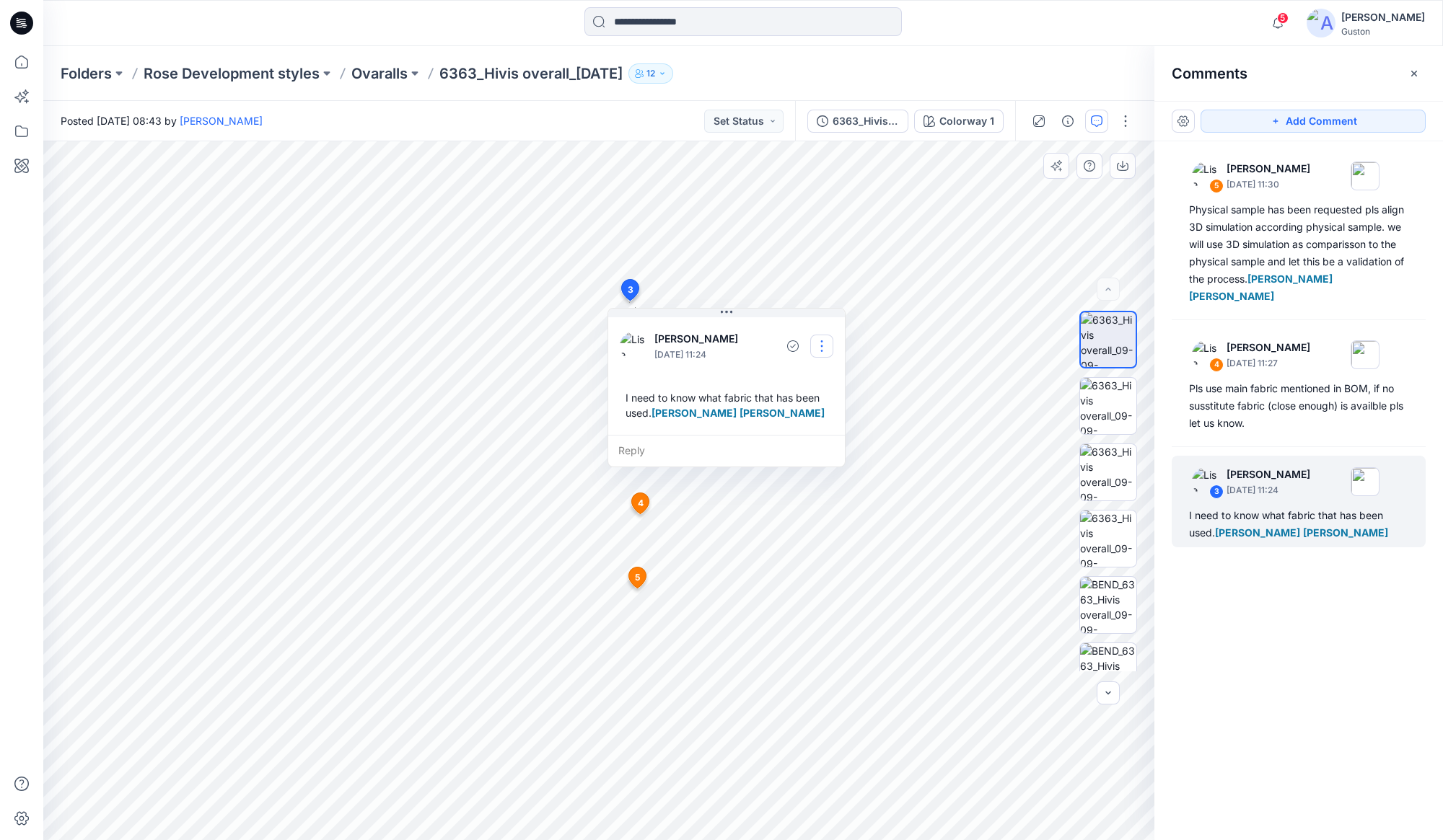
click at [718, 344] on button "button" at bounding box center [822, 346] width 23 height 23
click at [718, 378] on p "Edit comment" at bounding box center [825, 378] width 65 height 15
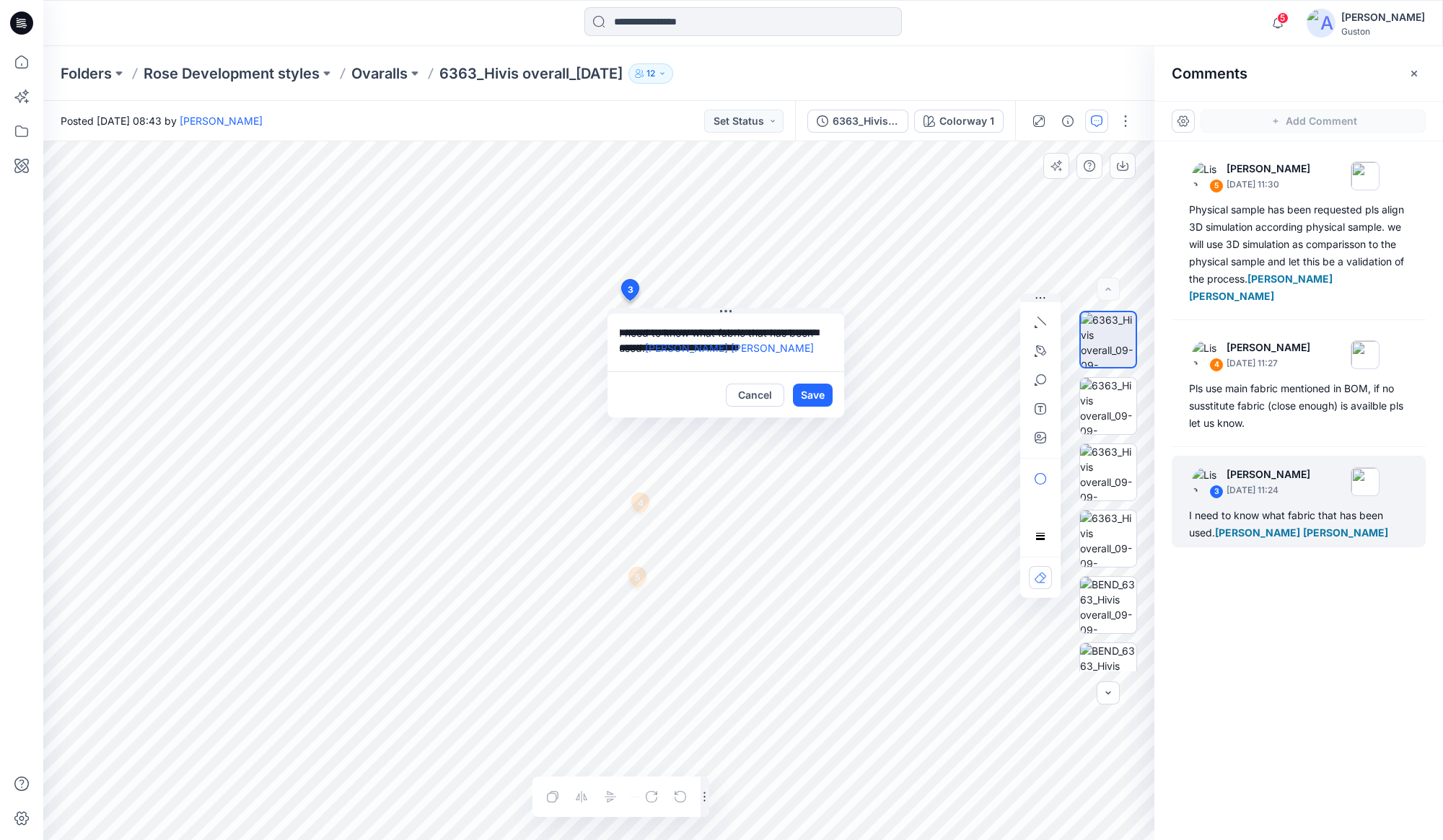
click at [645, 347] on textarea "**********" at bounding box center [726, 343] width 237 height 58
type textarea "**********"
click at [718, 395] on button "Save" at bounding box center [813, 395] width 40 height 23
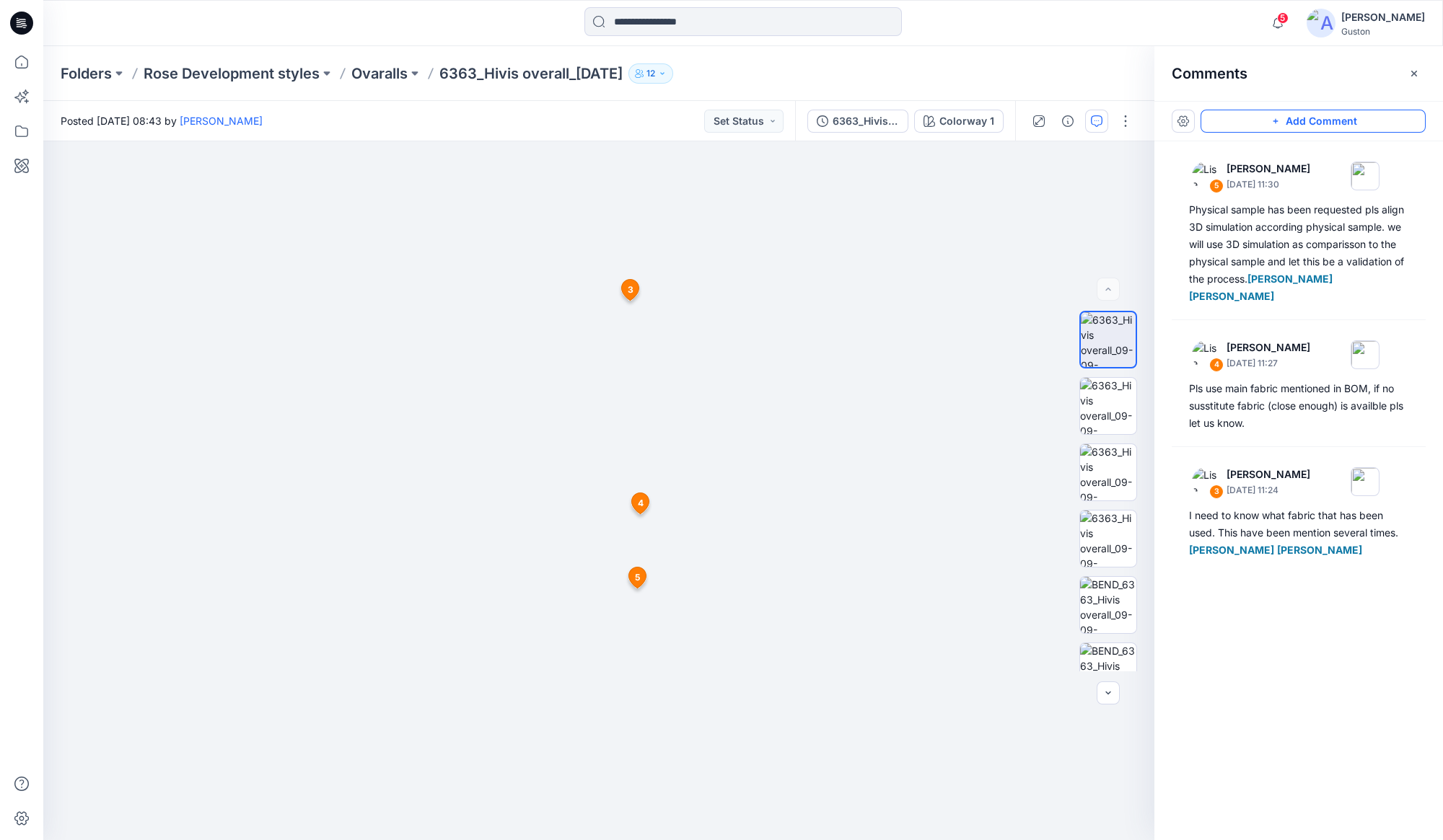
click at [718, 123] on button "Add Comment" at bounding box center [1313, 121] width 225 height 23
click at [632, 354] on div "6 3 [PERSON_NAME] [DATE] 11:24 I need to know what fabric that has been used. T…" at bounding box center [599, 491] width 1111 height 699
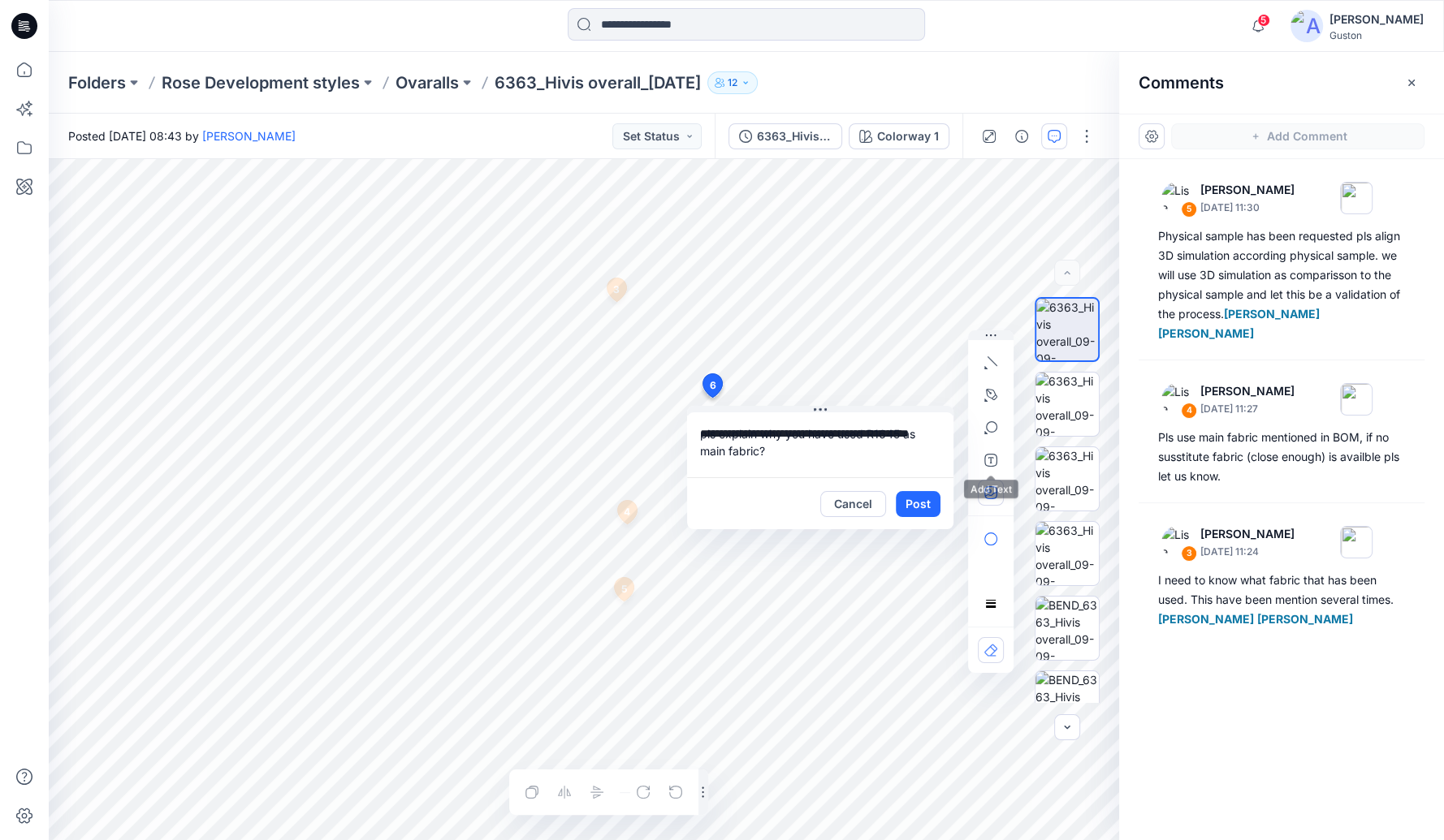
type textarea "**********"
click at [808, 505] on button "button" at bounding box center [991, 492] width 26 height 26
type input"] "**********"
click at [808, 356] on icon "button" at bounding box center [991, 363] width 13 height 13
click at [808, 360] on icon "button" at bounding box center [992, 361] width 9 height 9
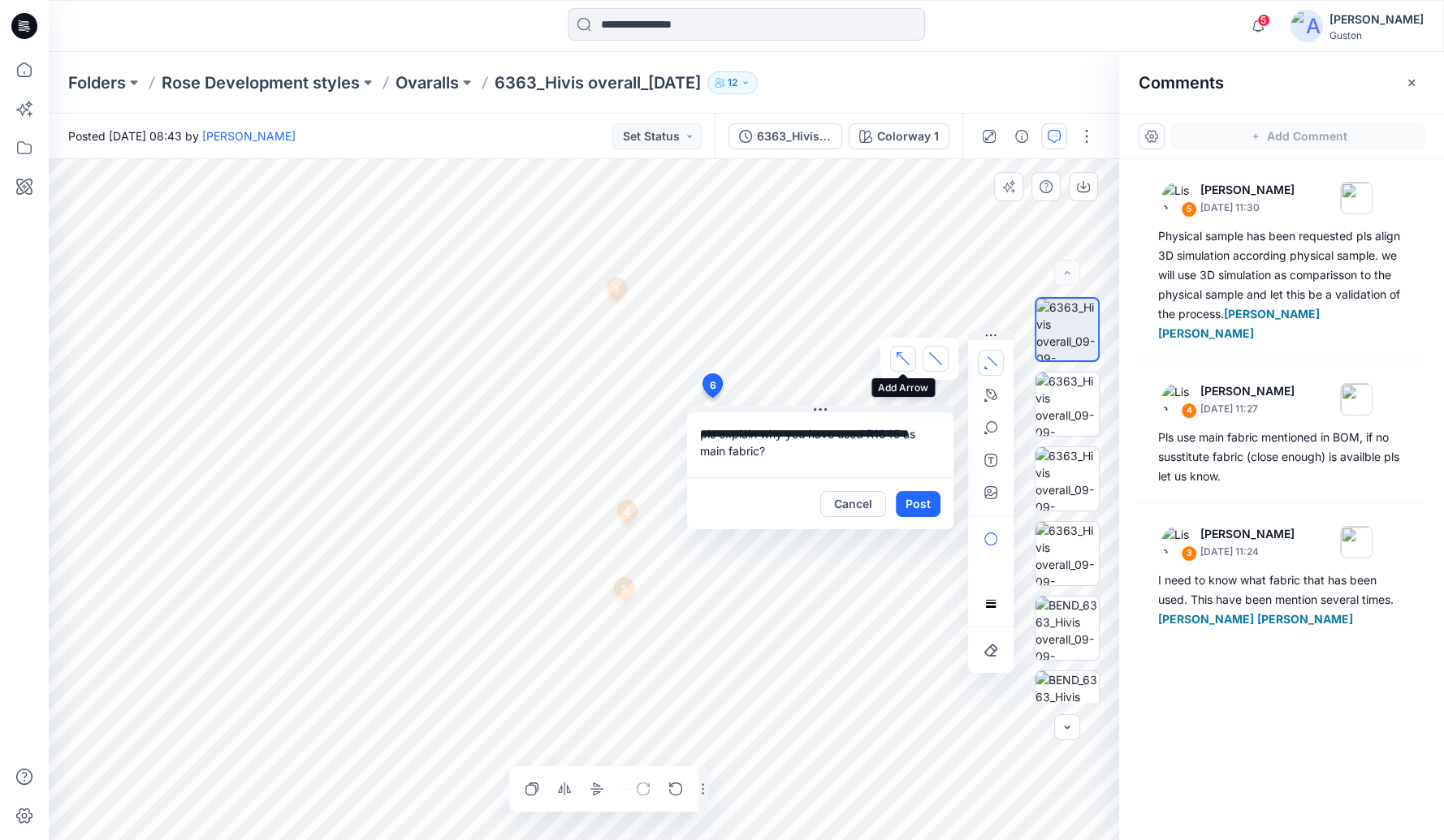
click at [808, 352] on button "button" at bounding box center [903, 359] width 26 height 26
click at [808, 364] on icon "button" at bounding box center [991, 363] width 13 height 13
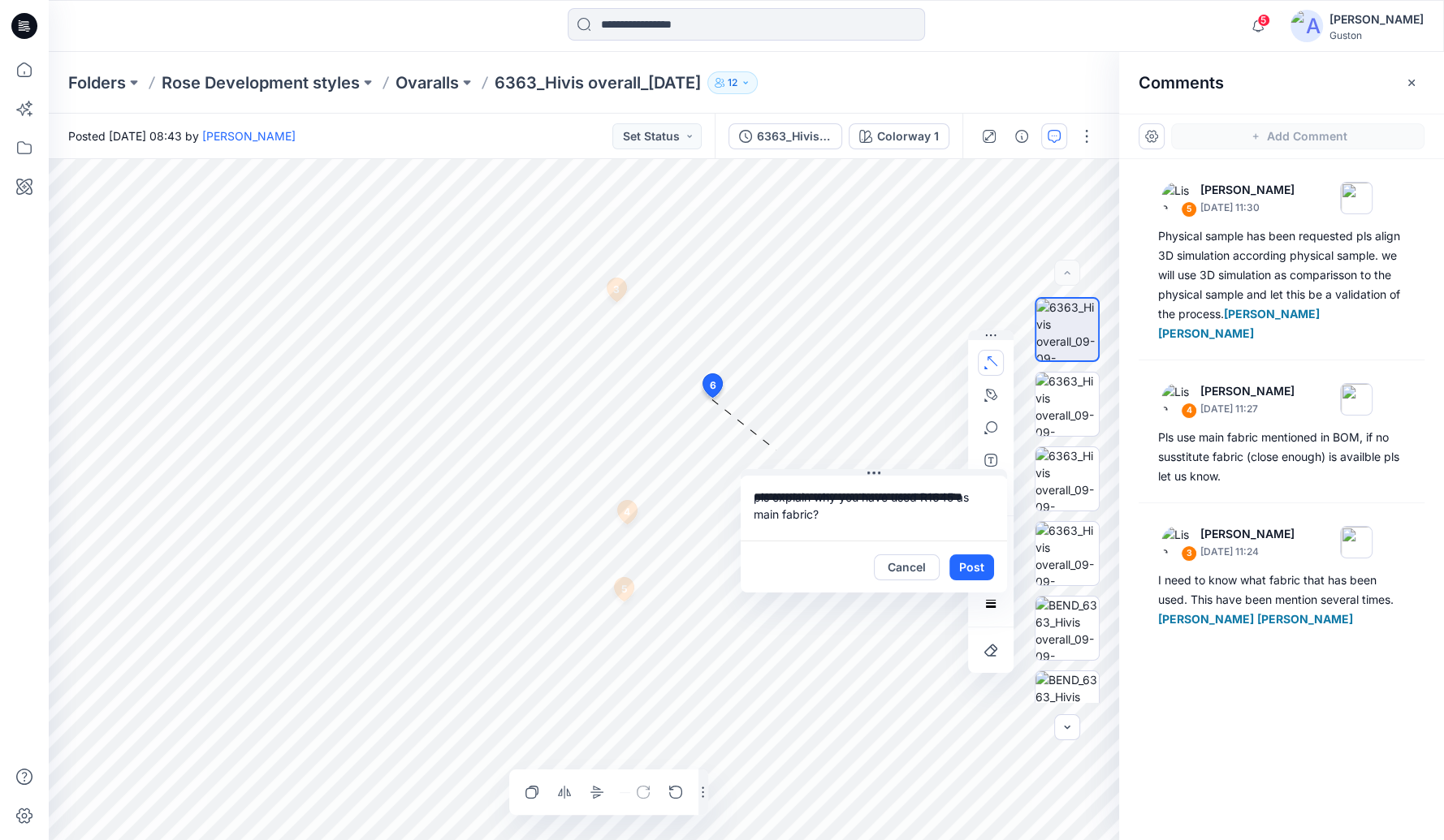
drag, startPoint x: 822, startPoint y: 411, endPoint x: 872, endPoint y: 475, distance: 81.2
click at [808, 475] on div "**********" at bounding box center [873, 531] width 266 height 123
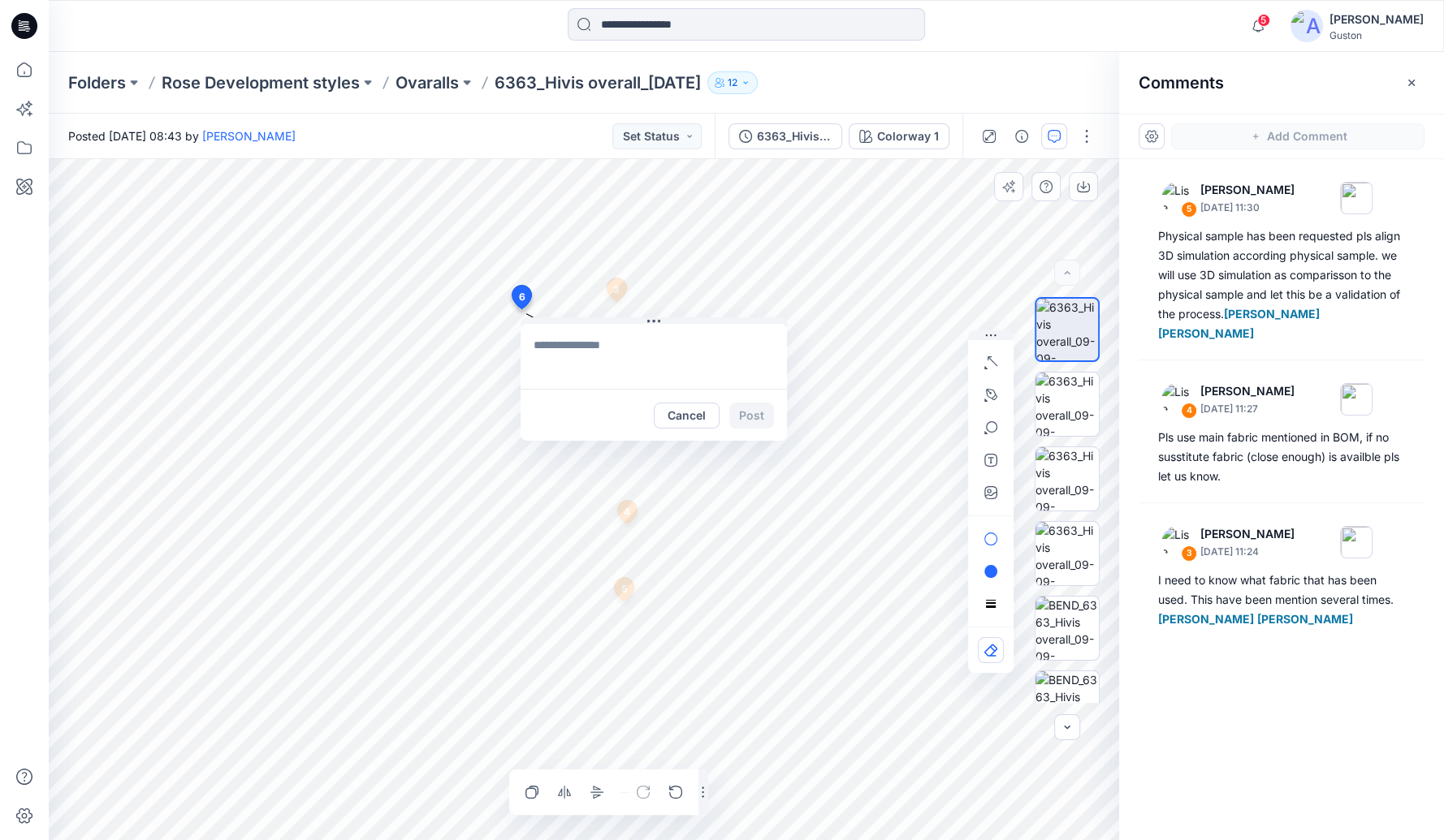
drag, startPoint x: 712, startPoint y: 381, endPoint x: 522, endPoint y: 297, distance: 207.7
drag, startPoint x: 630, startPoint y: 326, endPoint x: 620, endPoint y: 369, distance: 44.1
click at [611, 392] on div "Cancel Post" at bounding box center [630, 382] width 266 height 117
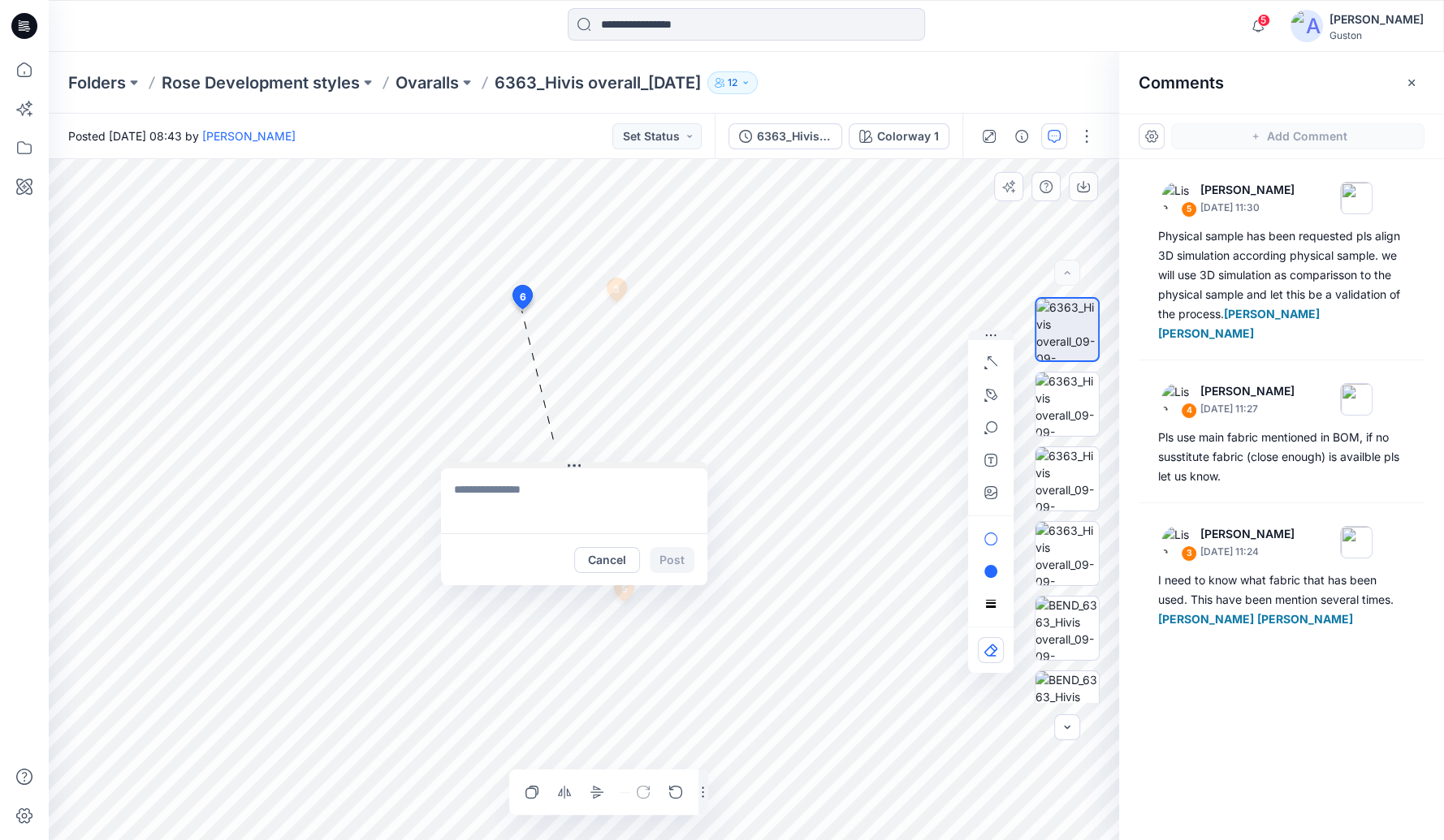
drag, startPoint x: 631, startPoint y: 320, endPoint x: 578, endPoint y: 463, distance: 152.5
click at [578, 463] on icon at bounding box center [574, 466] width 13 height 13
click at [569, 491] on textarea at bounding box center [576, 500] width 266 height 65
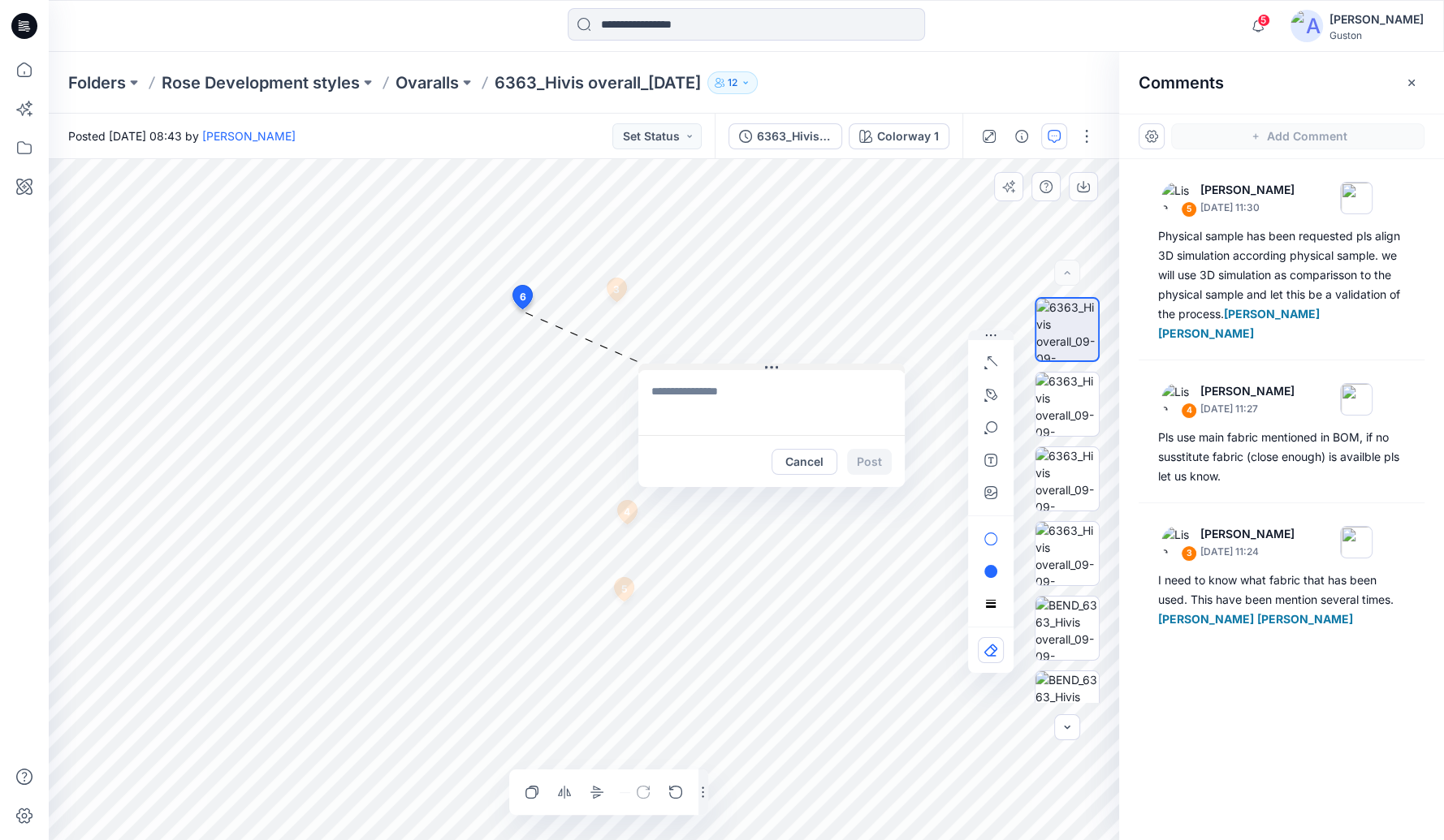
drag, startPoint x: 578, startPoint y: 464, endPoint x: 772, endPoint y: 368, distance: 216.5
click at [772, 368] on icon at bounding box center [771, 367] width 13 height 3
click at [761, 397] on textarea at bounding box center [771, 404] width 266 height 65
type textarea "**********"
click at [808, 459] on button "Post" at bounding box center [869, 463] width 45 height 26
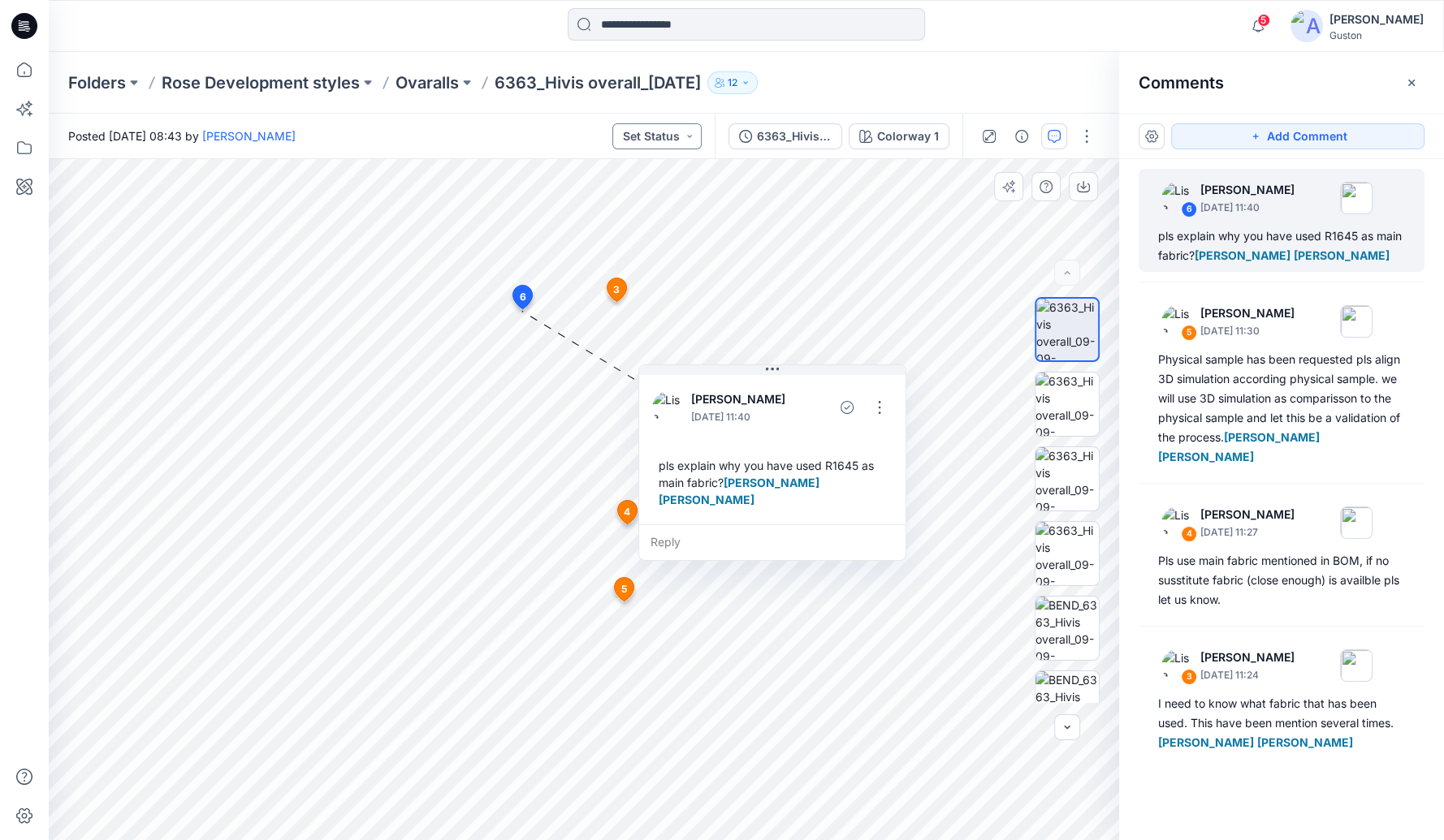
click at [689, 135] on button "Set Status" at bounding box center [657, 136] width 90 height 26
click at [665, 318] on p "New comments" at bounding box center [633, 319] width 83 height 21
click at [808, 65] on div "Folders Rose Development styles Ovaralls 6363_Hivis overall_[DATE] 12" at bounding box center [746, 83] width 1395 height 62
click at [808, 137] on icon "button" at bounding box center [1054, 136] width 13 height 13
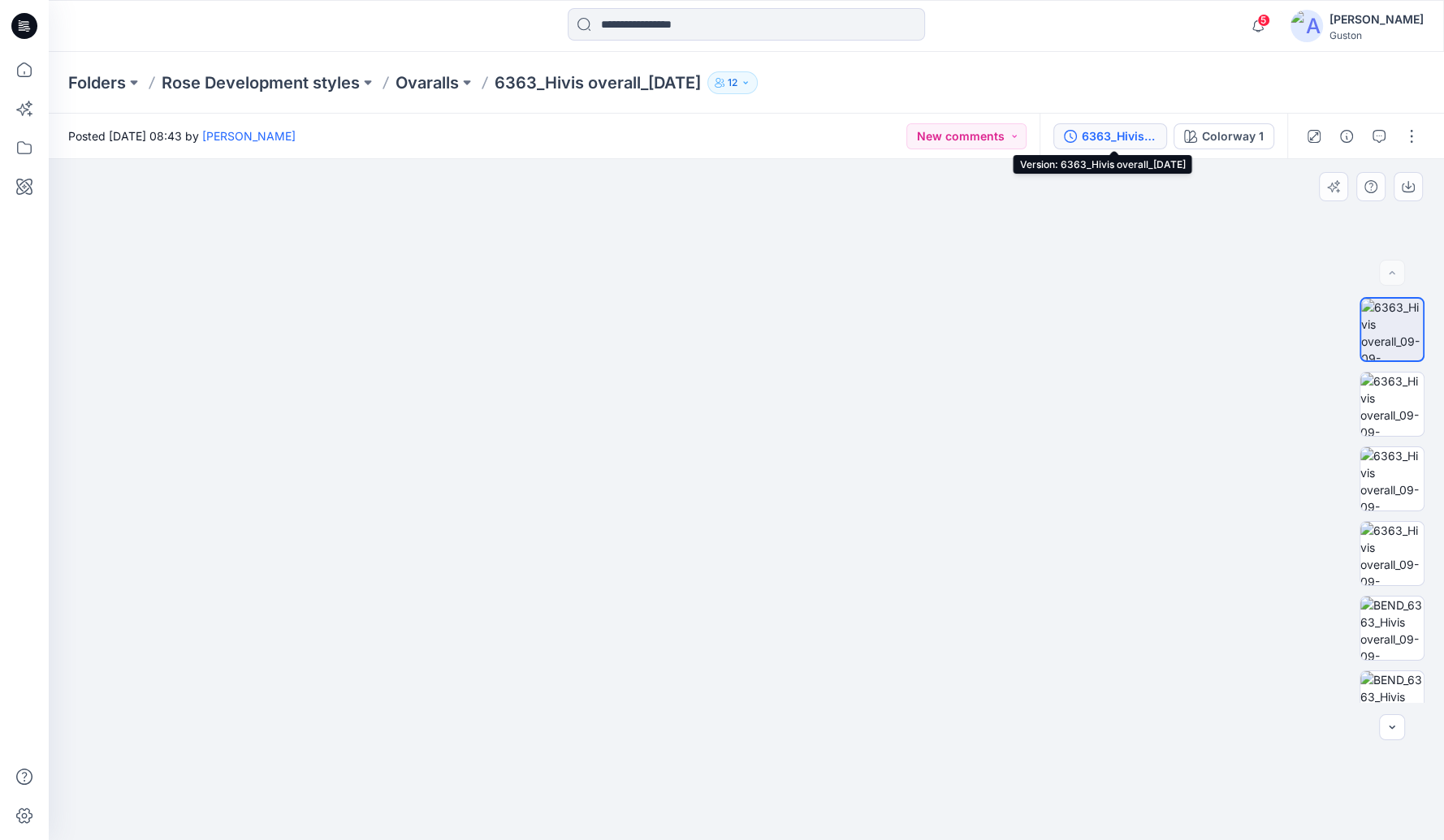
click at [808, 138] on div "6363_Hivis overall_[DATE]" at bounding box center [1119, 135] width 75 height 18
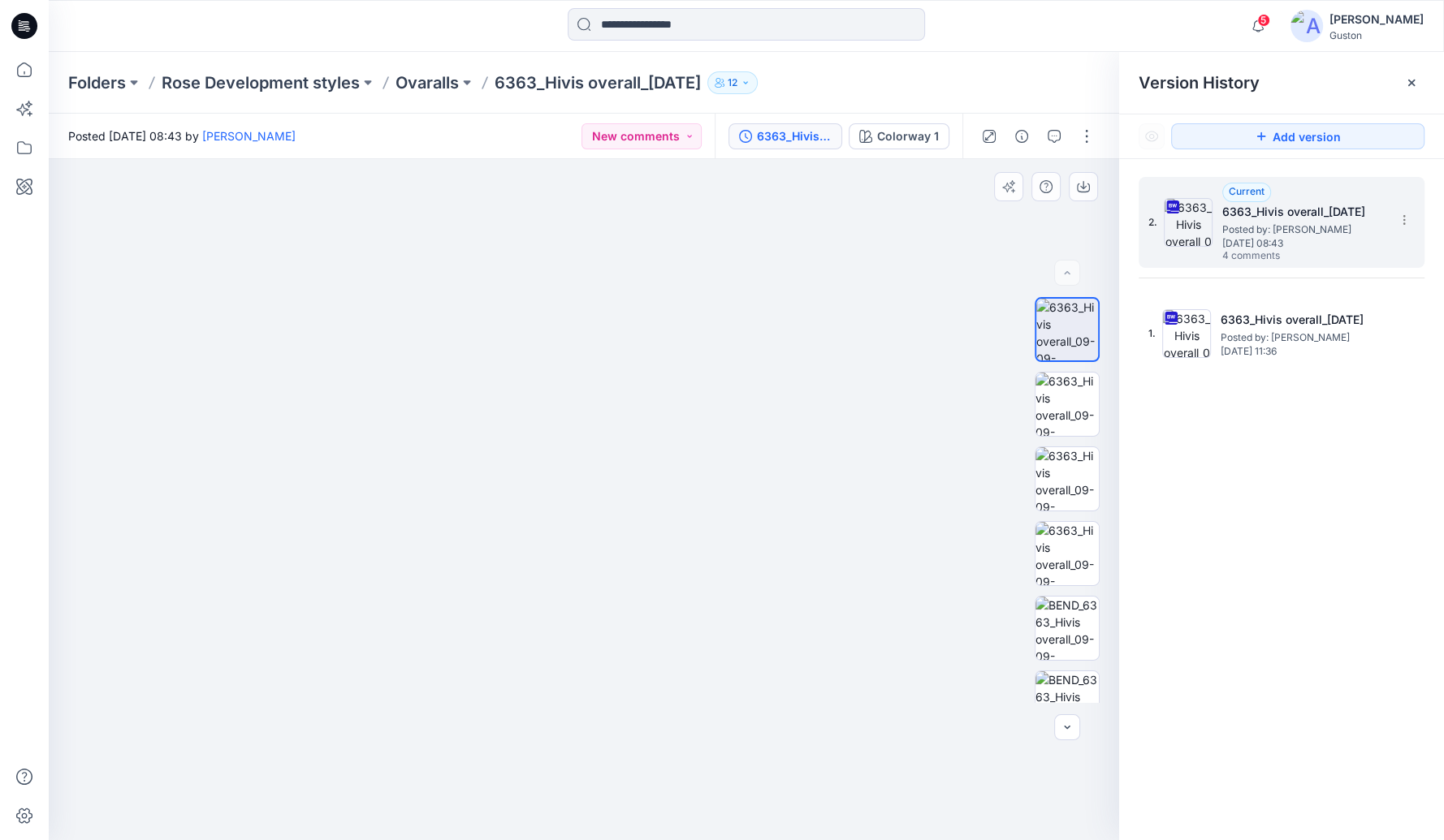
click at [808, 228] on img at bounding box center [1188, 222] width 49 height 49
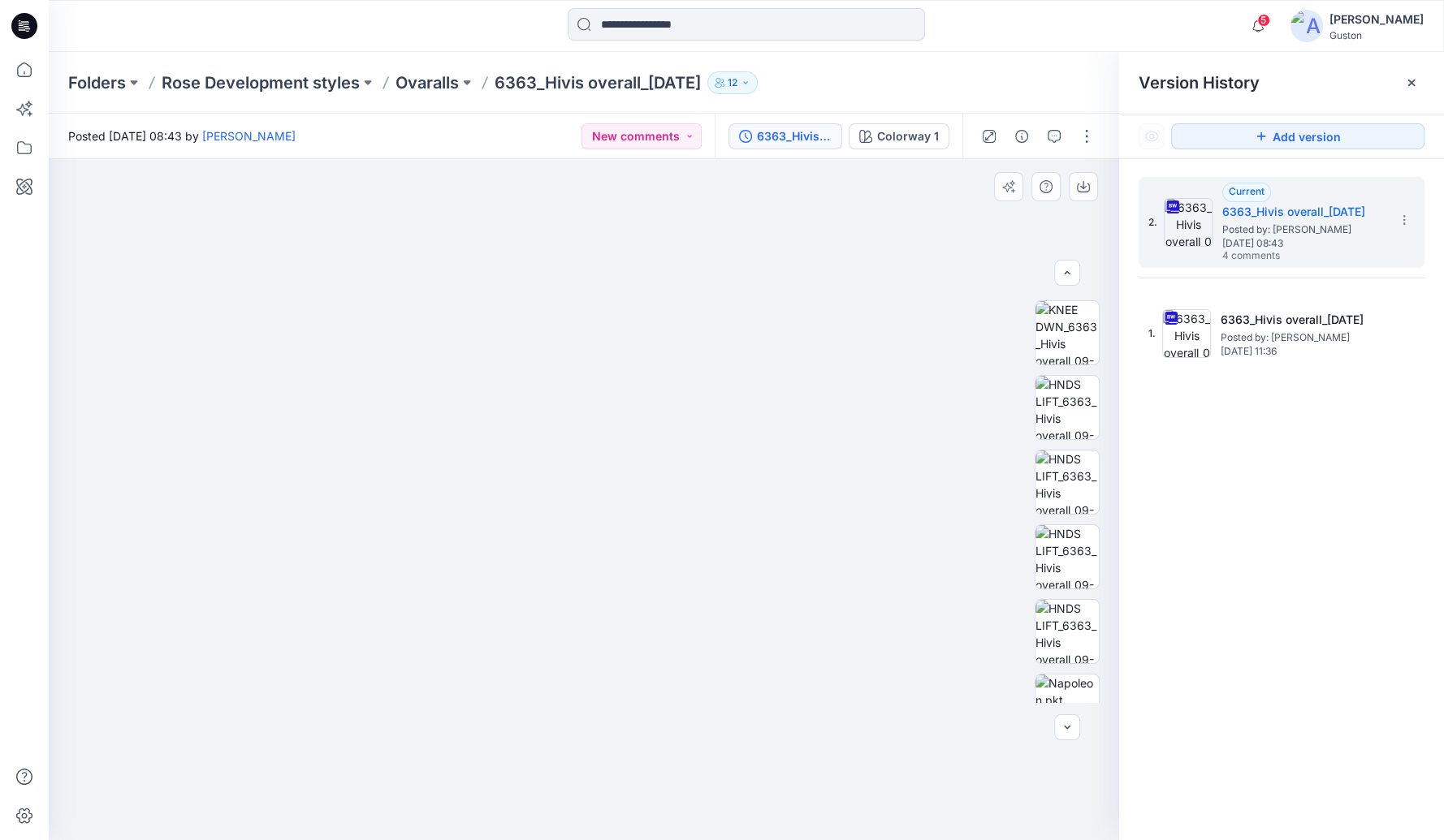
scroll to position [853, 0]
click at [808, 662] on img at bounding box center [1067, 672] width 64 height 64
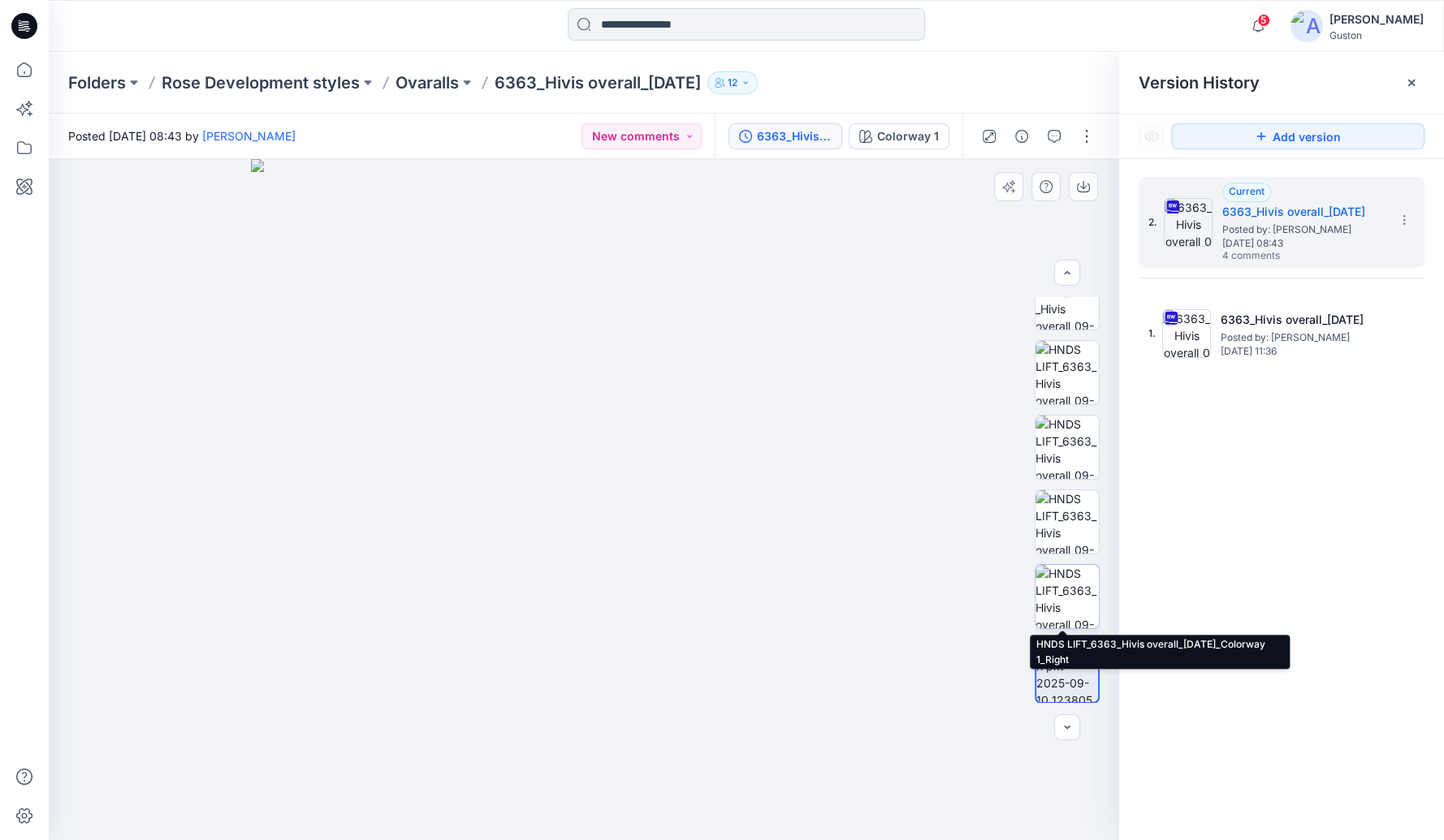
click at [808, 589] on img at bounding box center [1067, 597] width 64 height 64
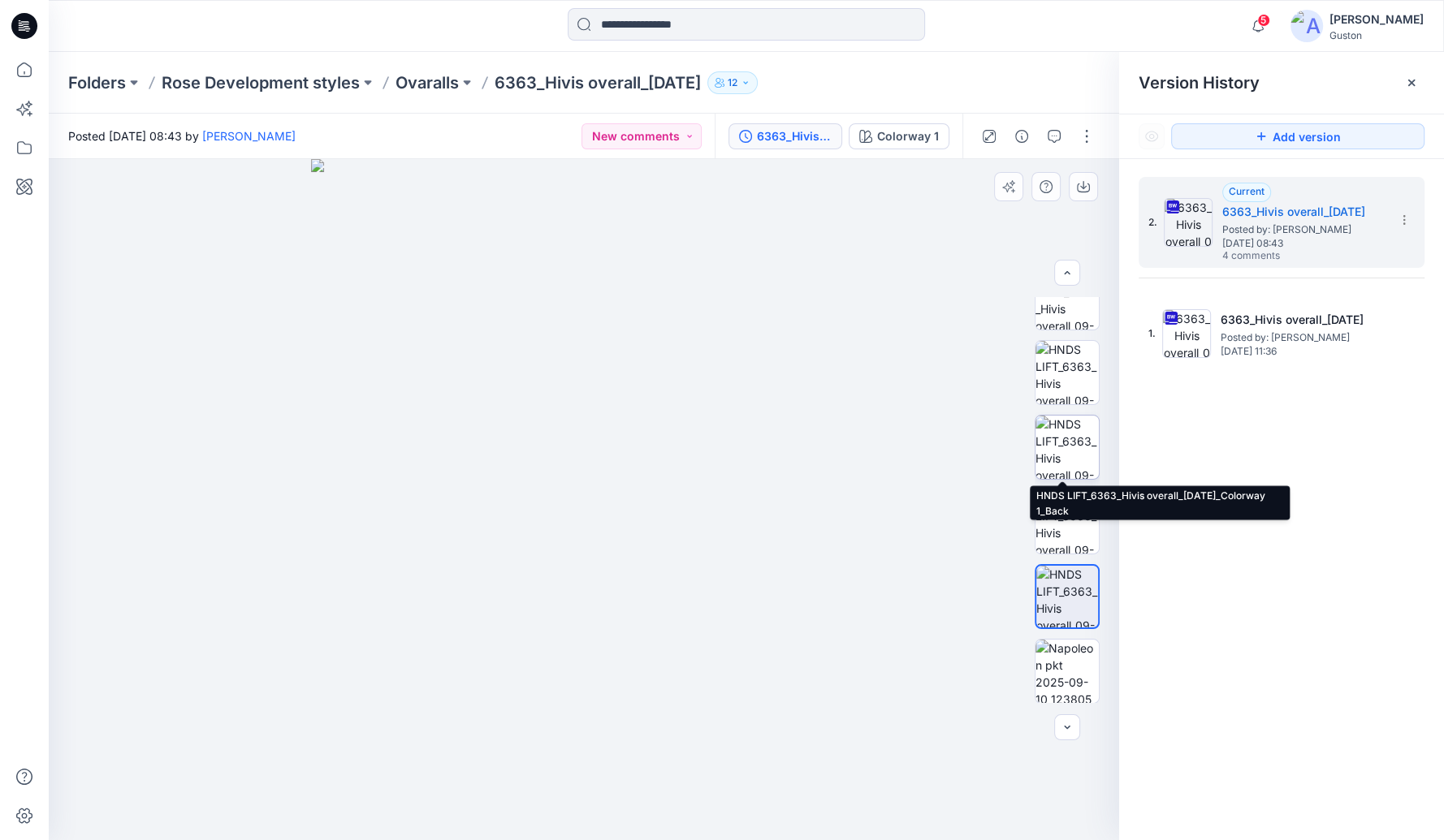
click at [808, 445] on img at bounding box center [1067, 448] width 64 height 64
